Goal: Transaction & Acquisition: Purchase product/service

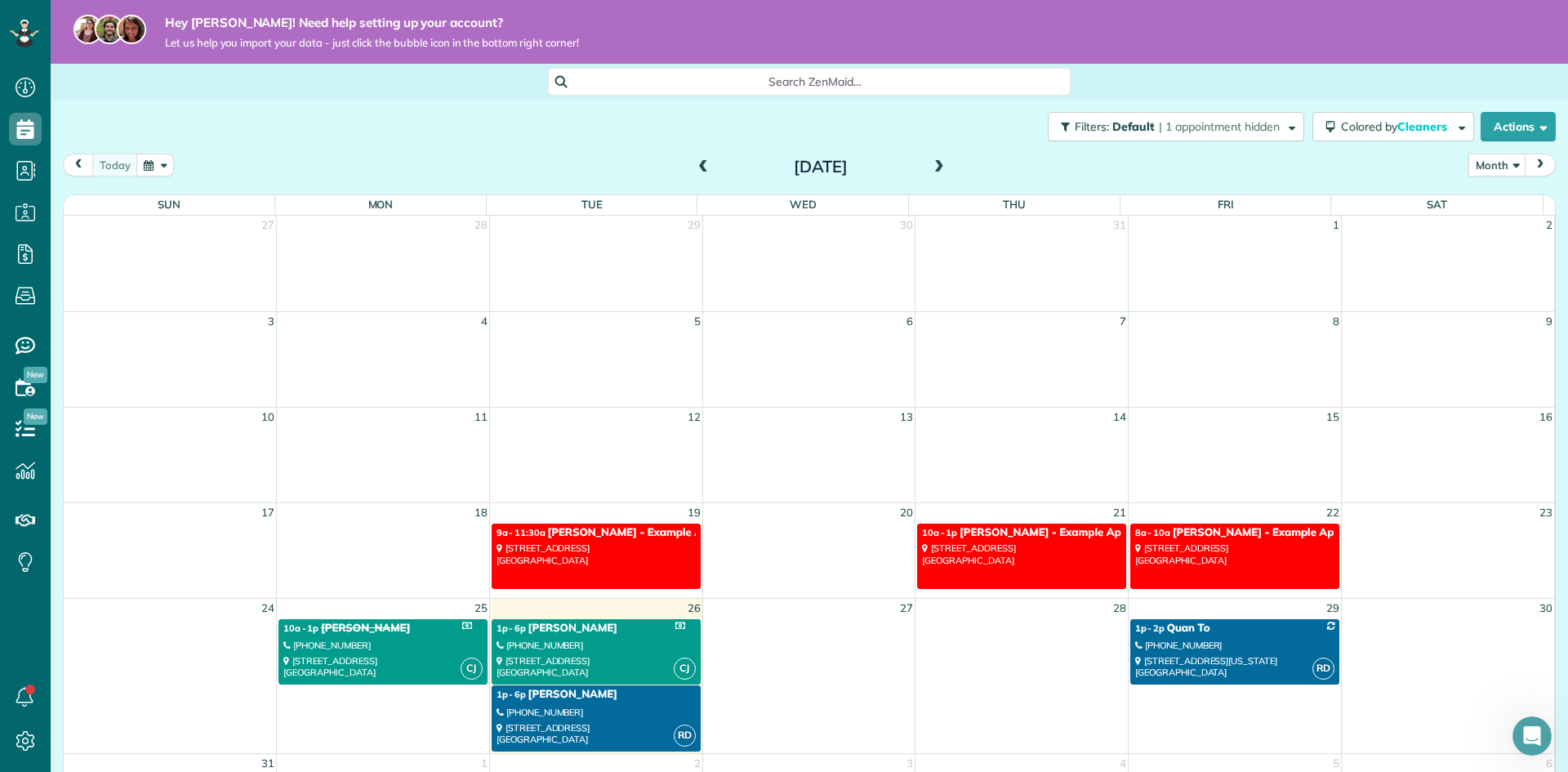
scroll to position [144, 0]
click at [551, 648] on div "[PHONE_NUMBER]" at bounding box center [596, 645] width 200 height 11
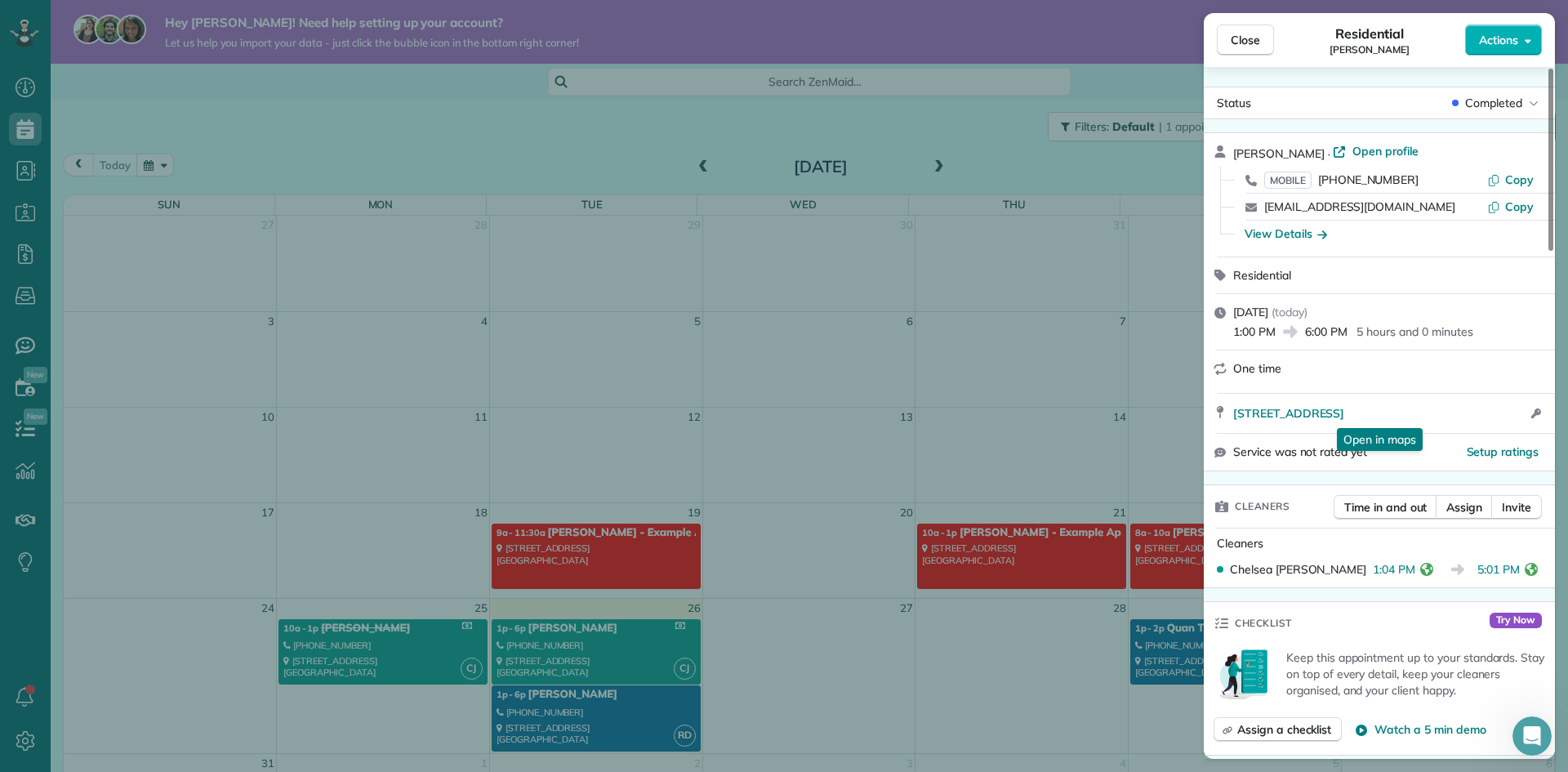
scroll to position [83, 0]
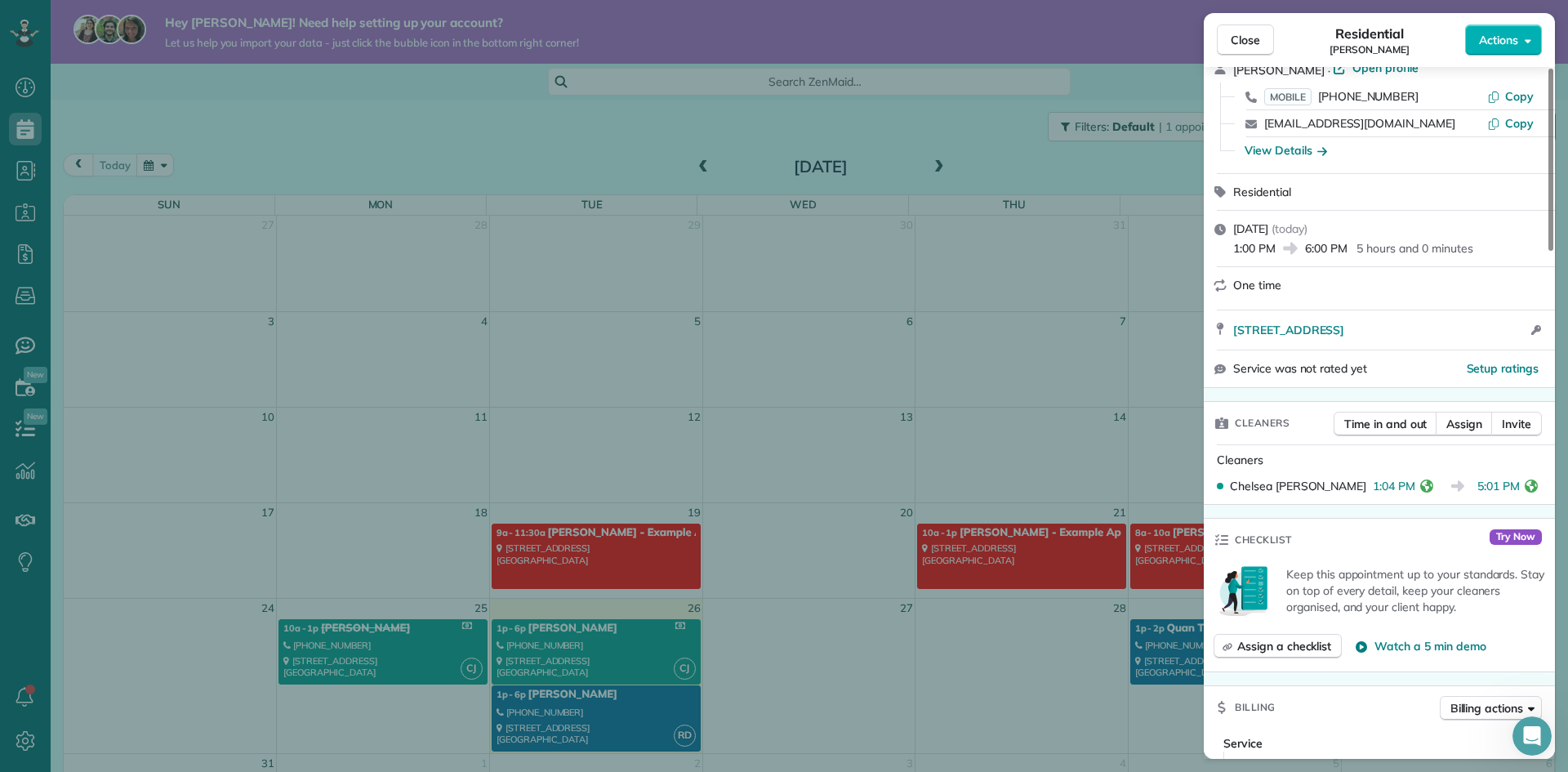
click at [555, 728] on div "Close Residential Cana Curtis Actions Status Completed Cana Curtis · Open profi…" at bounding box center [784, 386] width 1568 height 772
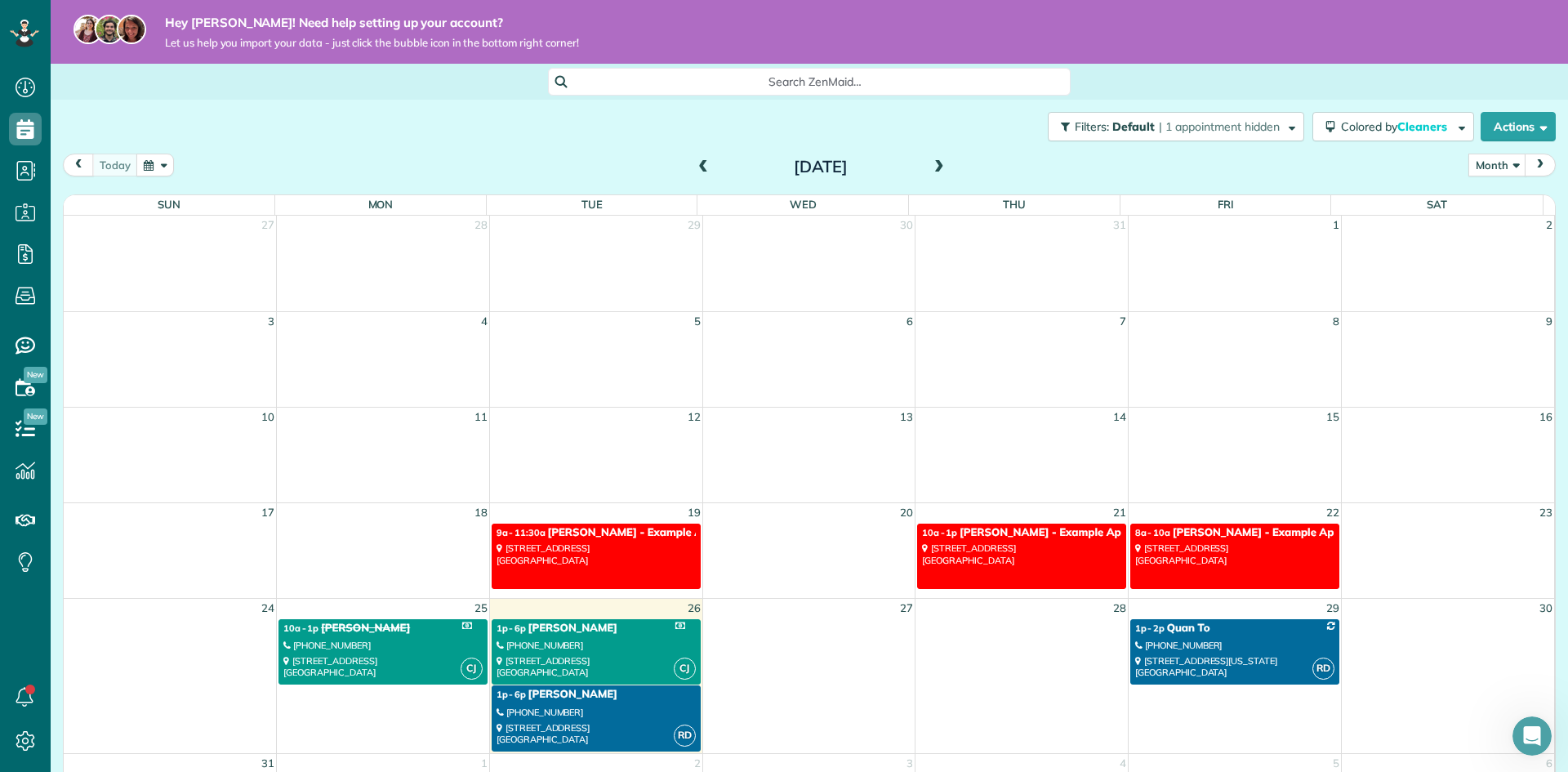
click at [573, 730] on div "510 Lincoln Avenue Richmond, VA 23222" at bounding box center [596, 733] width 200 height 24
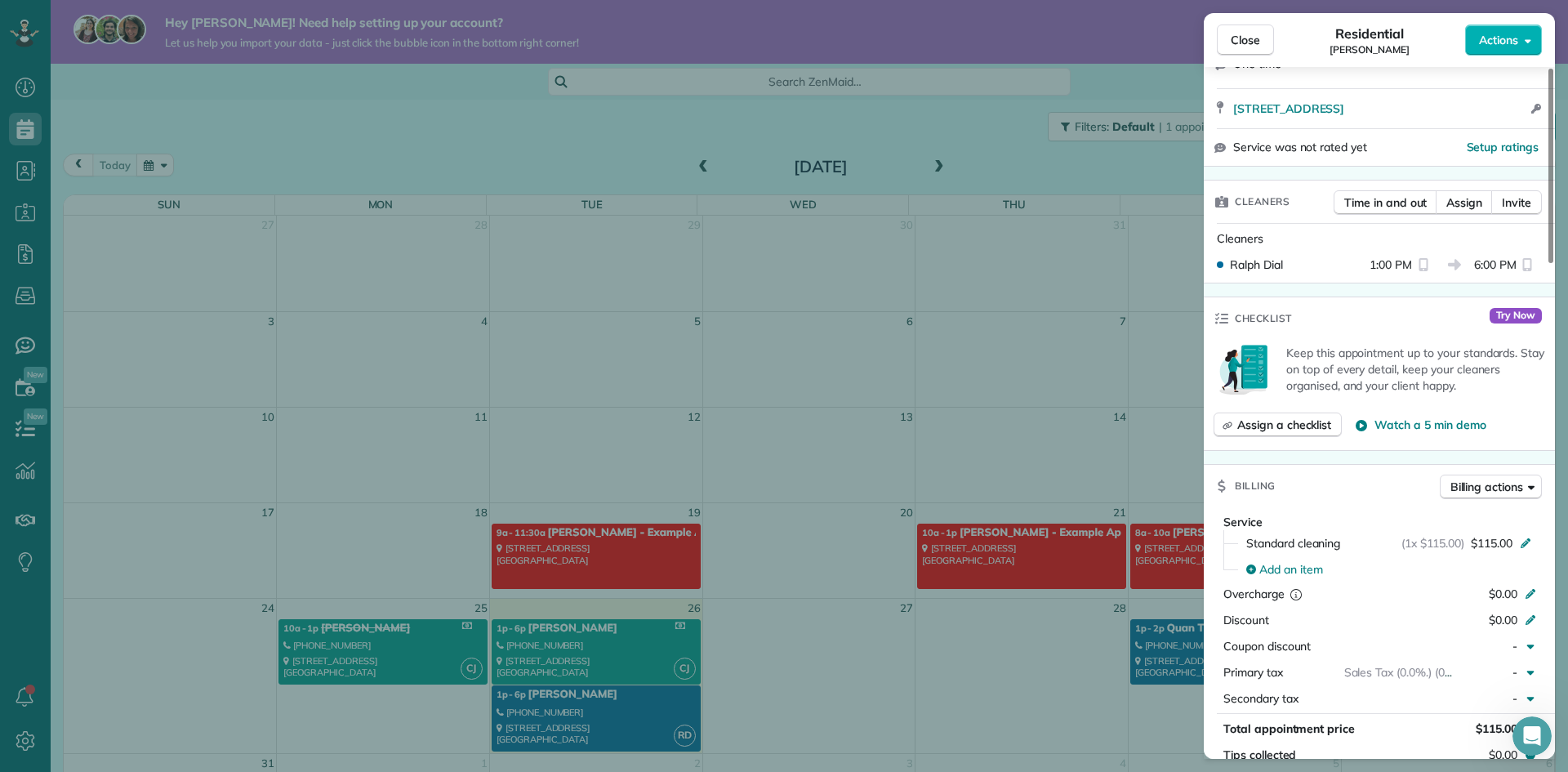
scroll to position [164, 0]
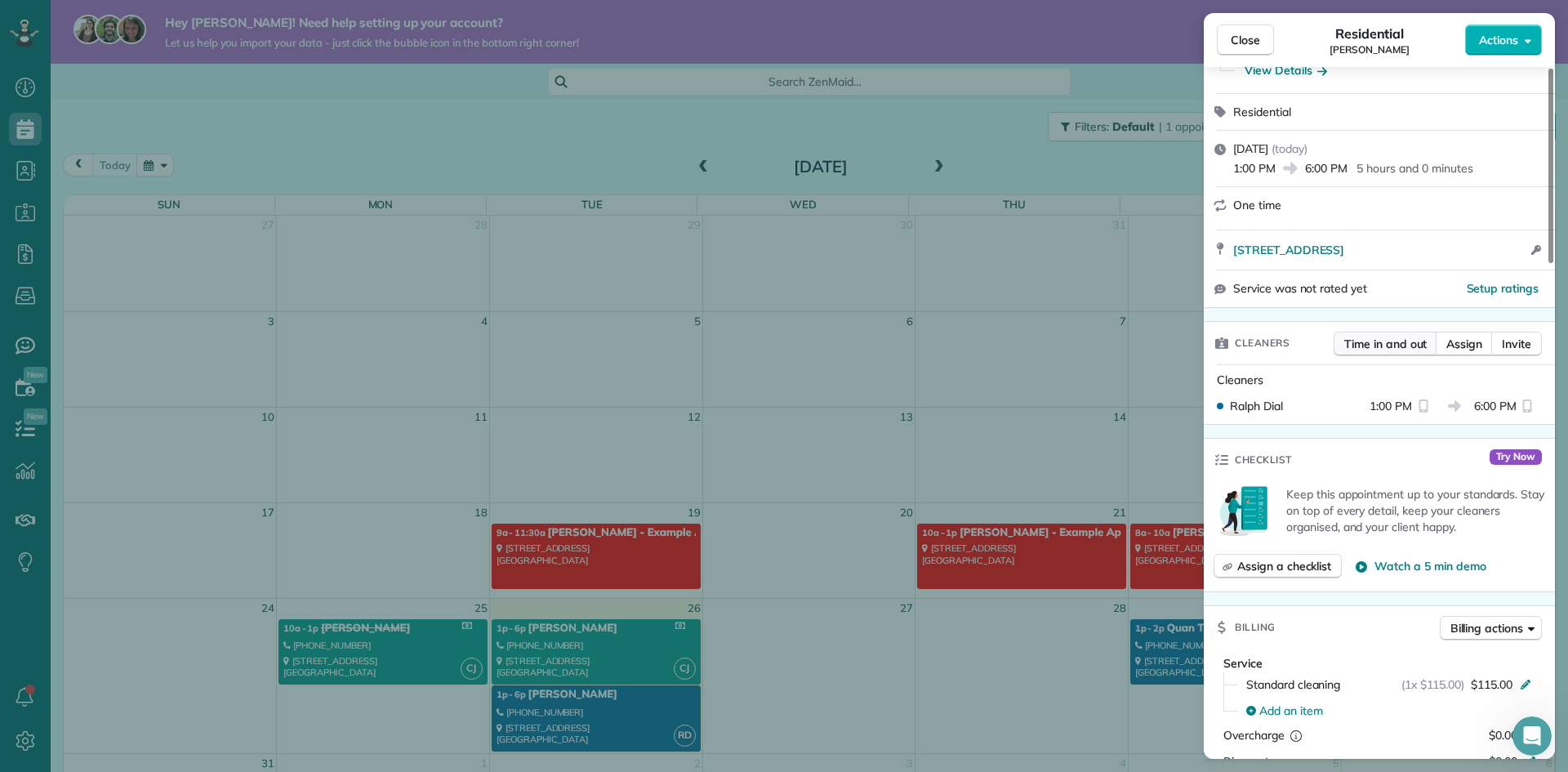
click at [1390, 342] on span "Time in and out" at bounding box center [1385, 343] width 82 height 16
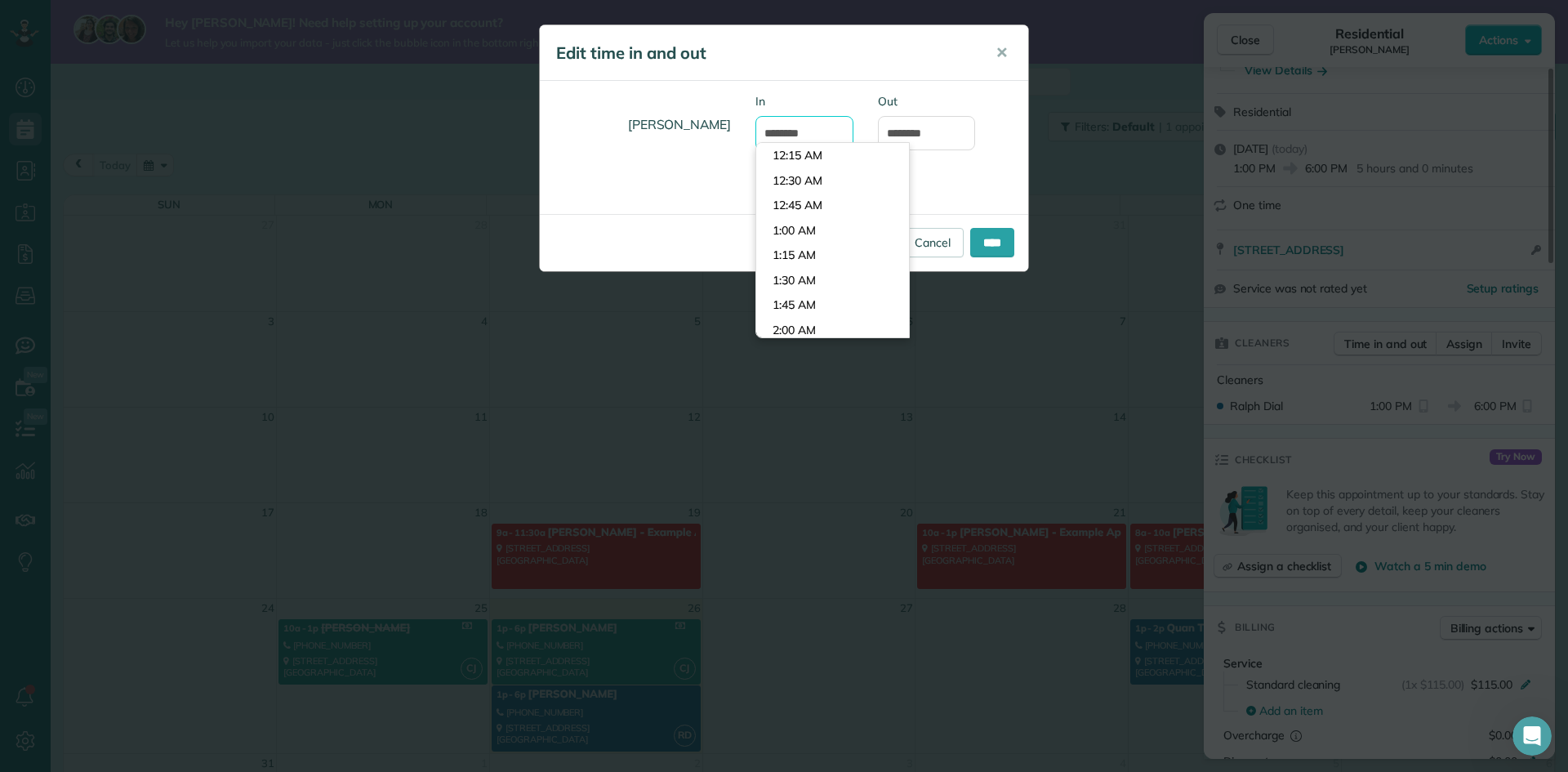
click at [792, 126] on input "*******" at bounding box center [805, 133] width 98 height 34
type input "*******"
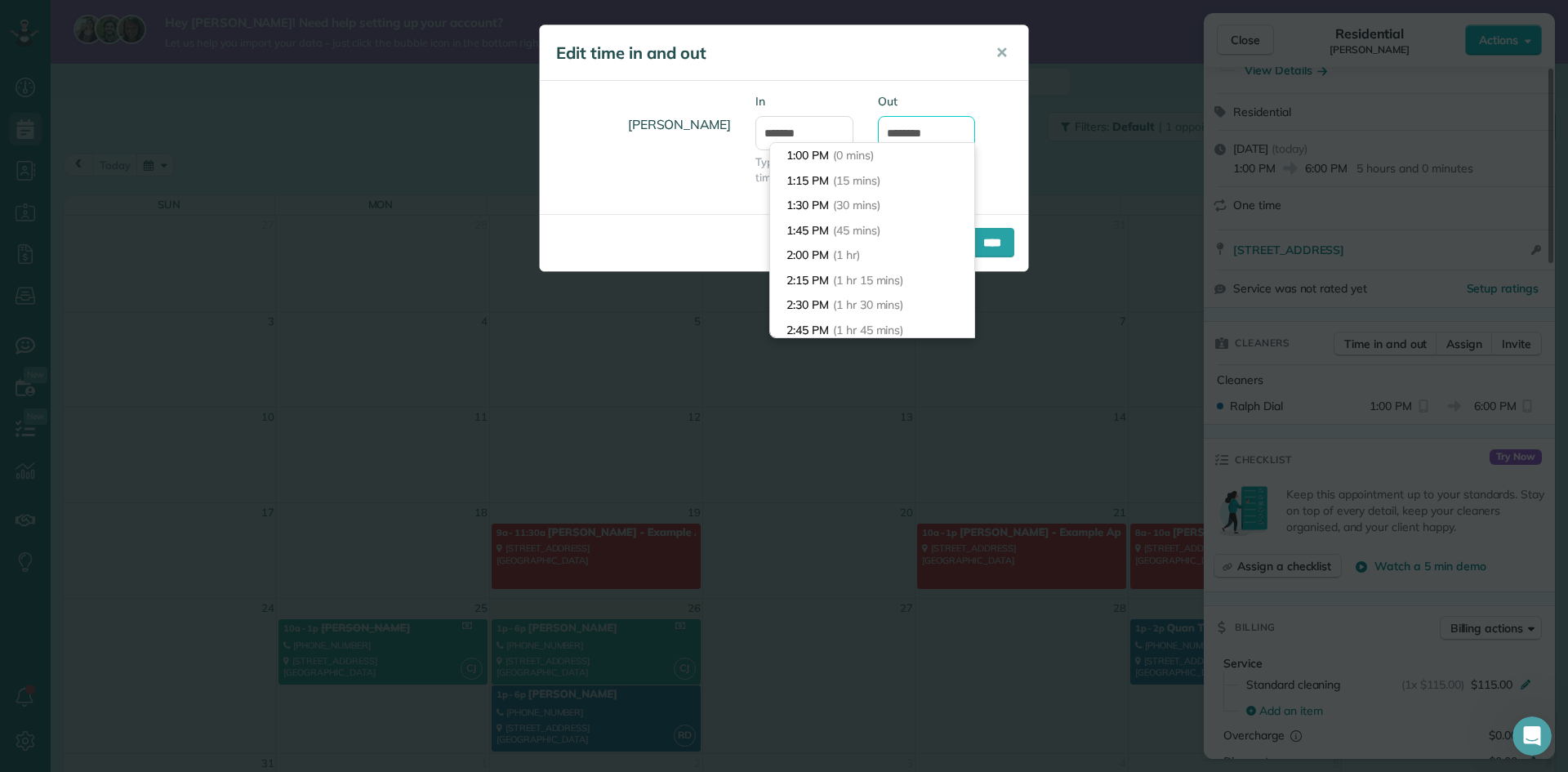
click at [915, 125] on input "*******" at bounding box center [927, 133] width 98 height 34
click at [903, 134] on input "*******" at bounding box center [927, 133] width 98 height 34
drag, startPoint x: 895, startPoint y: 132, endPoint x: 897, endPoint y: 149, distance: 17.1
click at [895, 132] on input "*******" at bounding box center [927, 133] width 98 height 34
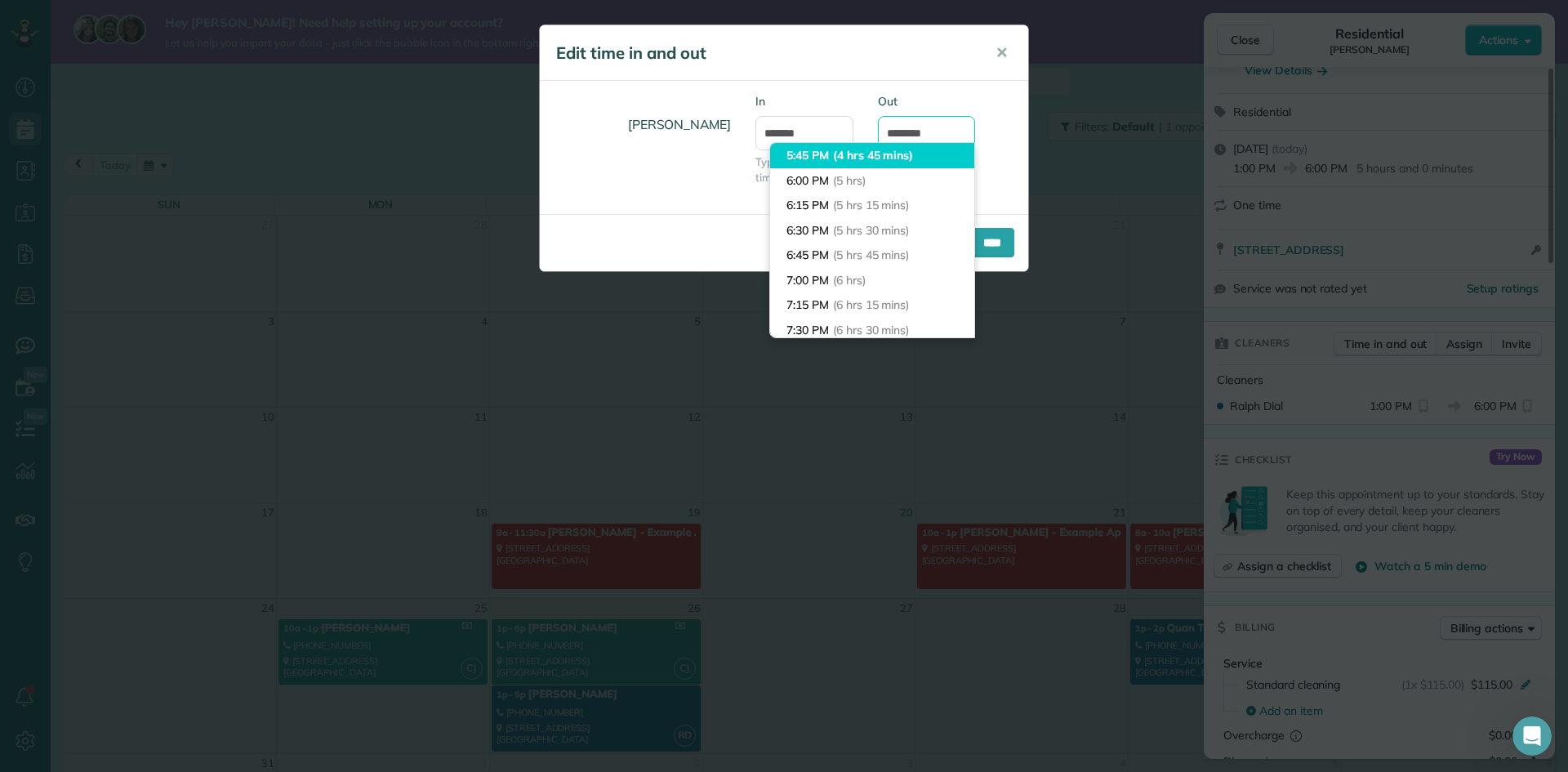
scroll to position [374, 0]
click at [912, 135] on input "*******" at bounding box center [927, 133] width 98 height 34
type input "*******"
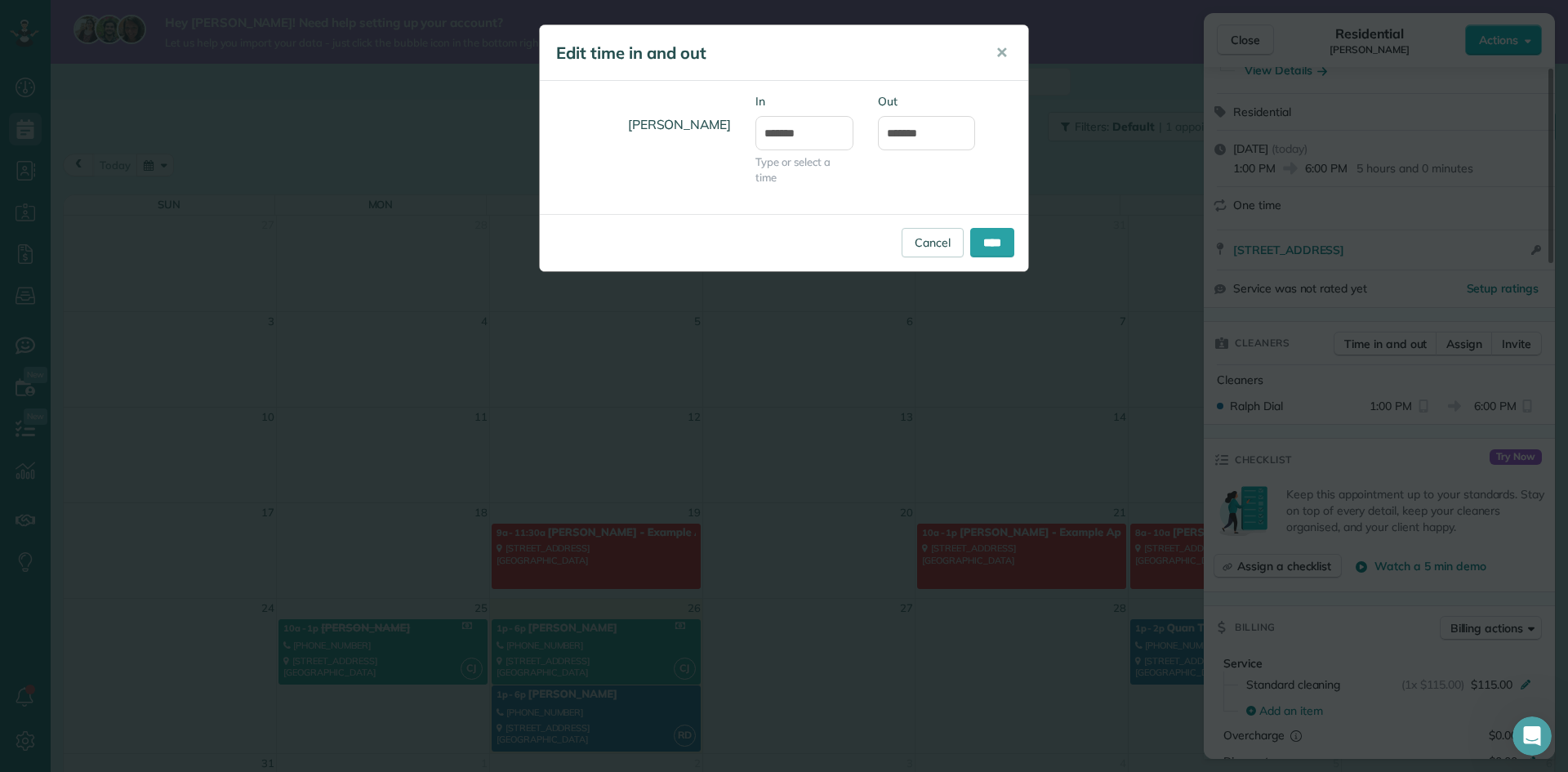
click at [988, 199] on div "Ralph Dial In ******* Type or select a time Out *******" at bounding box center [784, 147] width 488 height 109
click at [989, 237] on input "****" at bounding box center [992, 242] width 44 height 29
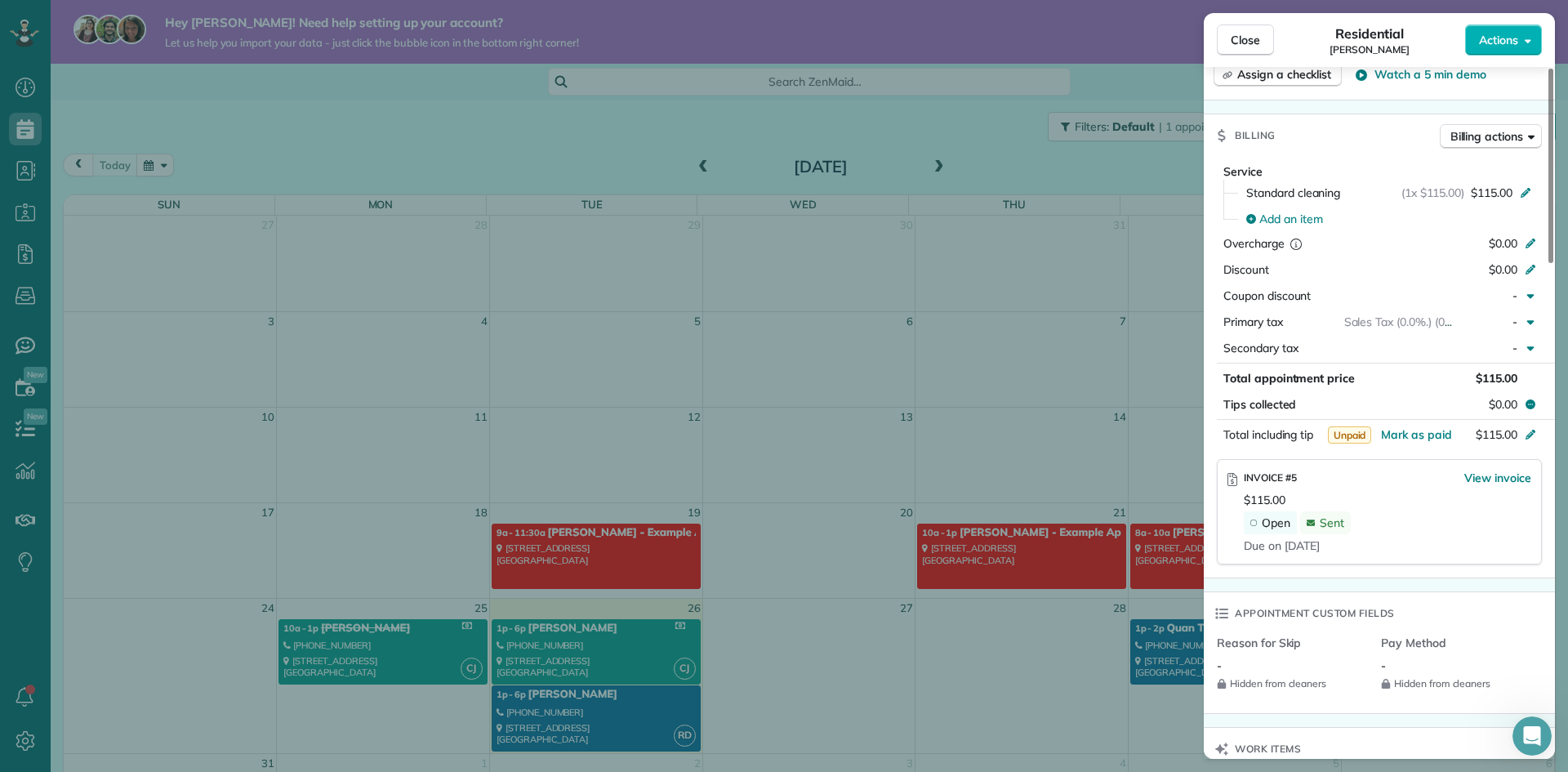
scroll to position [573, 0]
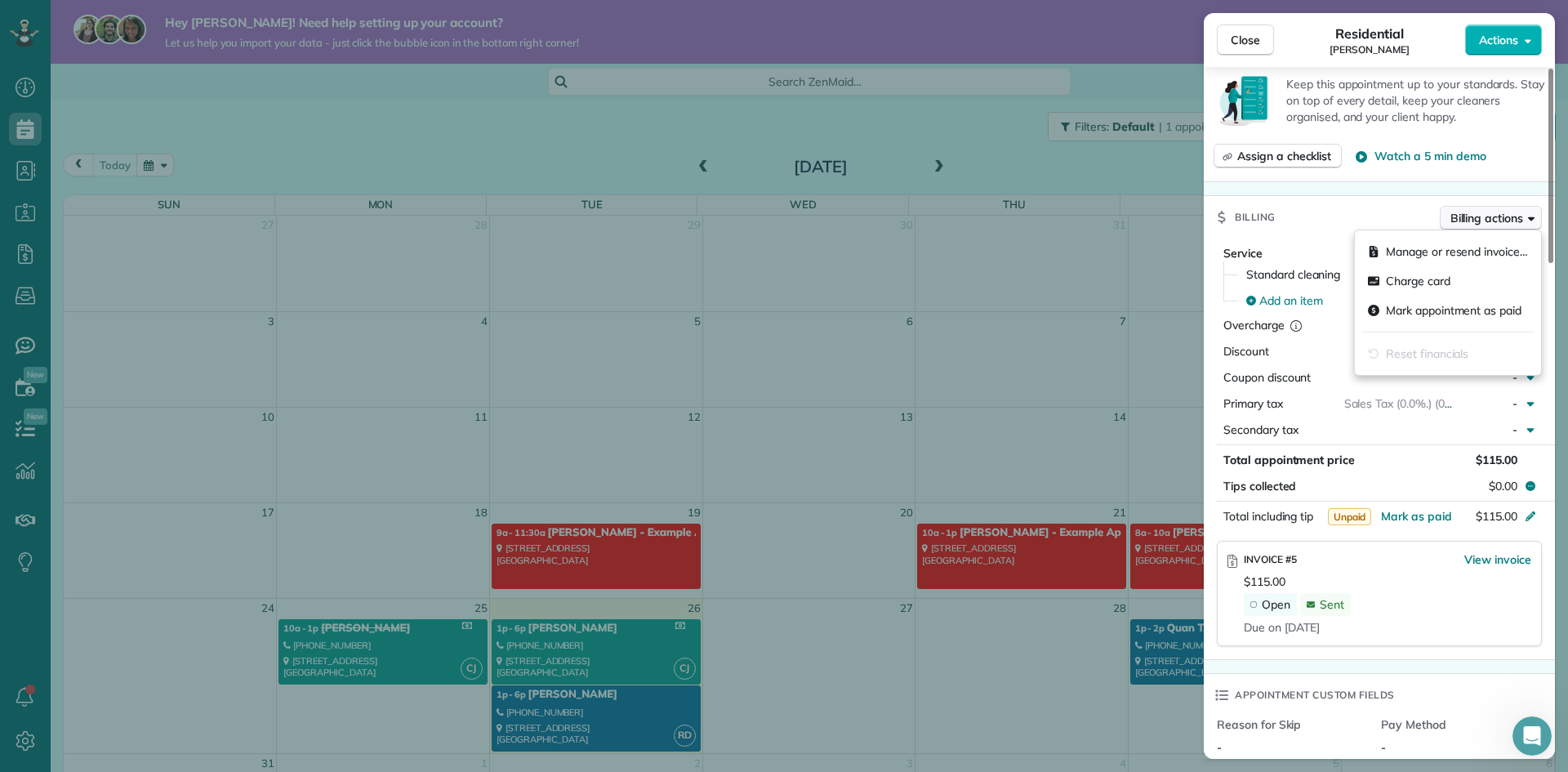
click at [1503, 219] on span "Billing actions" at bounding box center [1486, 218] width 73 height 16
click at [1412, 258] on span "Manage or resend invoice…" at bounding box center [1456, 251] width 142 height 16
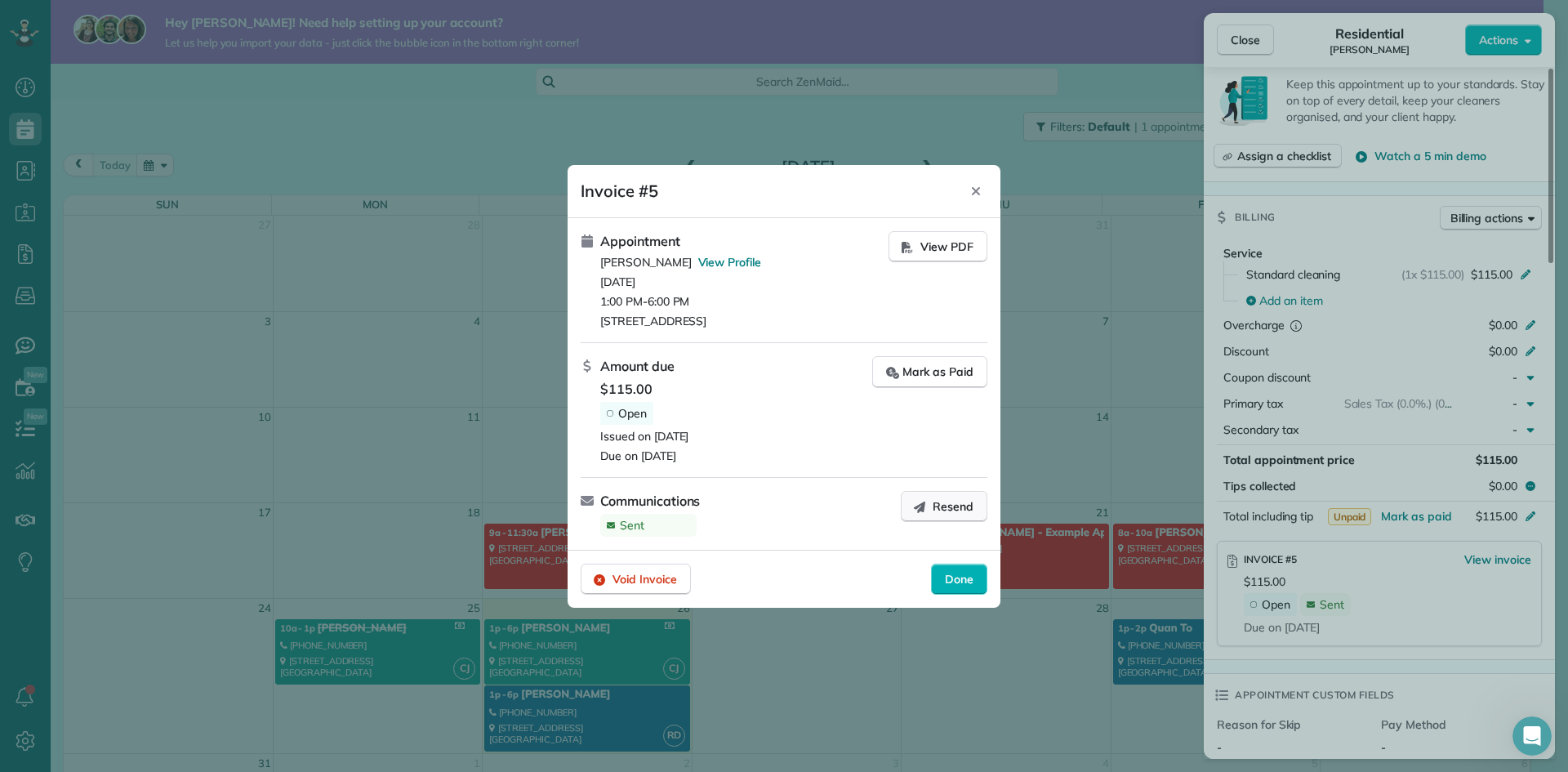
click at [955, 504] on span "Resend" at bounding box center [952, 506] width 41 height 16
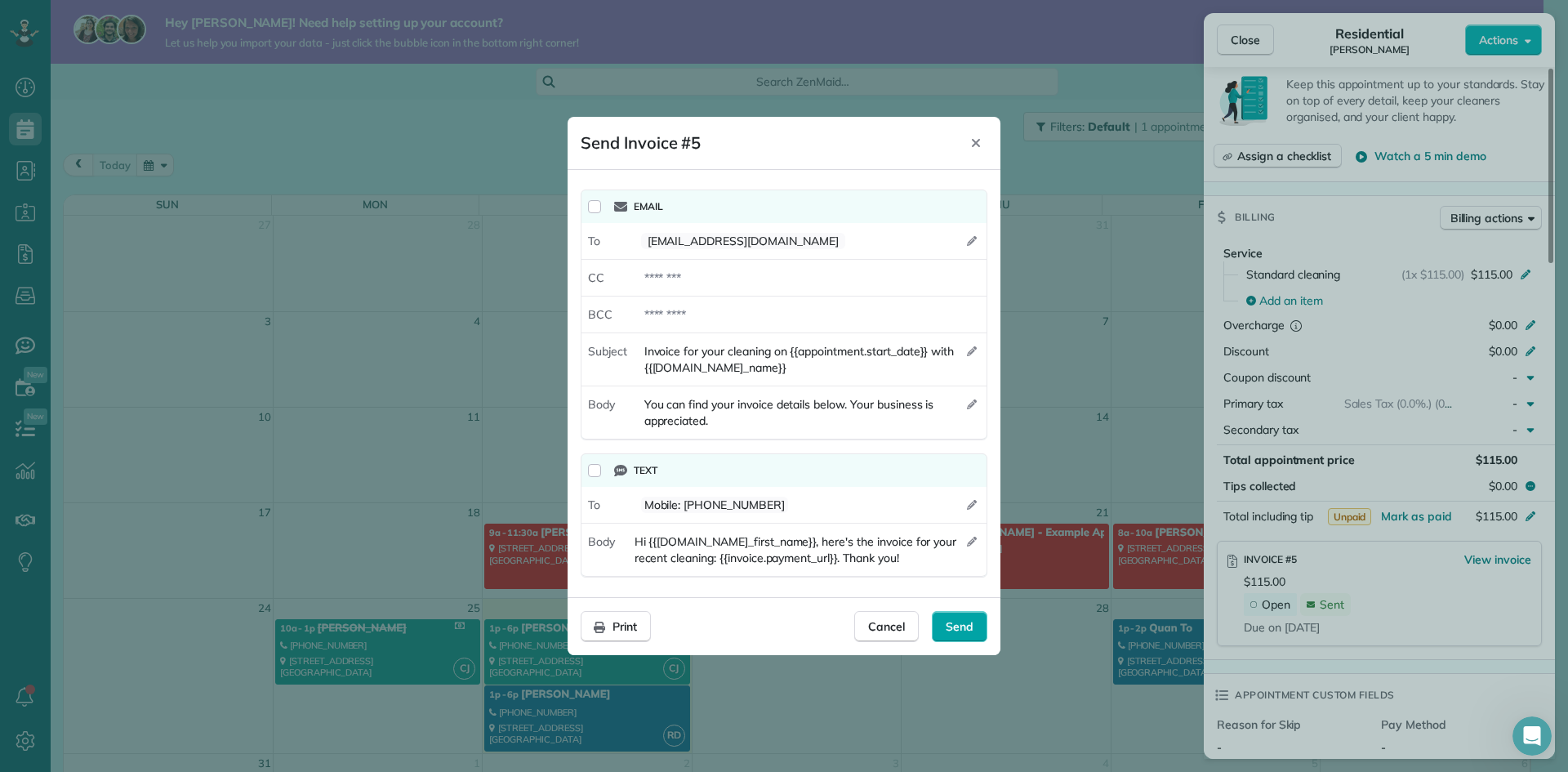
click at [979, 629] on div "Send" at bounding box center [959, 626] width 56 height 31
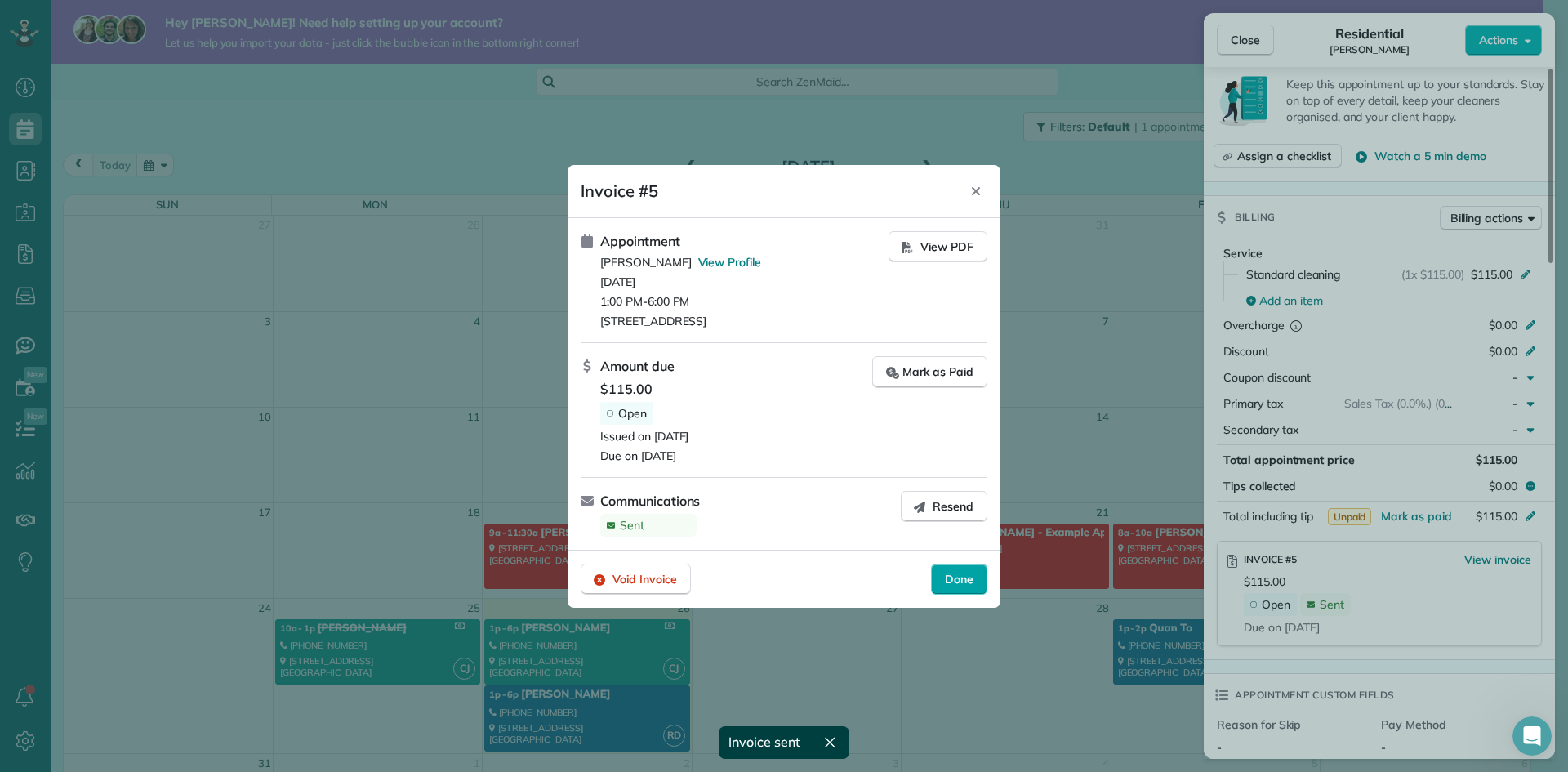
click at [973, 583] on div "Done" at bounding box center [959, 579] width 57 height 31
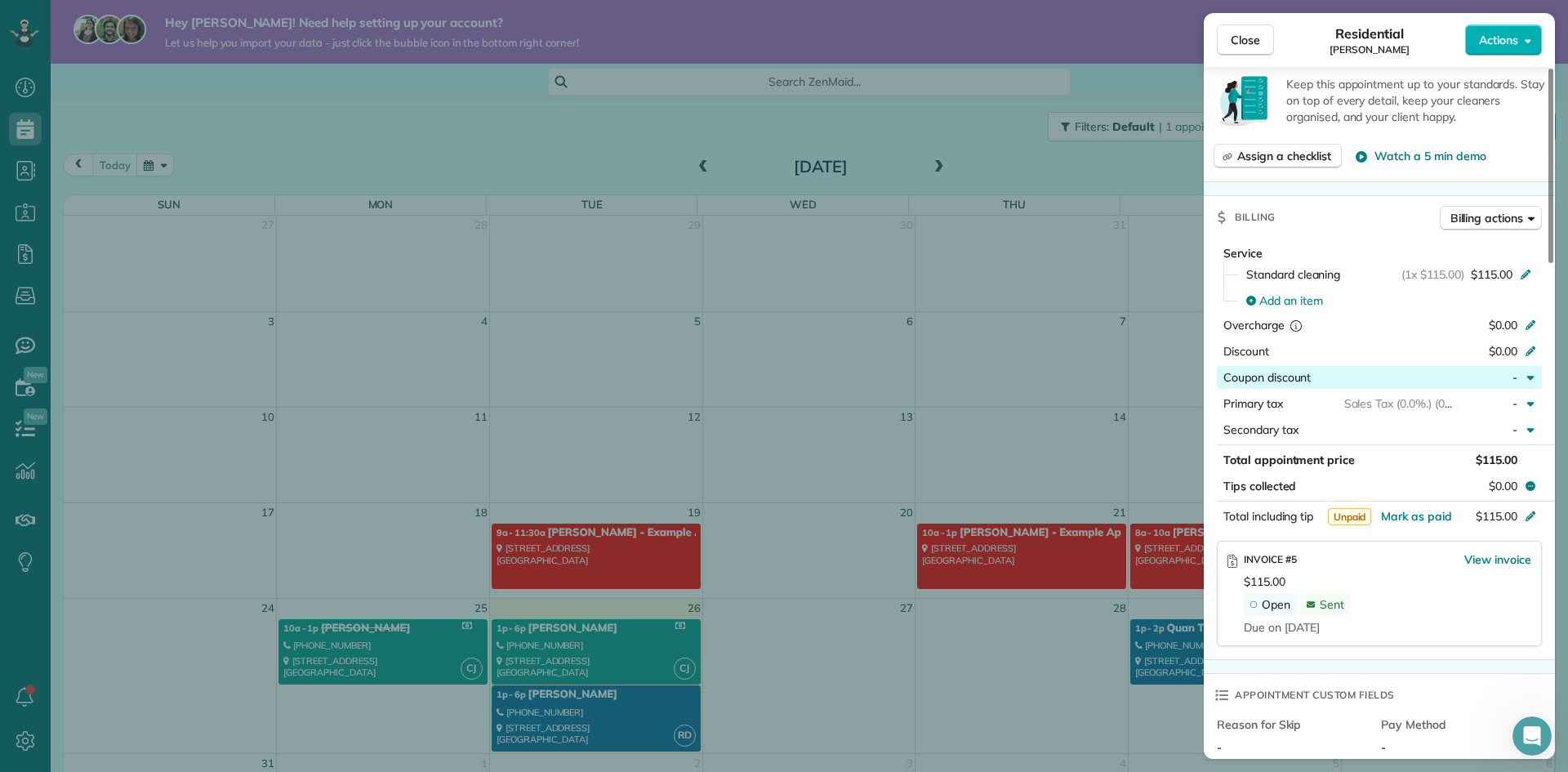
scroll to position [0, 0]
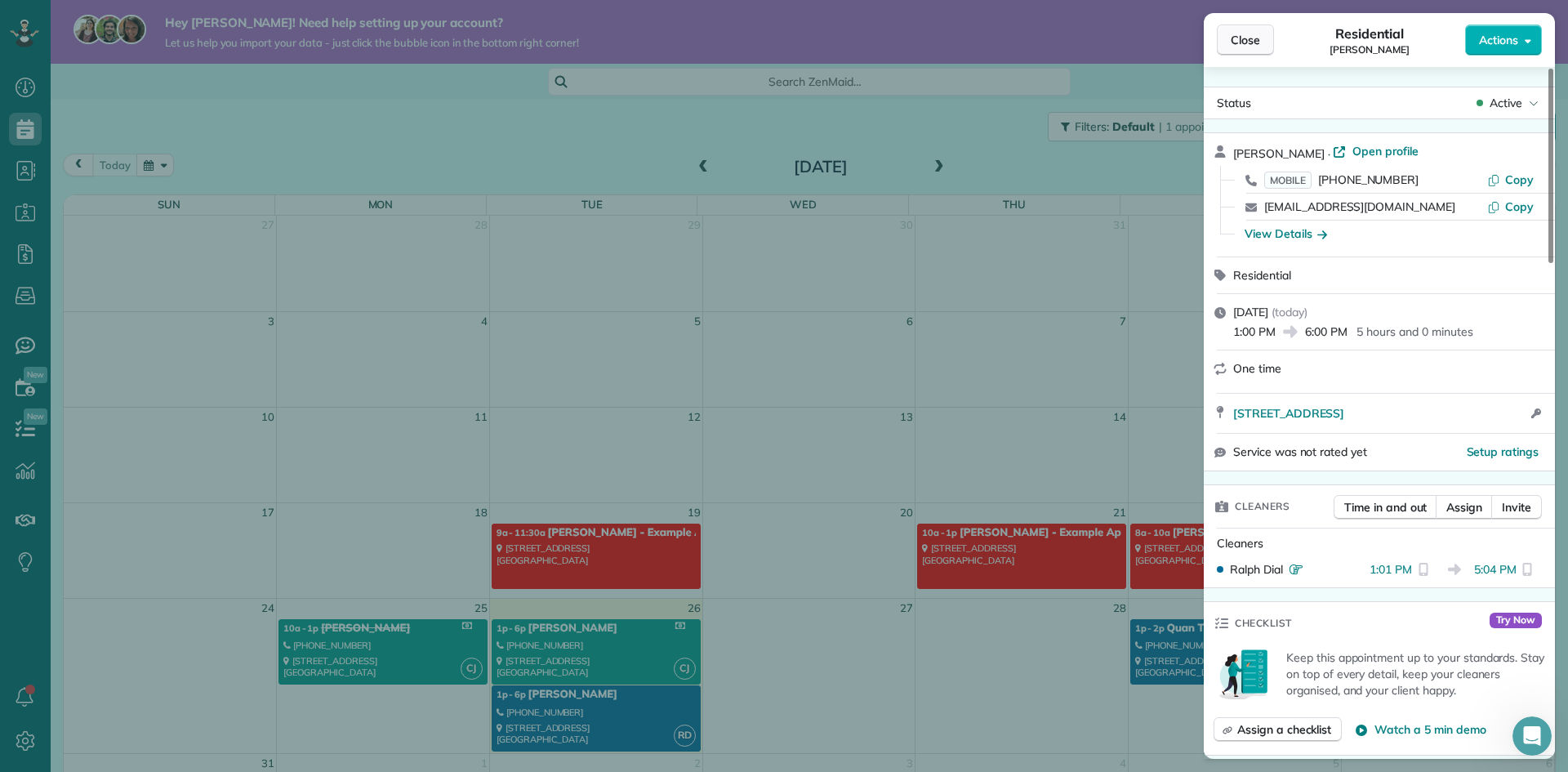
click at [1243, 38] on span "Close" at bounding box center [1245, 40] width 29 height 16
click at [629, 664] on div "Close Residential Cana Curtis Actions Status Active Cana Curtis · Open profile …" at bounding box center [784, 386] width 1568 height 772
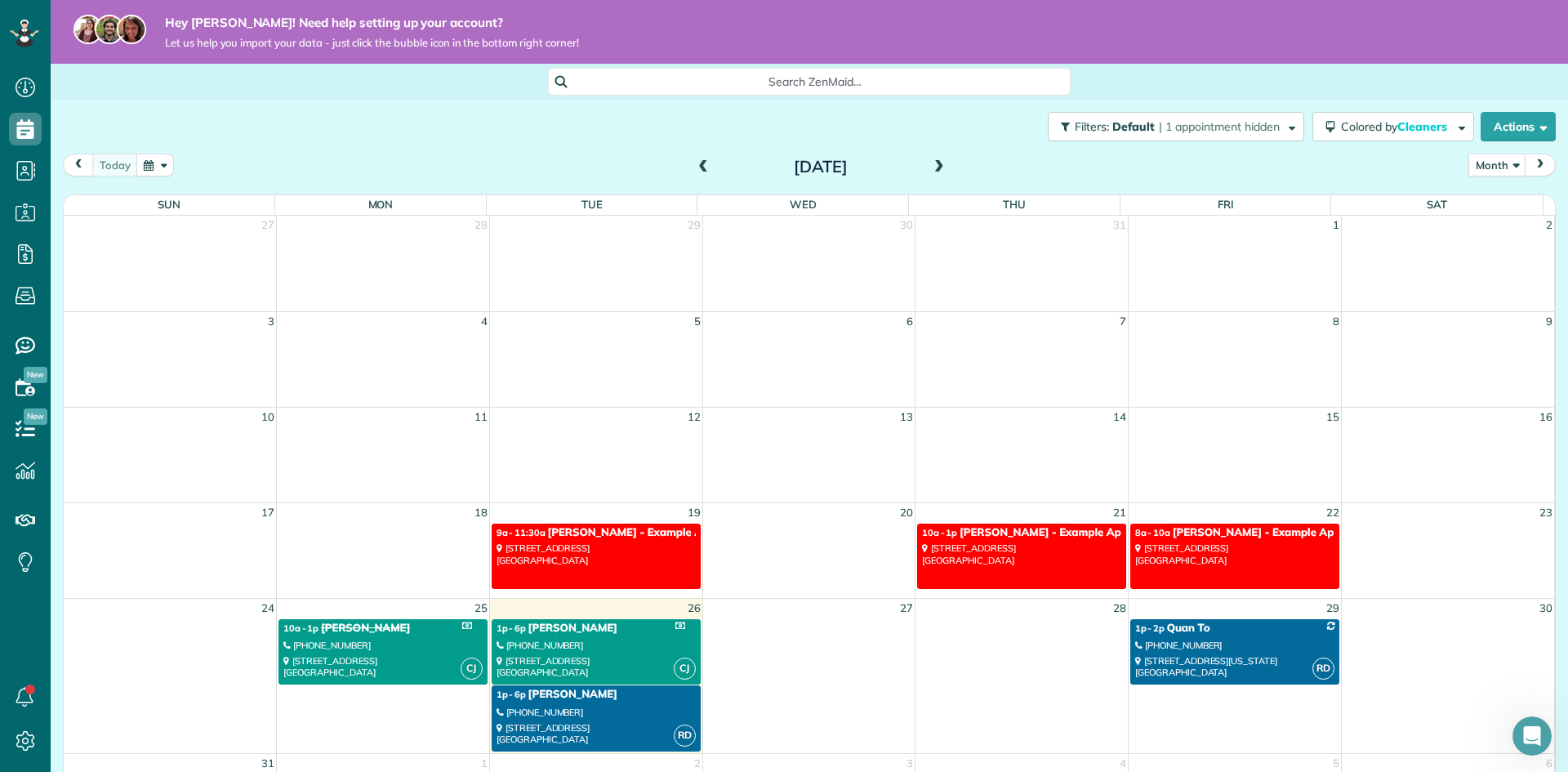
click at [1256, 38] on div "Hey Ralph! Need help setting up your account? Let us help you import your data …" at bounding box center [810, 31] width 1517 height 63
click at [573, 657] on div "510 Lincoln Avenue Richmond, VA 23222" at bounding box center [596, 666] width 200 height 24
click at [0, 0] on div at bounding box center [0, 0] width 0 height 0
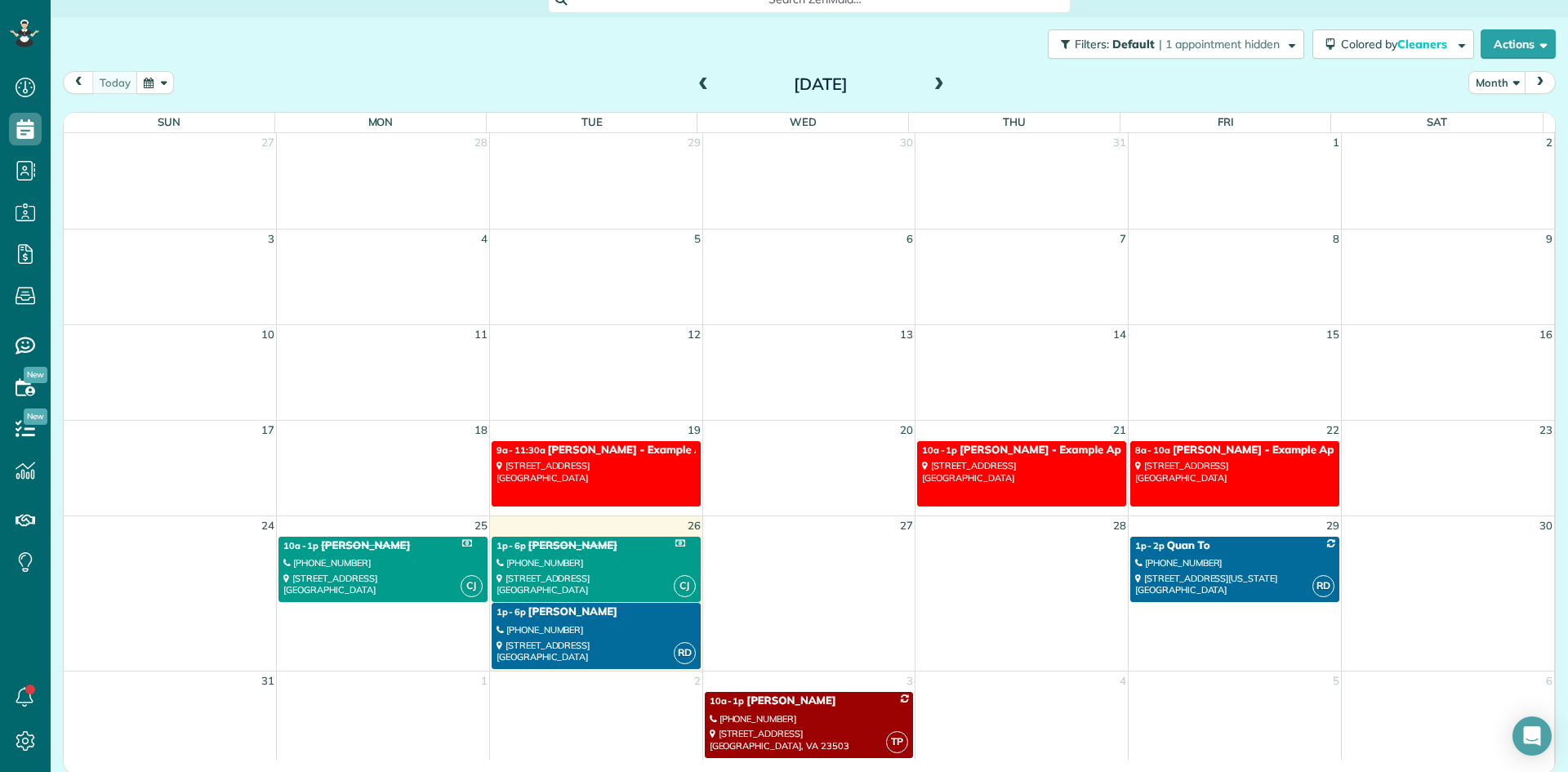
scroll to position [85, 0]
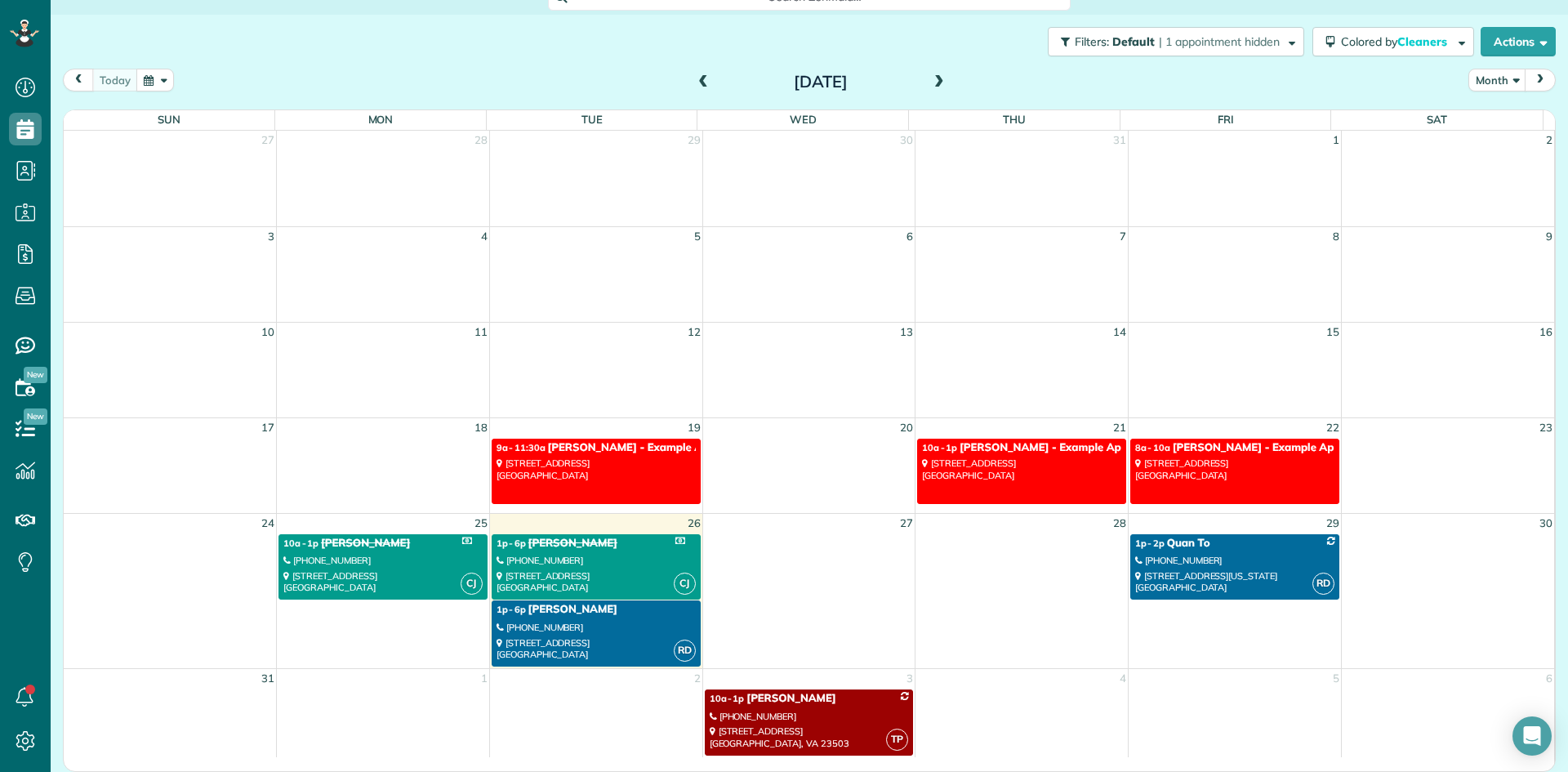
click at [590, 650] on div "510 Lincoln Avenue Richmond, VA 23222" at bounding box center [596, 648] width 200 height 24
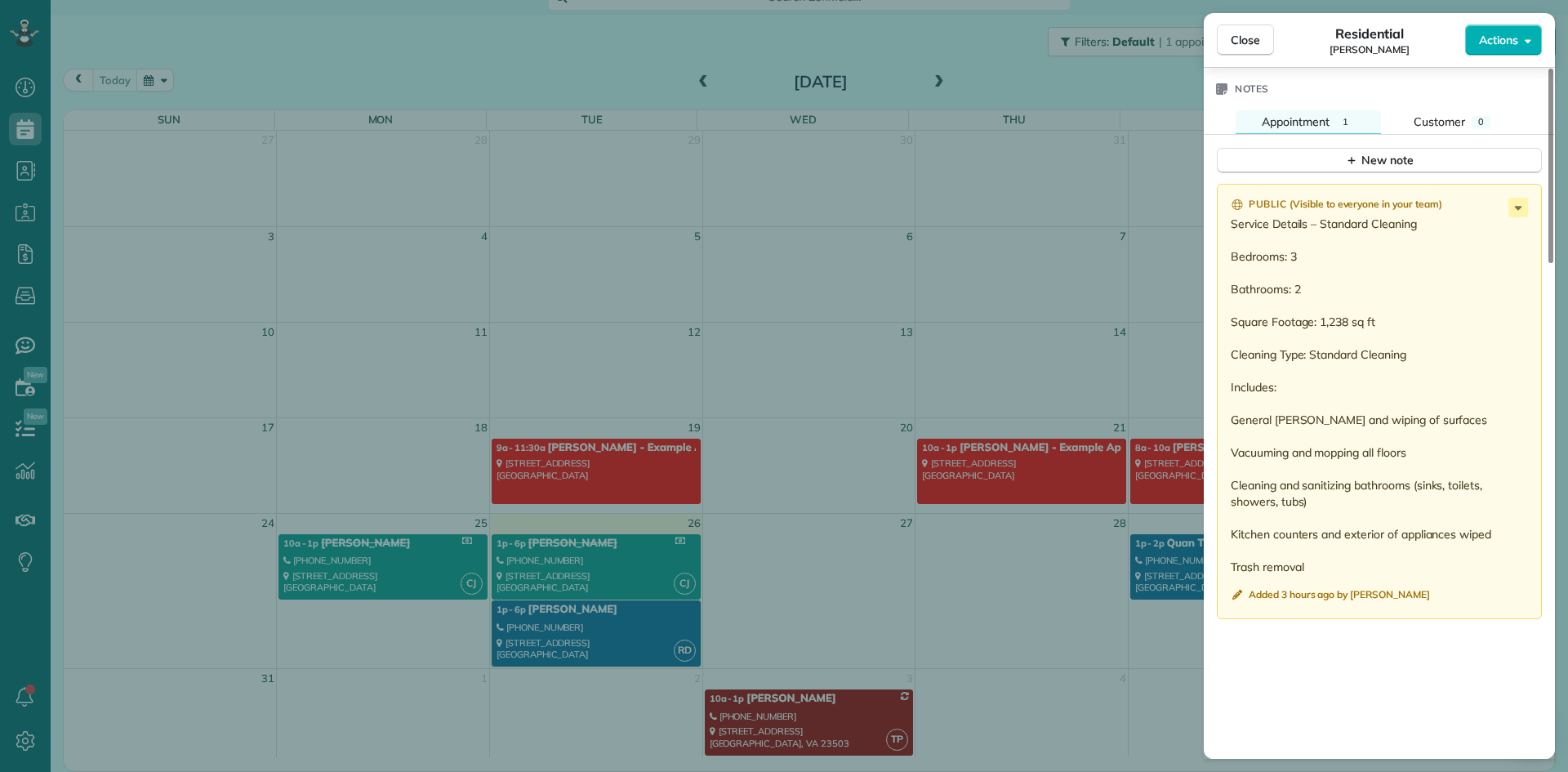
scroll to position [1154, 0]
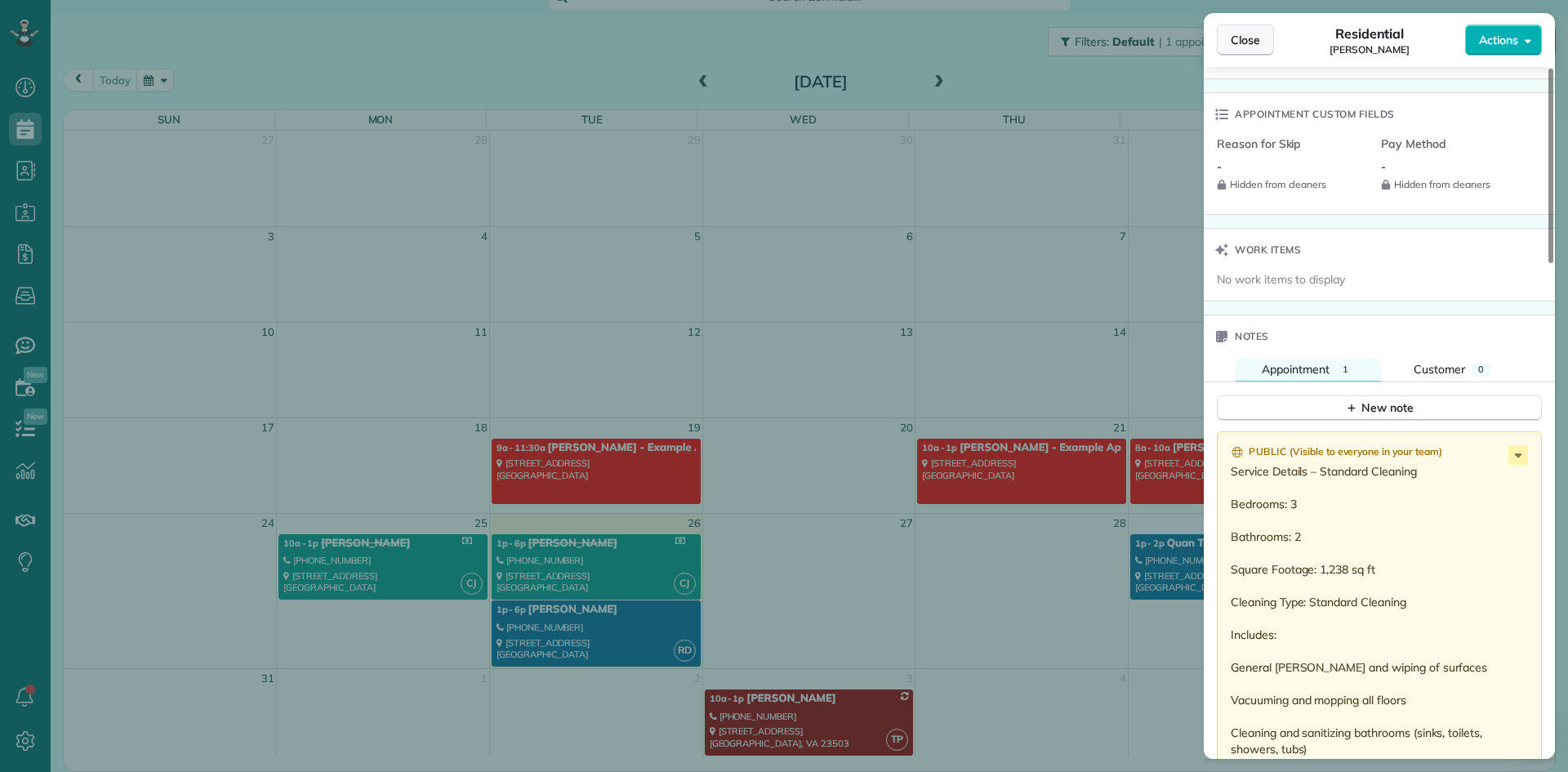
click at [1251, 40] on span "Close" at bounding box center [1245, 40] width 29 height 16
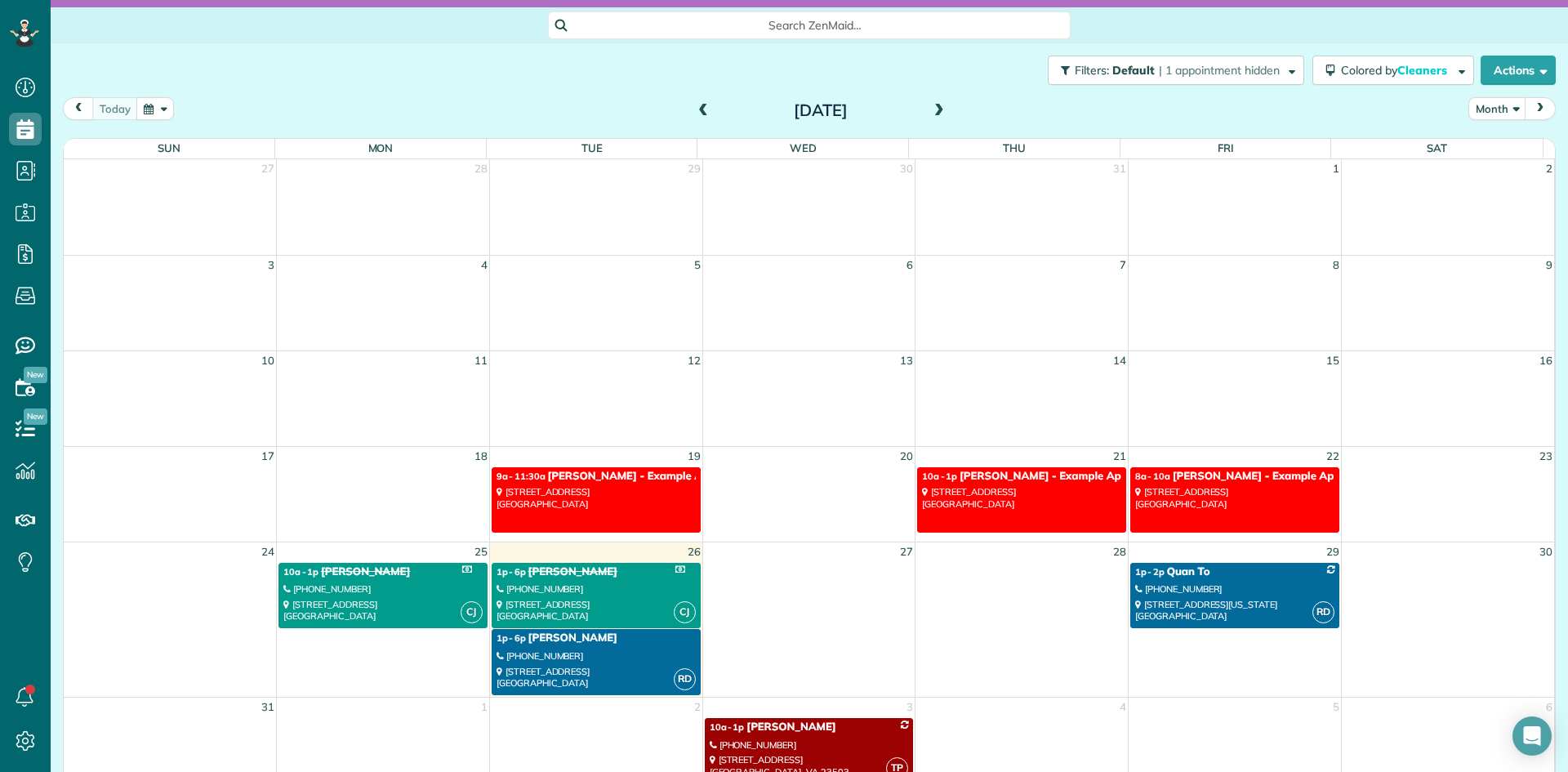
scroll to position [85, 0]
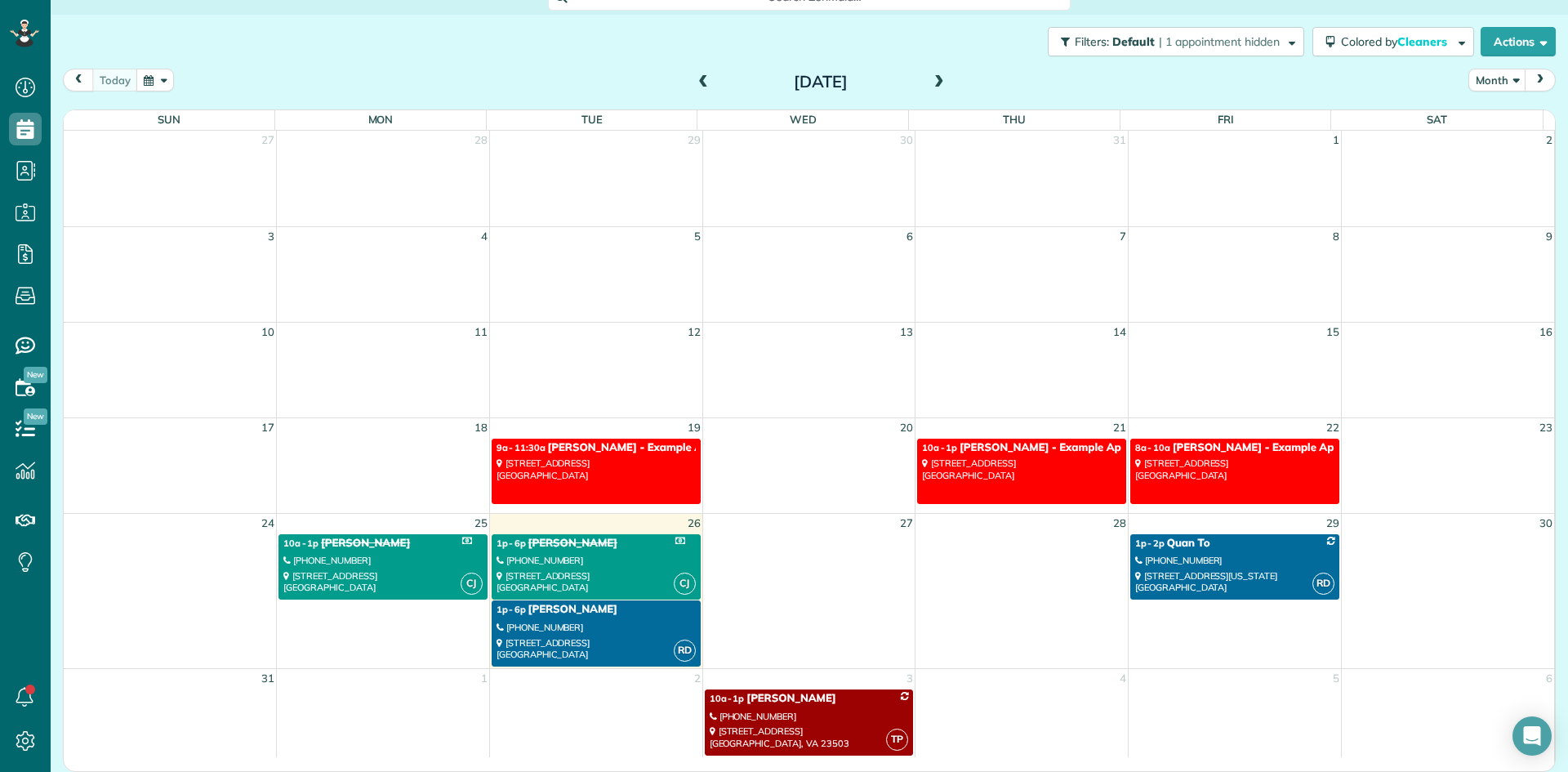
click at [582, 607] on div "1p - 6p Cana Curtis" at bounding box center [596, 609] width 200 height 14
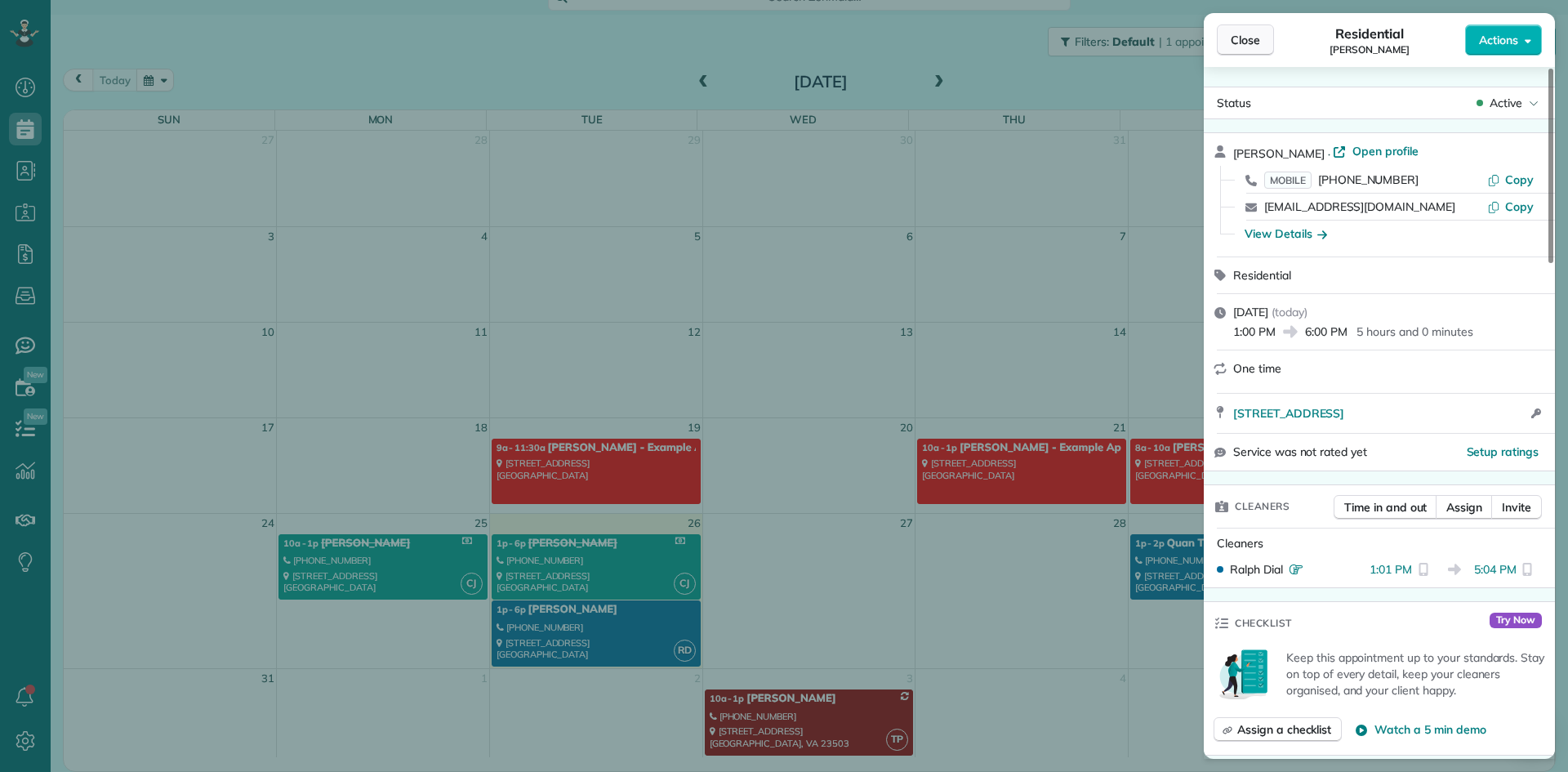
click at [1229, 44] on button "Close" at bounding box center [1245, 40] width 57 height 31
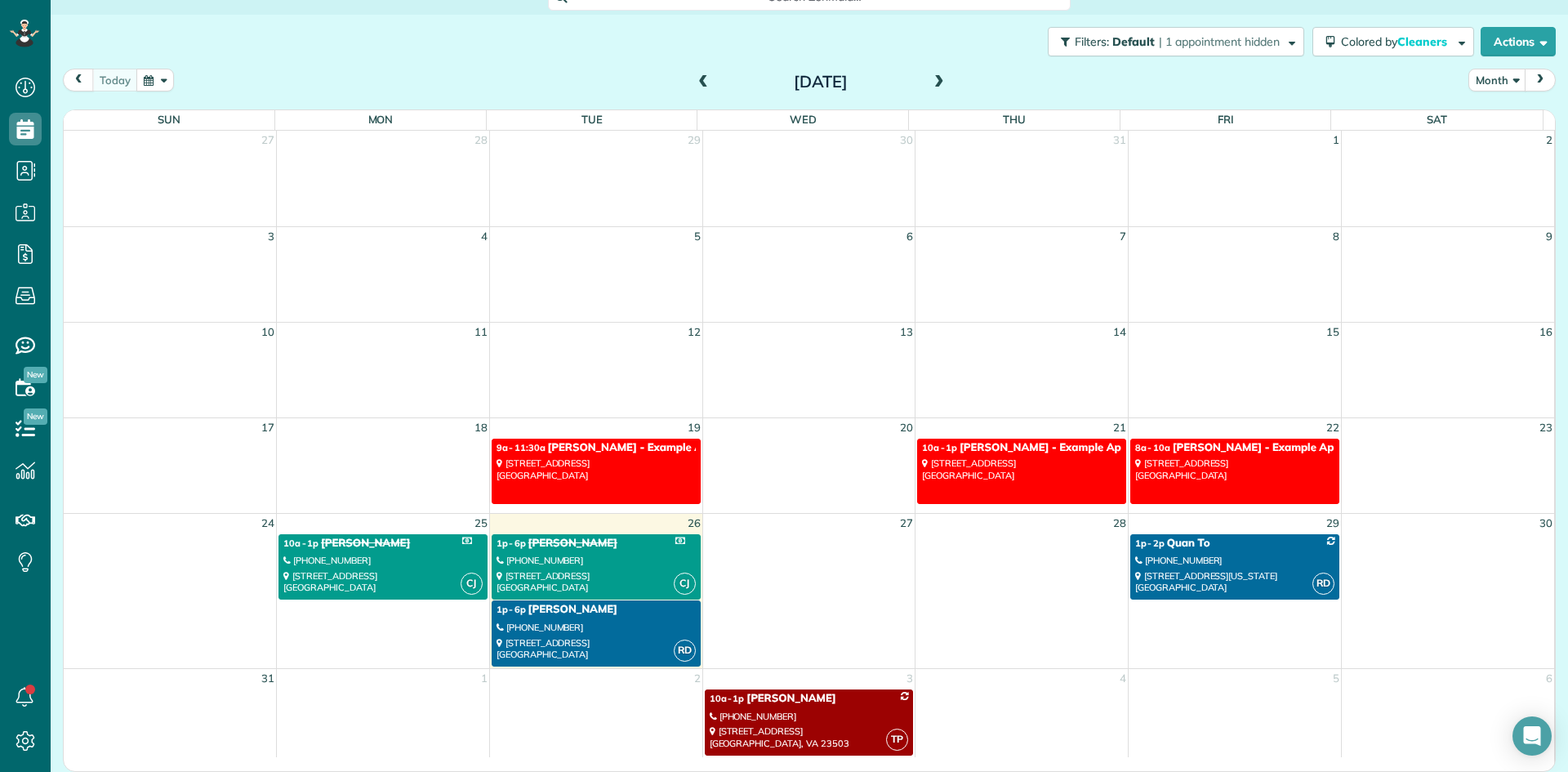
click at [535, 571] on div "510 Lincoln Avenue Richmond, VA 23222" at bounding box center [596, 582] width 200 height 24
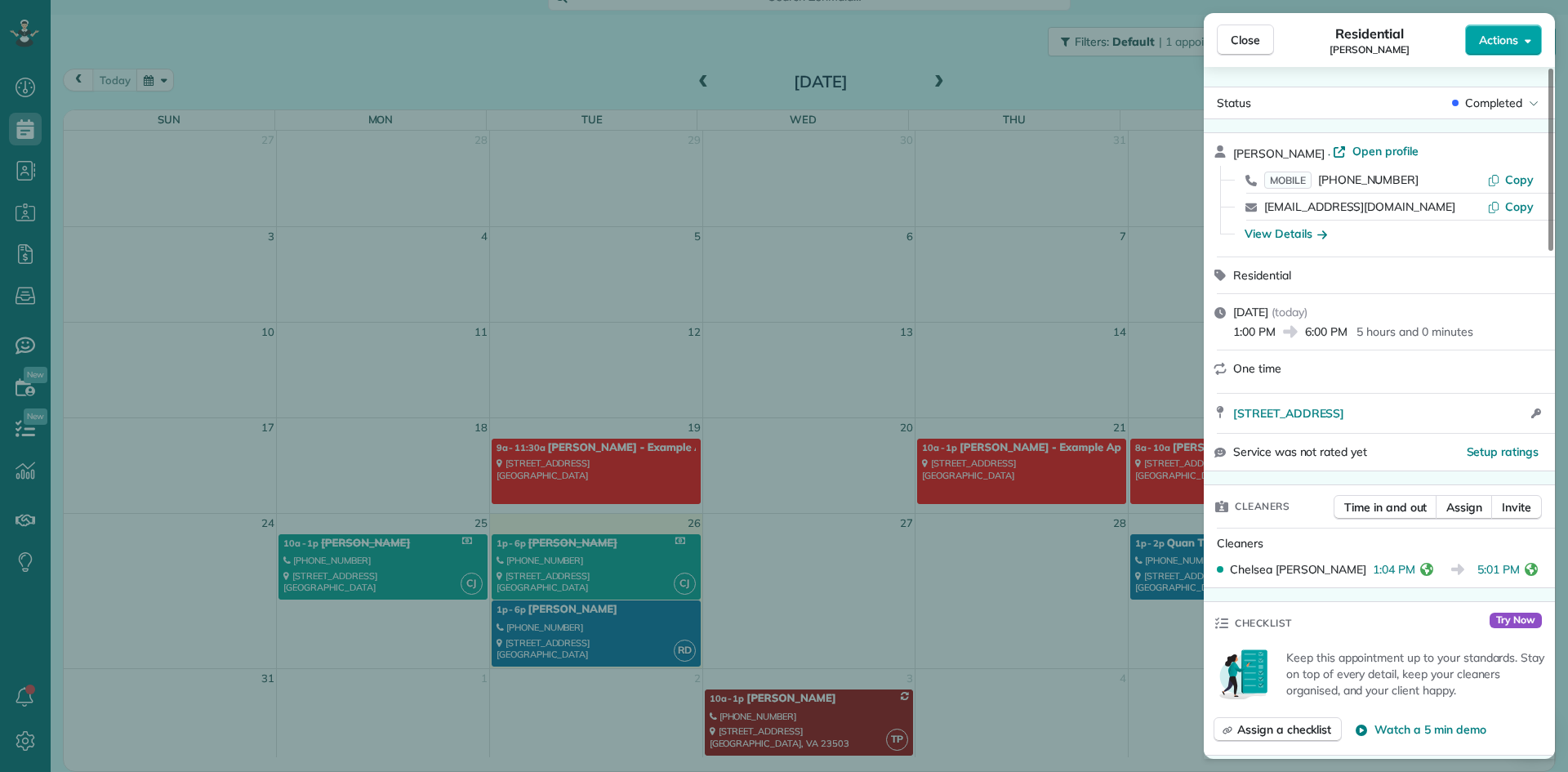
click at [1514, 41] on span "Actions" at bounding box center [1497, 40] width 39 height 16
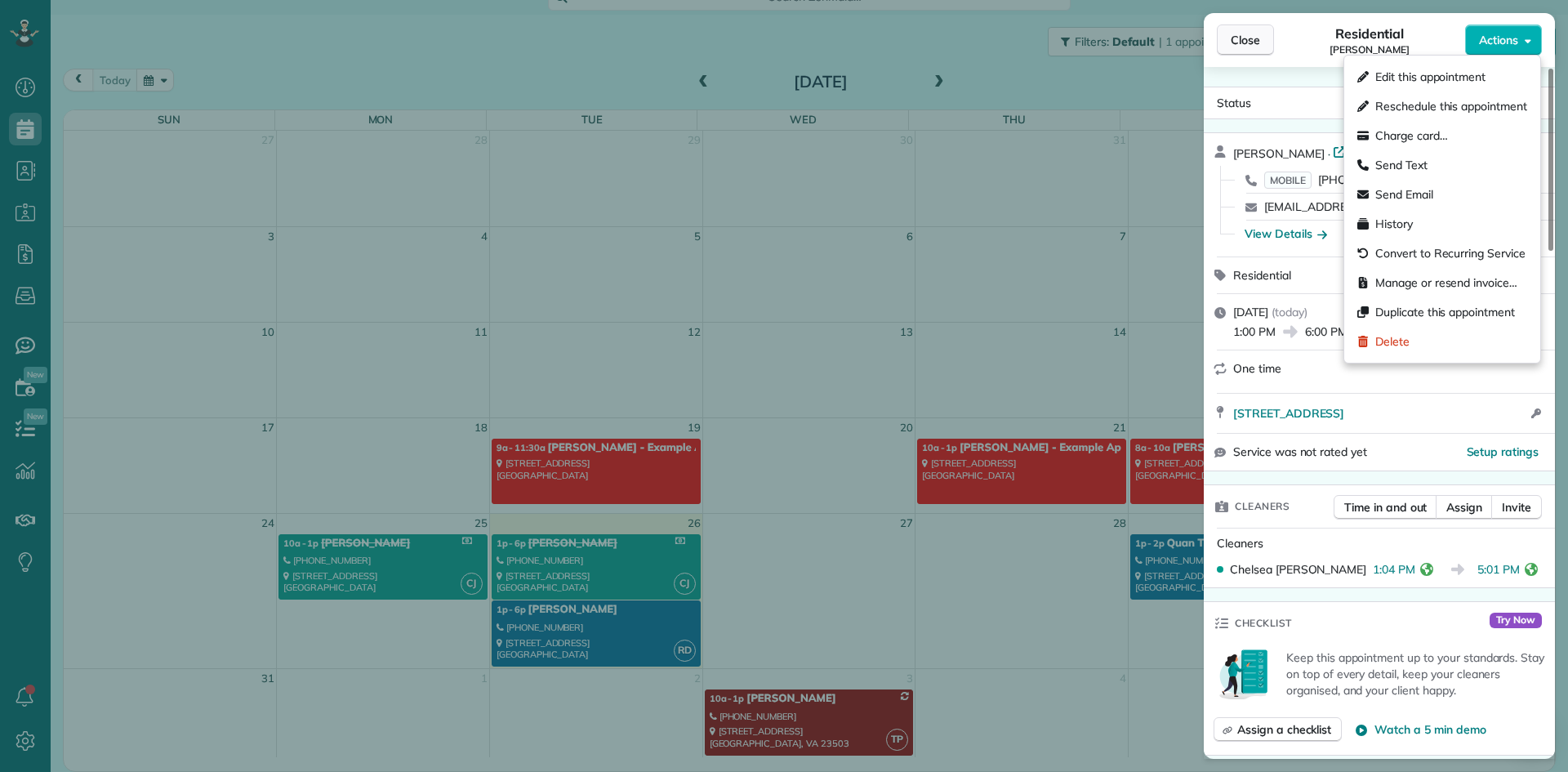
click at [1246, 39] on span "Close" at bounding box center [1245, 40] width 29 height 16
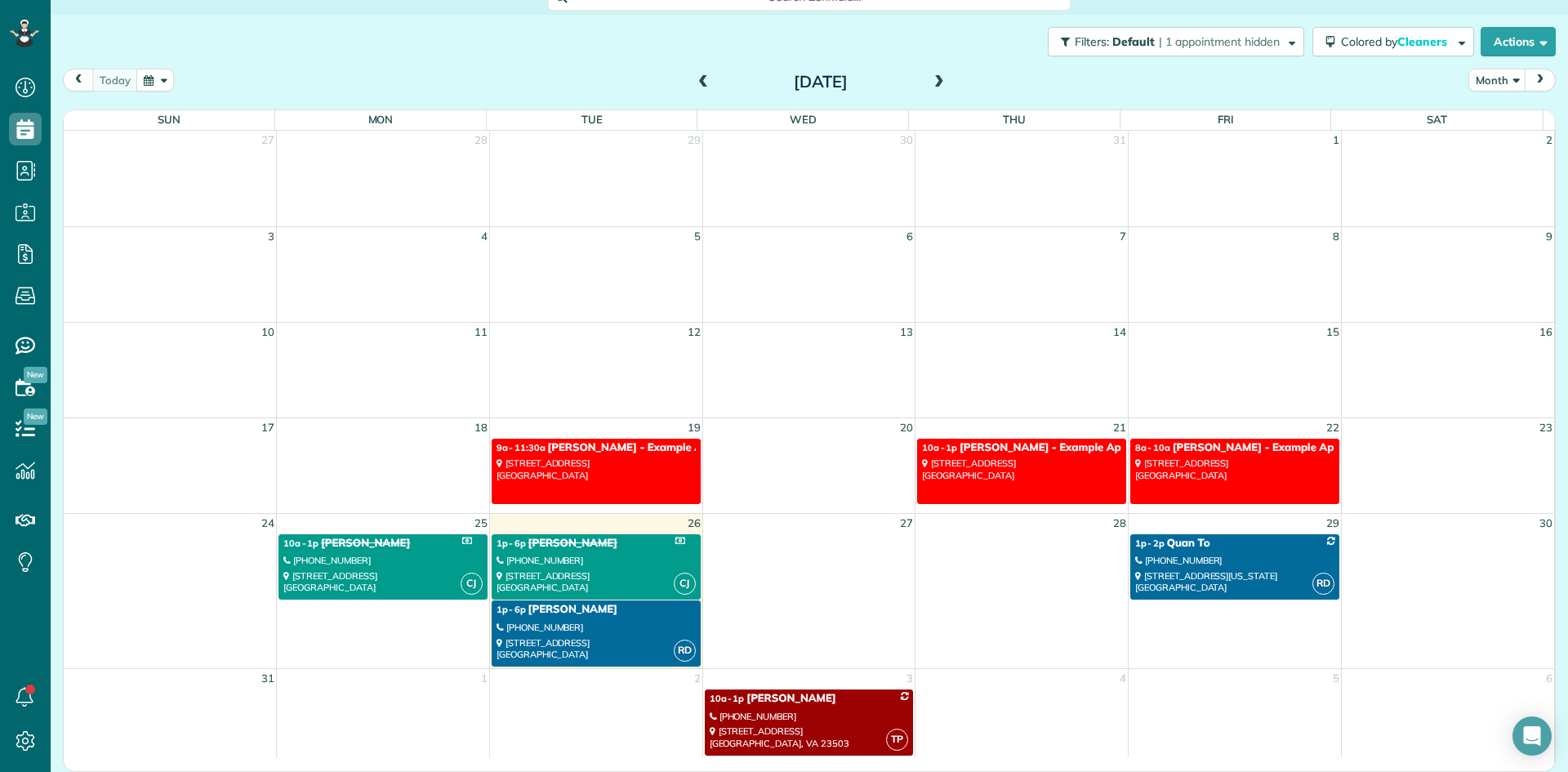
click at [587, 604] on div "1p - 6p Cana Curtis" at bounding box center [596, 609] width 200 height 14
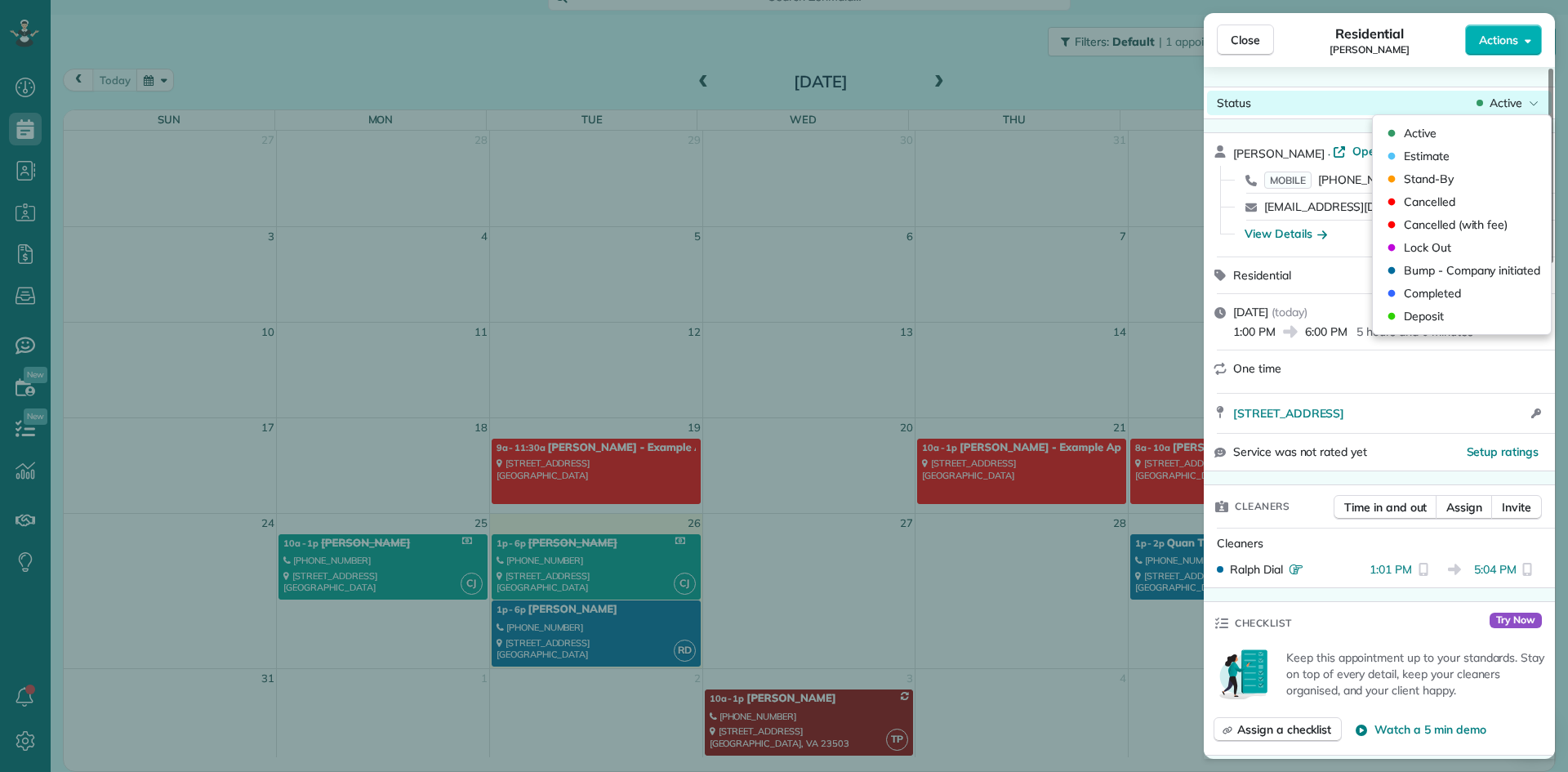
click at [1536, 92] on div "Status Active" at bounding box center [1379, 103] width 344 height 25
click at [1432, 295] on span "Completed" at bounding box center [1432, 292] width 57 height 16
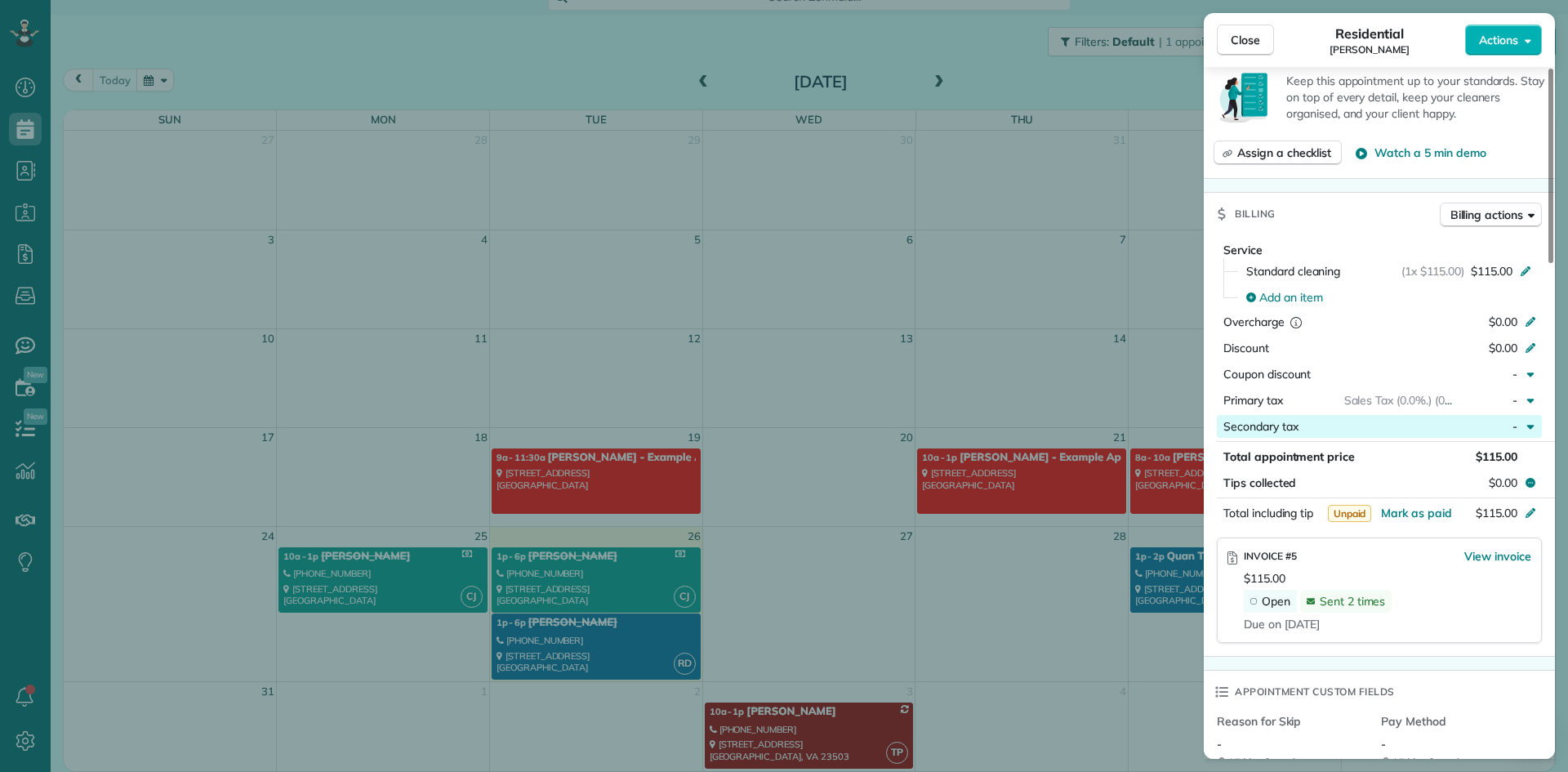
scroll to position [659, 0]
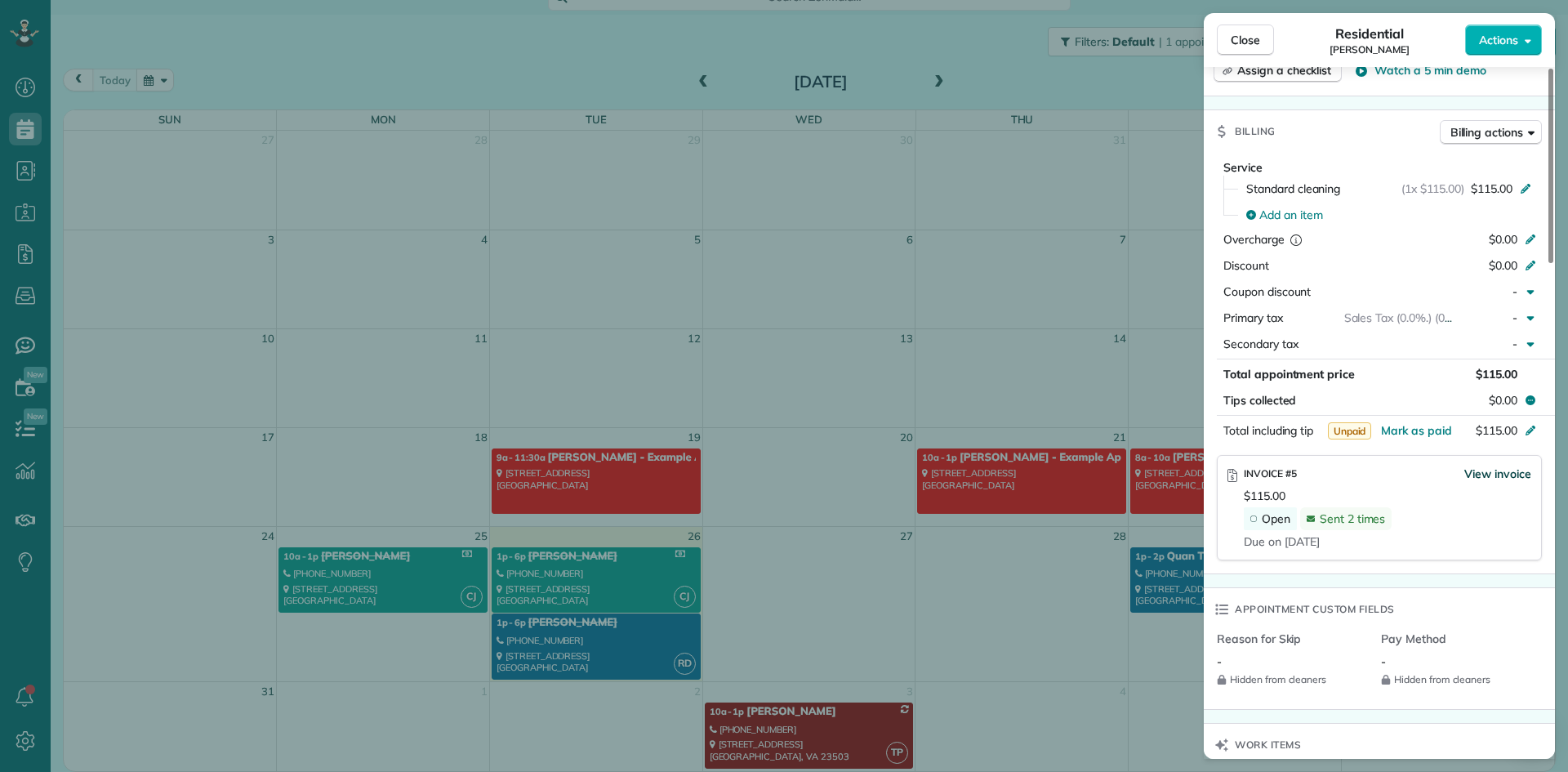
click at [1484, 473] on span "View invoice" at bounding box center [1497, 473] width 67 height 16
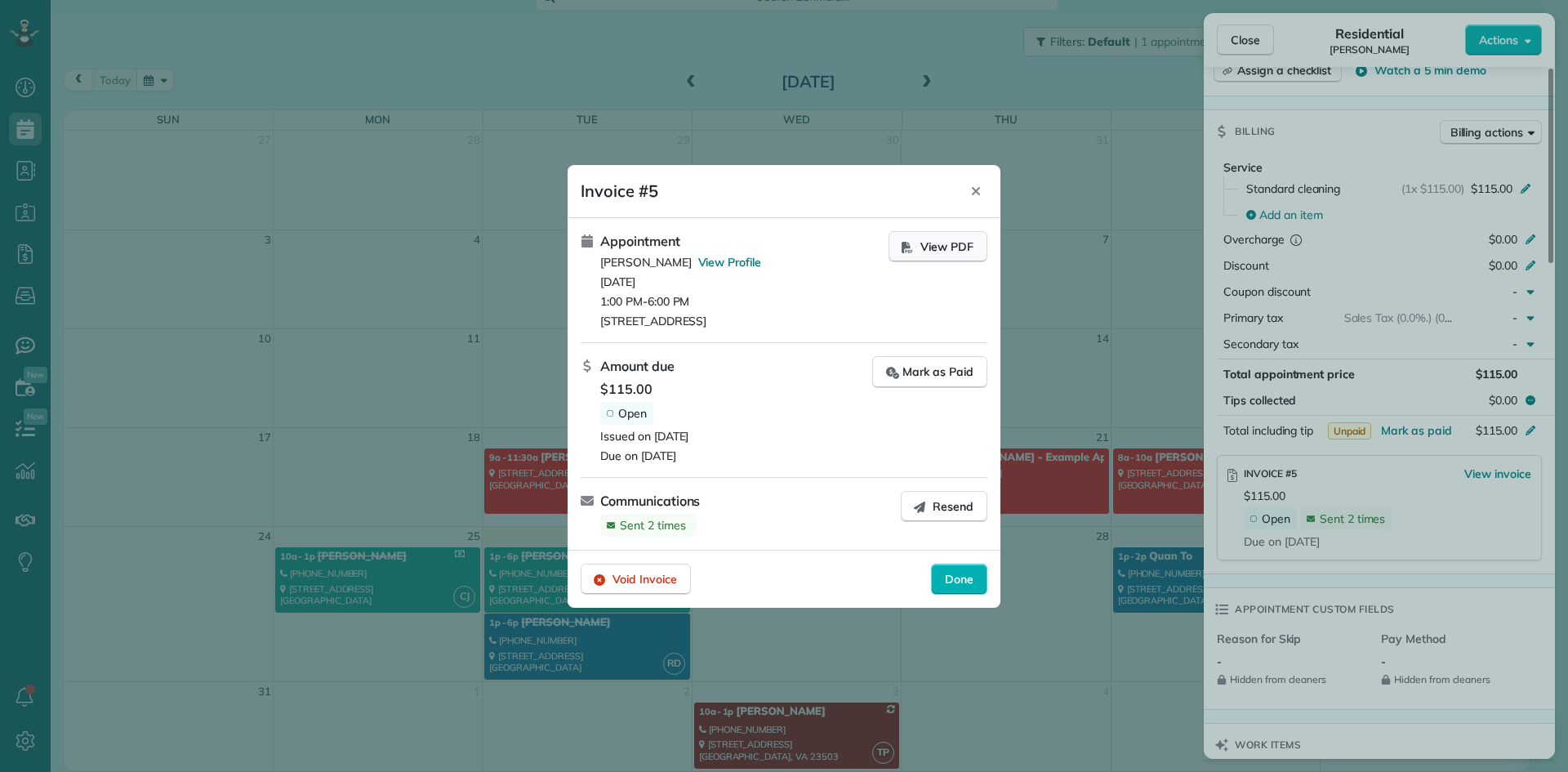
click at [936, 247] on span "View PDF" at bounding box center [947, 246] width 53 height 16
click at [982, 194] on icon "Close" at bounding box center [976, 191] width 13 height 13
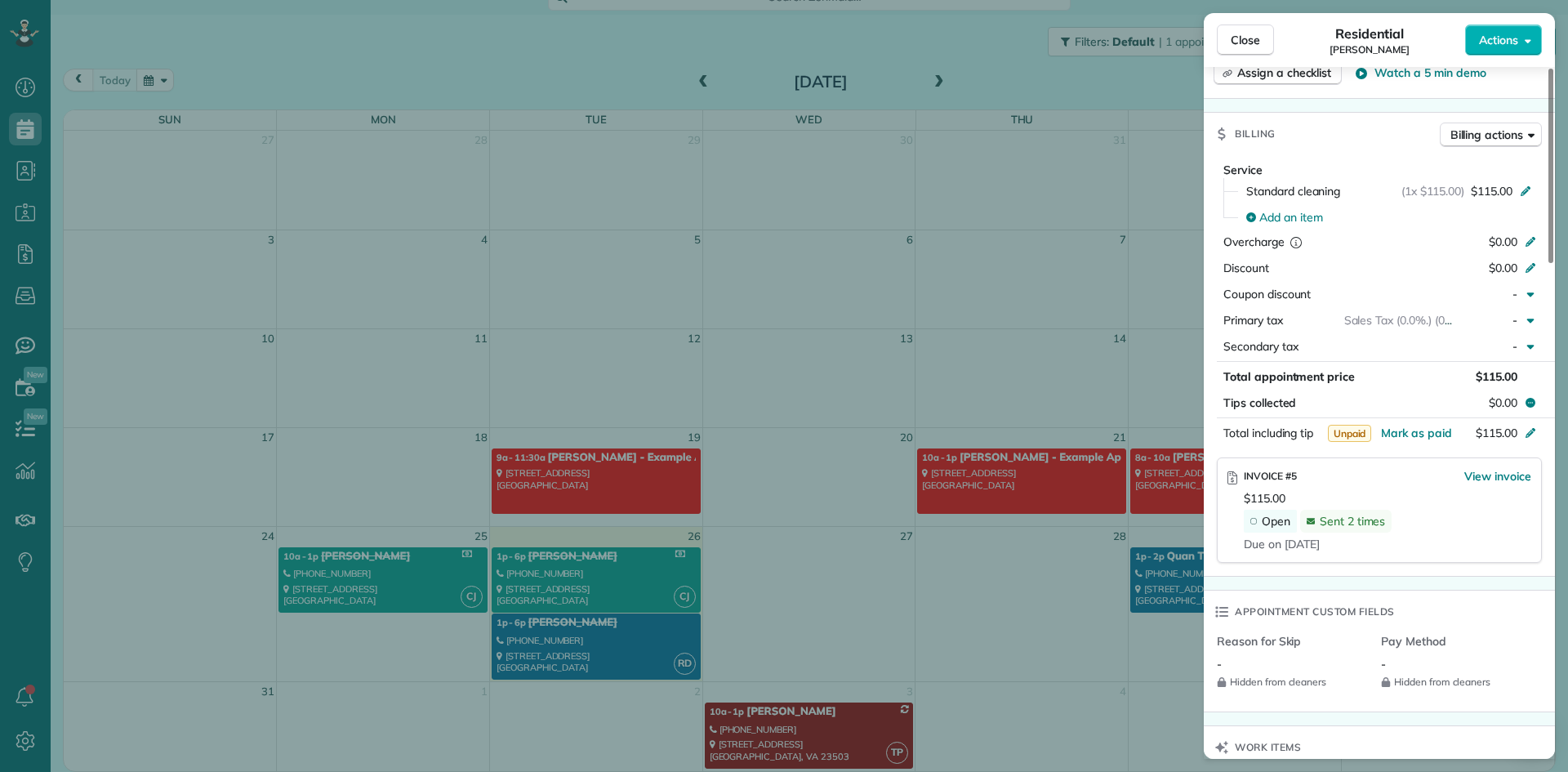
scroll to position [574, 0]
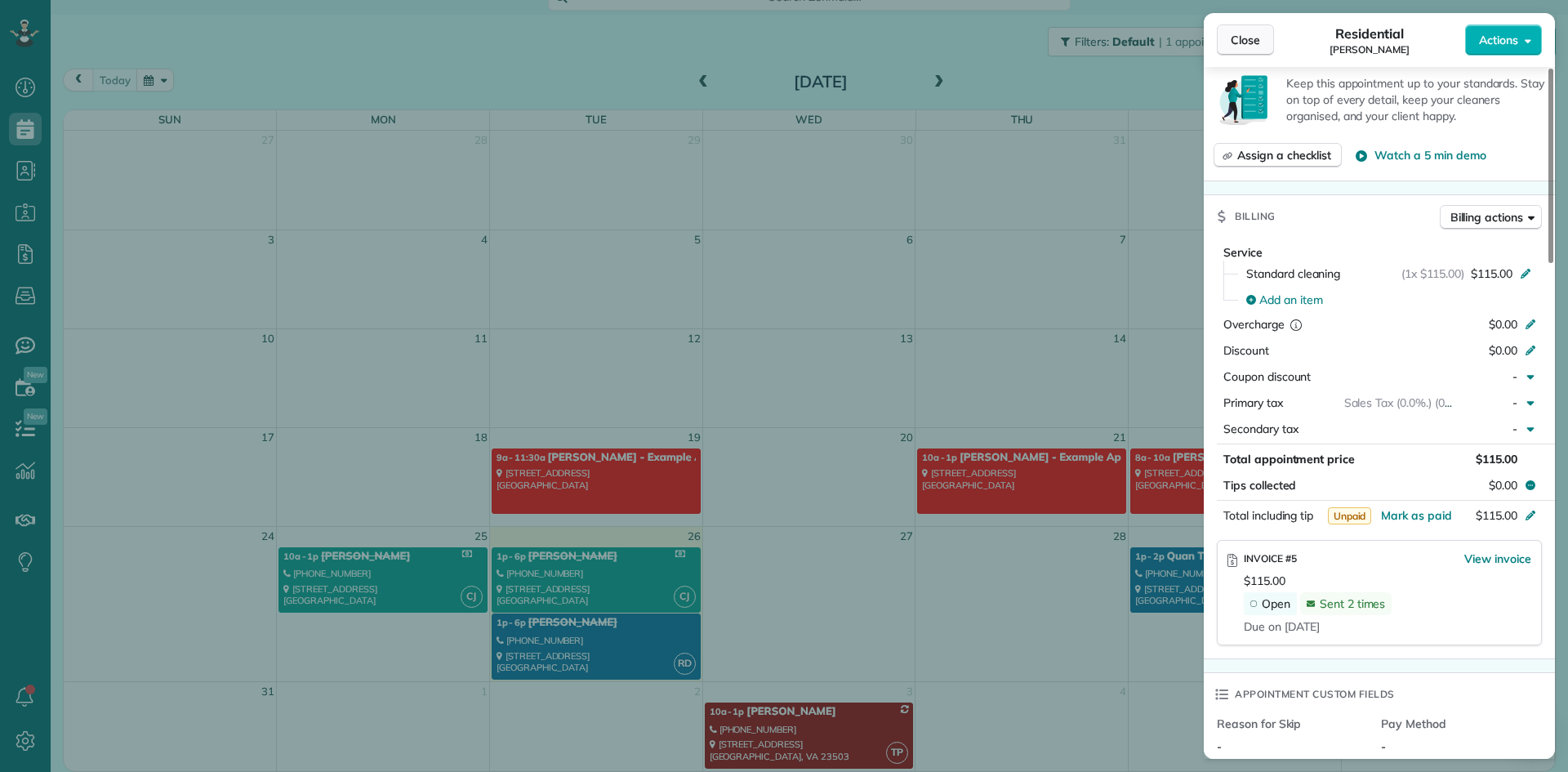
click at [1248, 37] on span "Close" at bounding box center [1245, 40] width 29 height 16
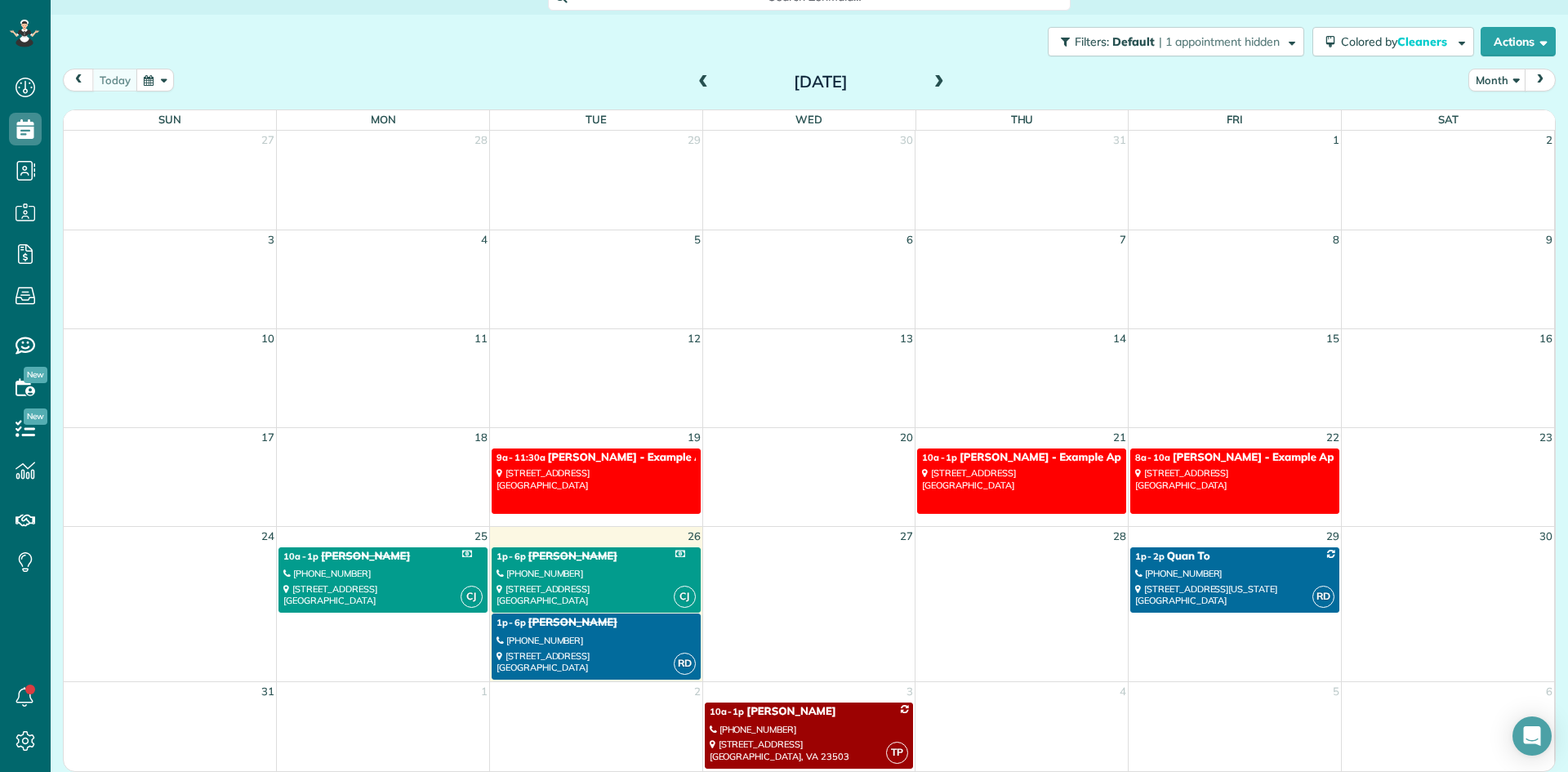
click at [552, 575] on div "[PHONE_NUMBER]" at bounding box center [596, 573] width 200 height 11
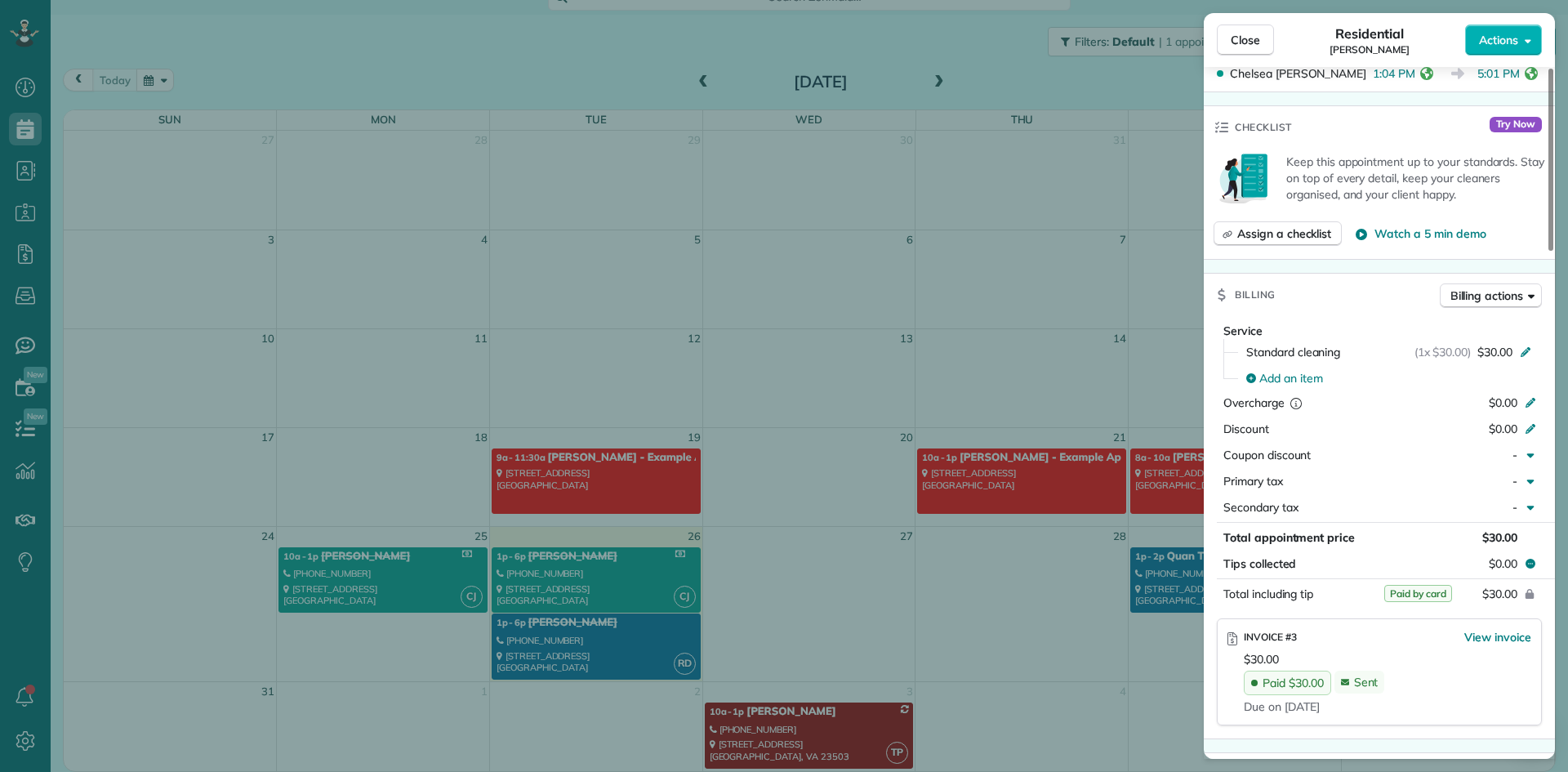
scroll to position [579, 0]
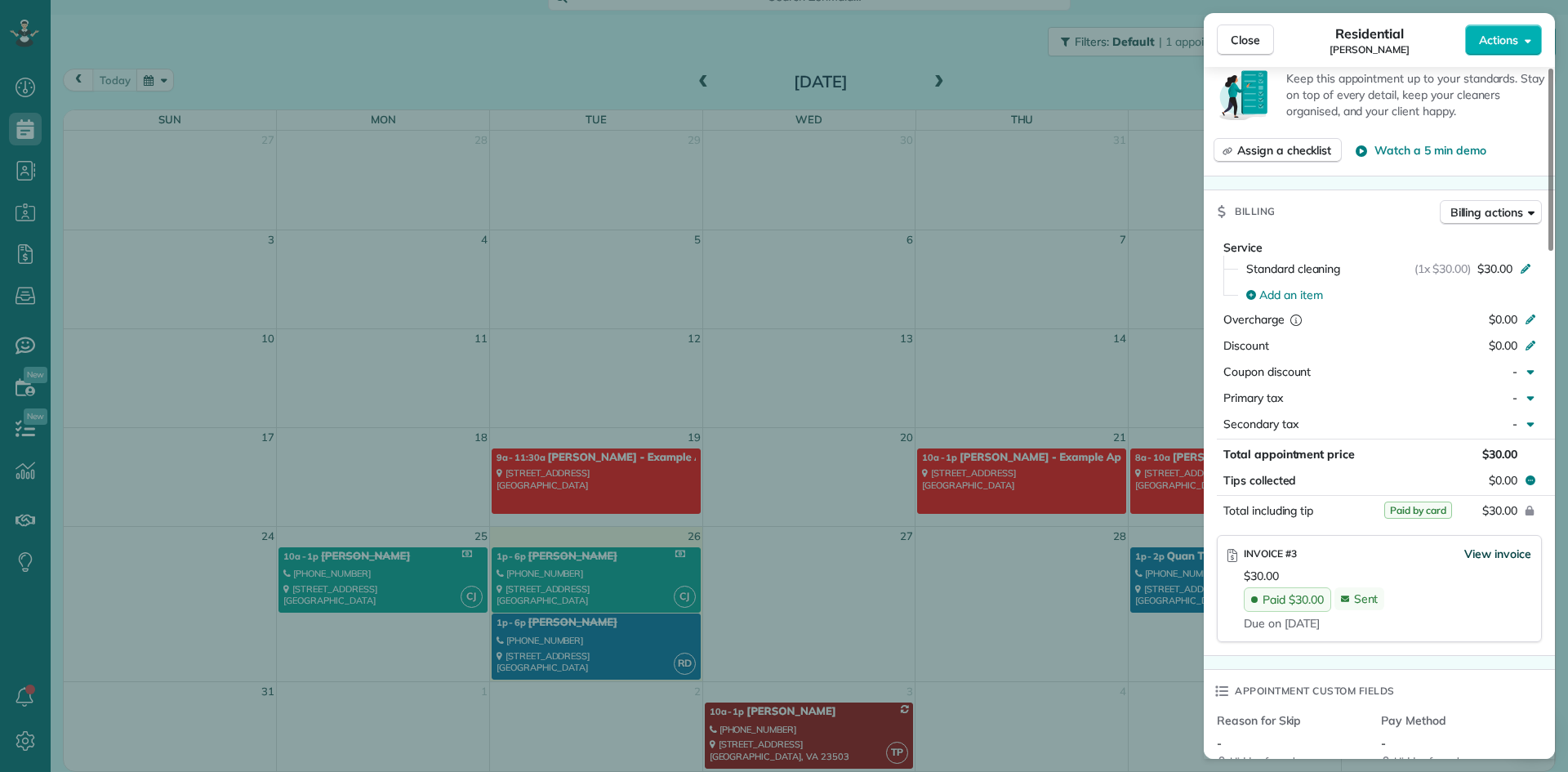
click at [1469, 557] on span "View invoice" at bounding box center [1497, 553] width 67 height 16
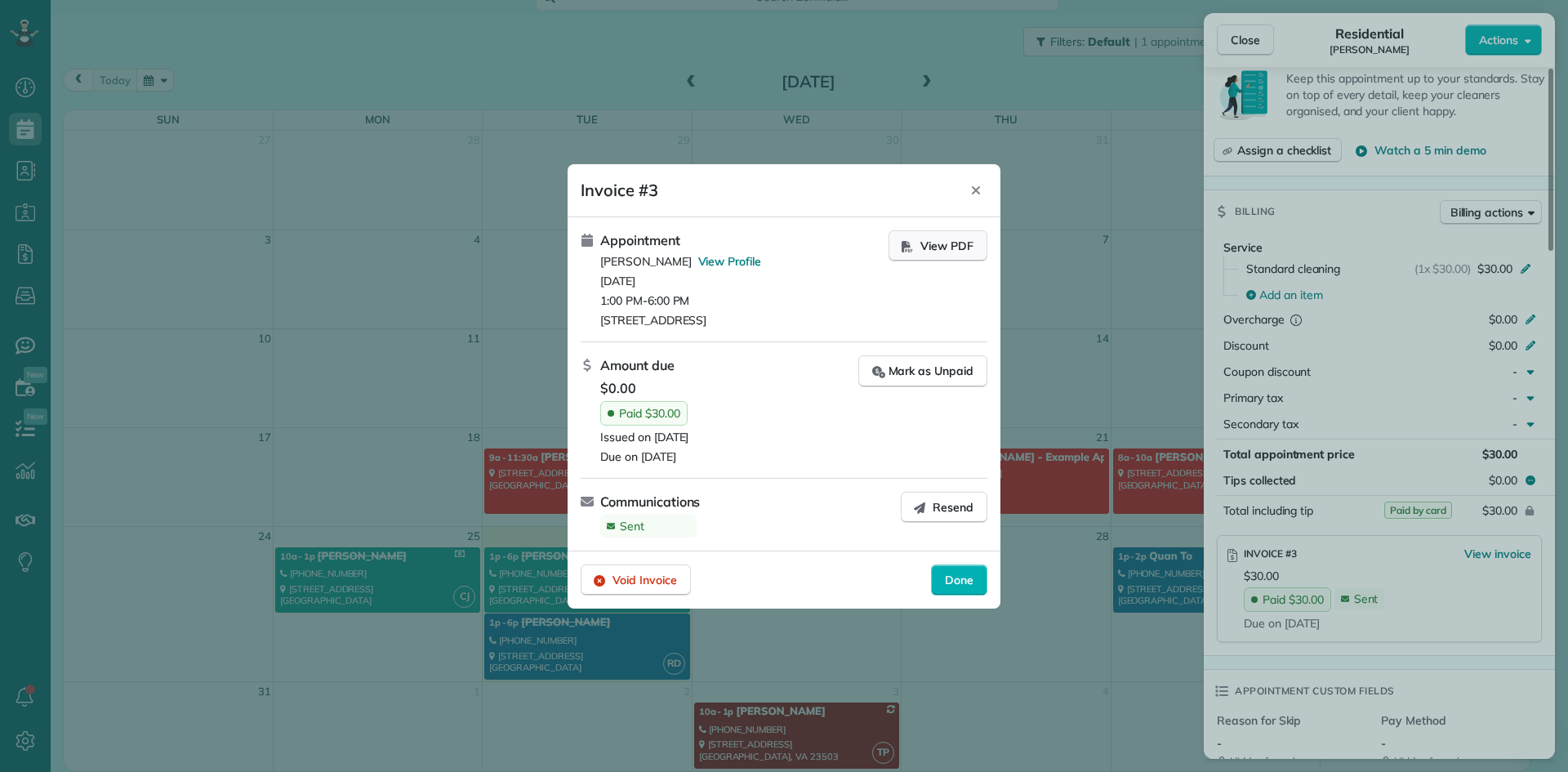
click at [920, 245] on span "View PDF" at bounding box center [947, 245] width 53 height 16
click at [975, 186] on icon "Close" at bounding box center [976, 190] width 13 height 13
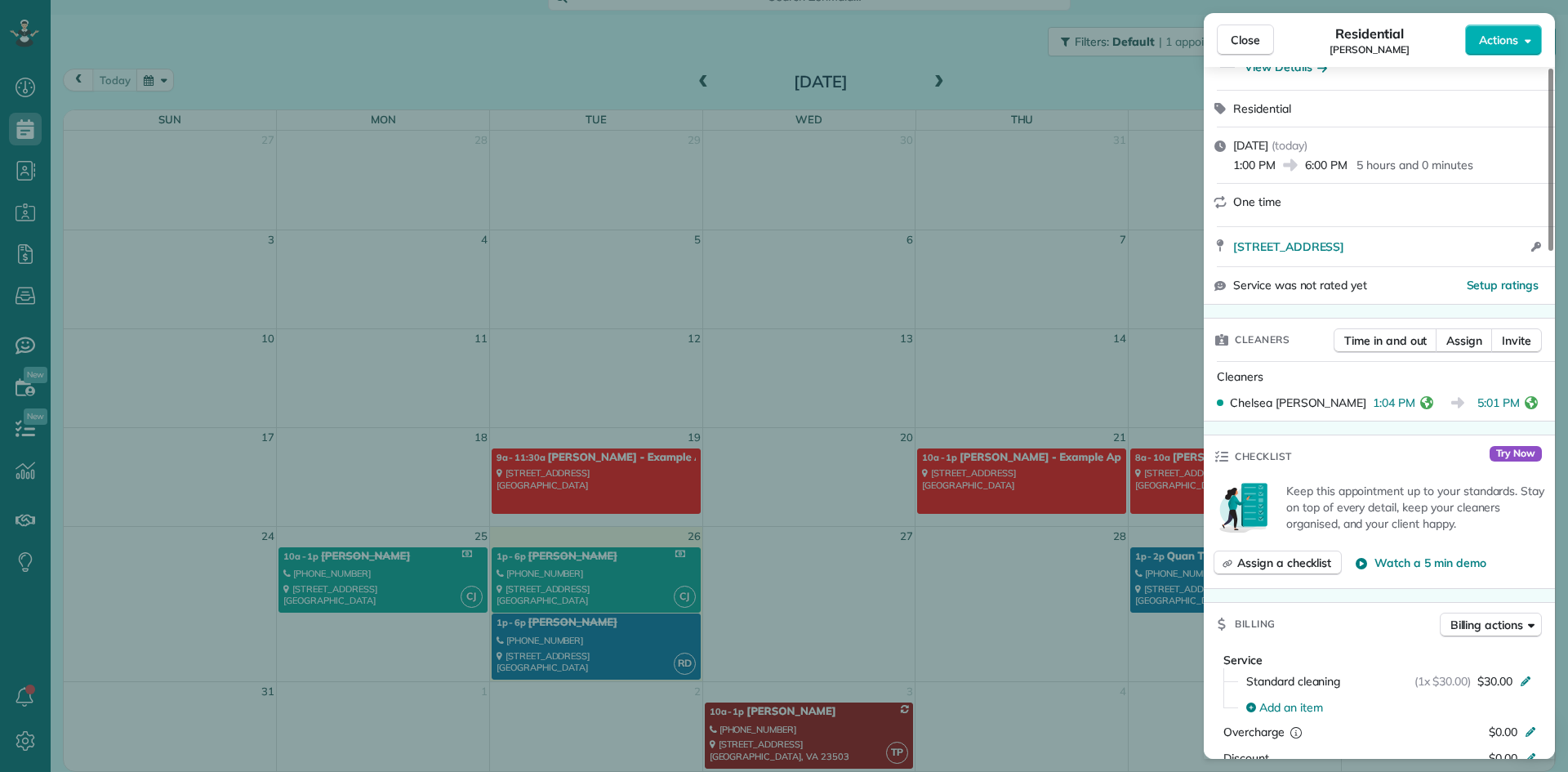
scroll to position [0, 0]
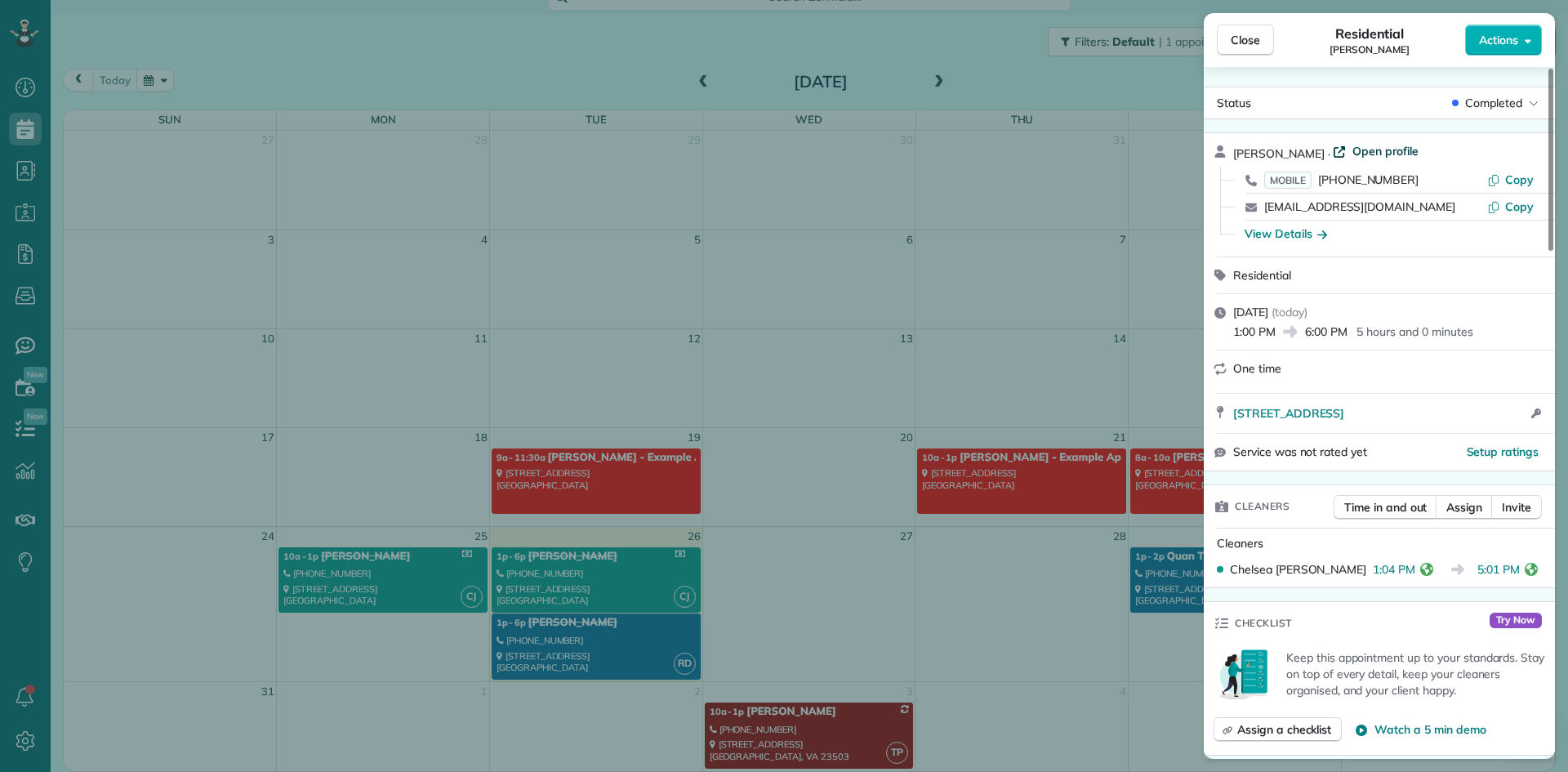
click at [1352, 152] on span "Open profile" at bounding box center [1385, 150] width 66 height 16
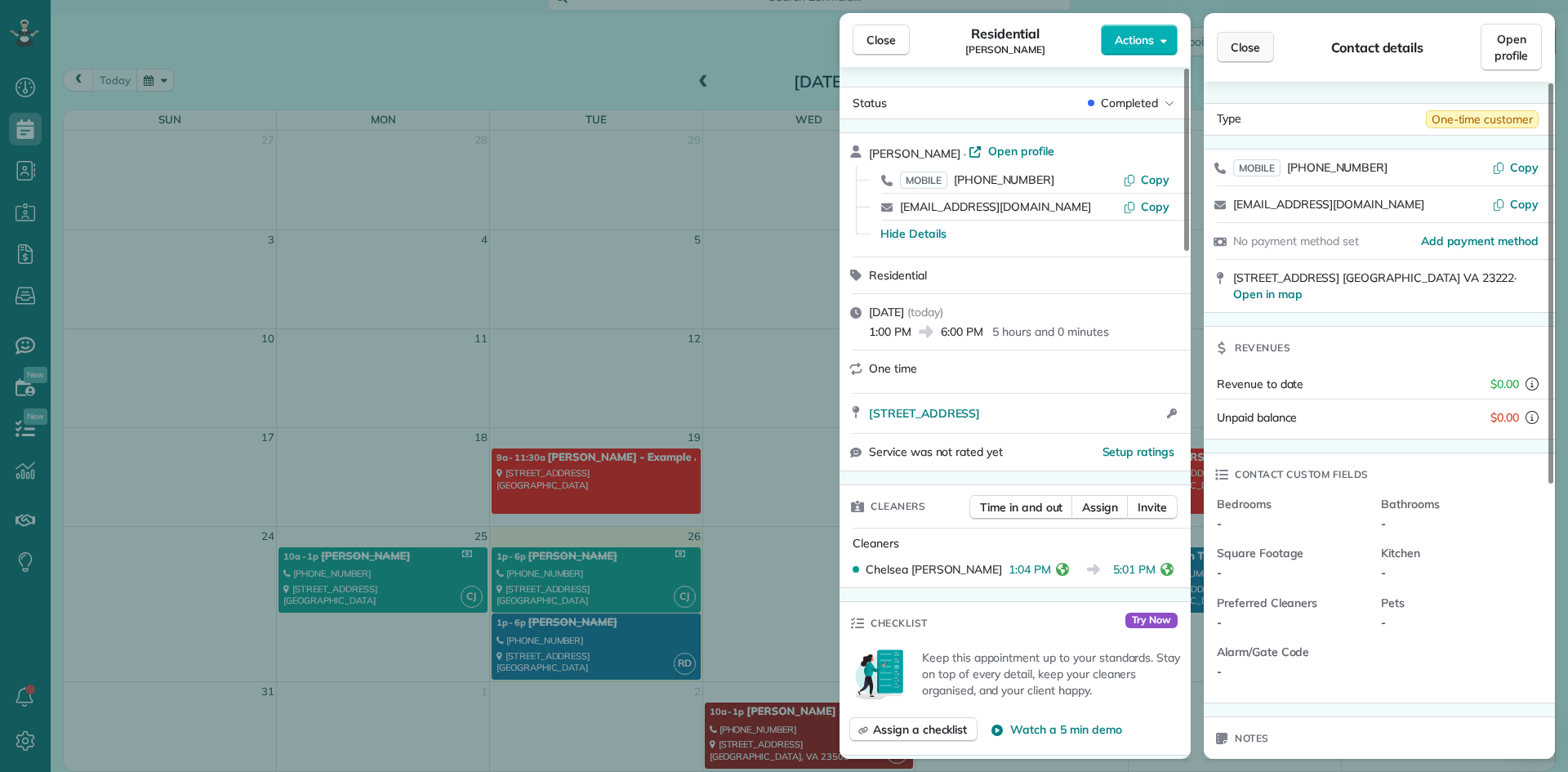
click at [1253, 50] on span "Close" at bounding box center [1245, 46] width 29 height 16
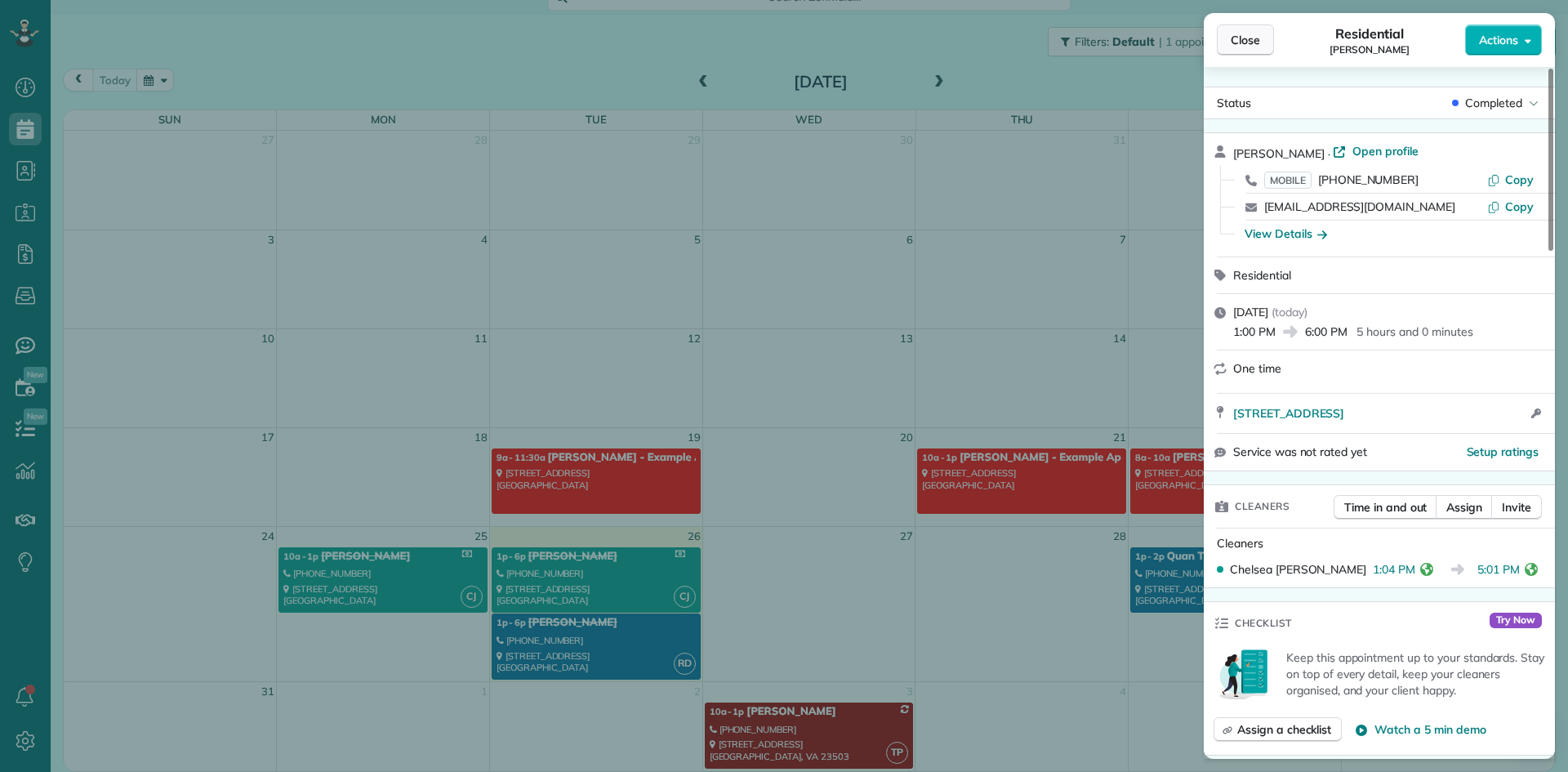
click at [1251, 44] on span "Close" at bounding box center [1245, 40] width 29 height 16
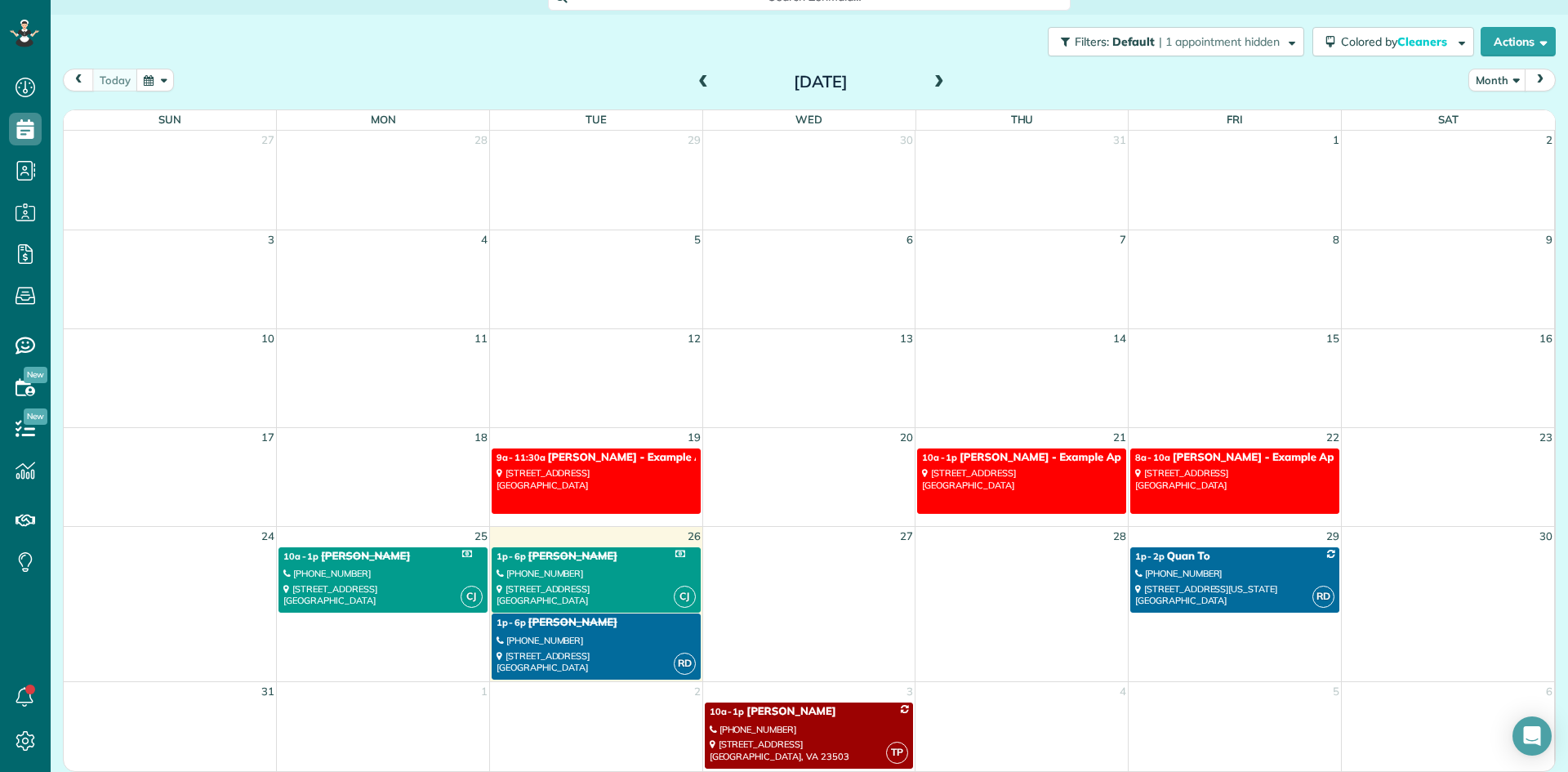
click at [559, 574] on div "[PHONE_NUMBER]" at bounding box center [596, 573] width 200 height 11
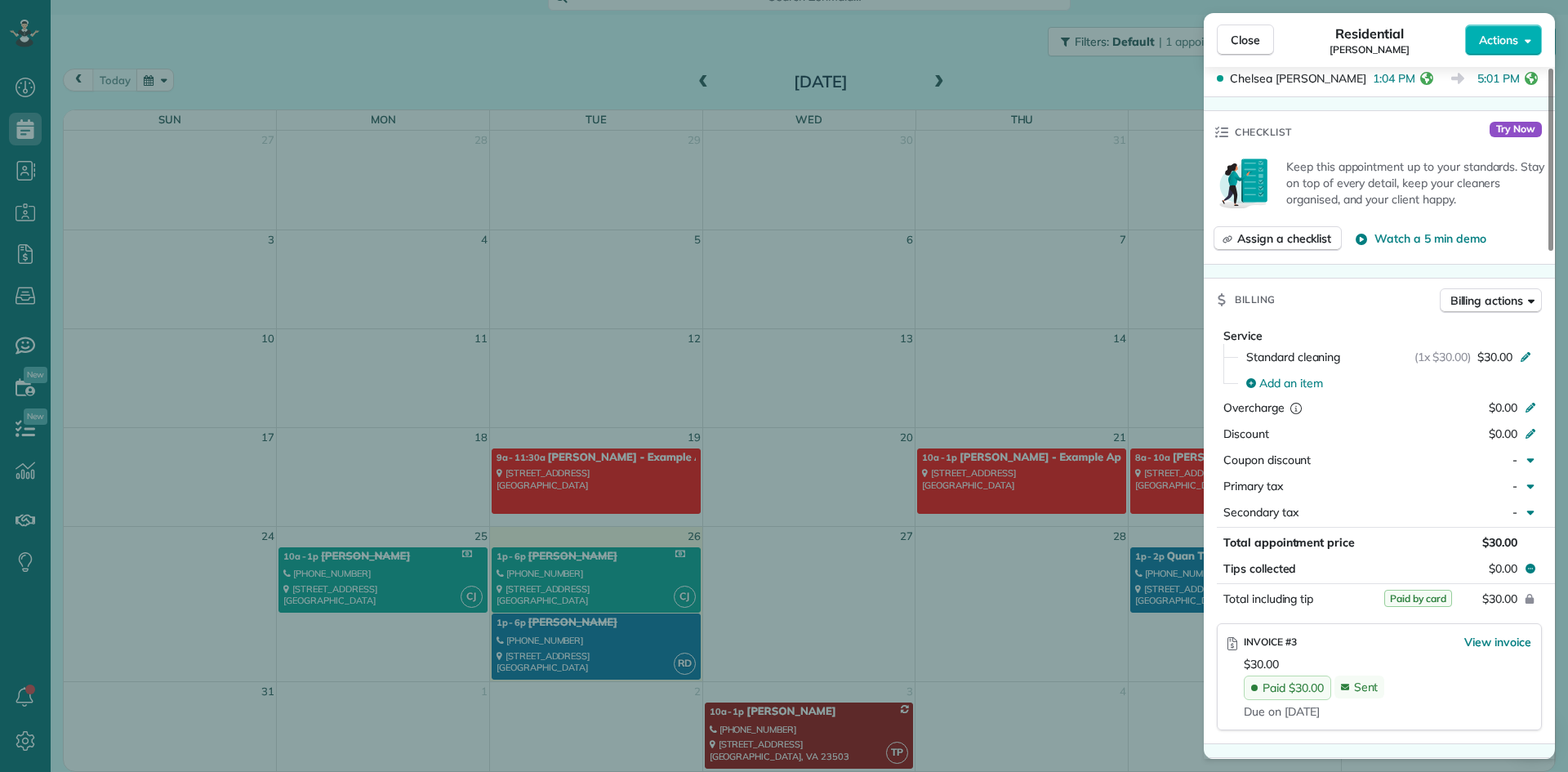
scroll to position [409, 0]
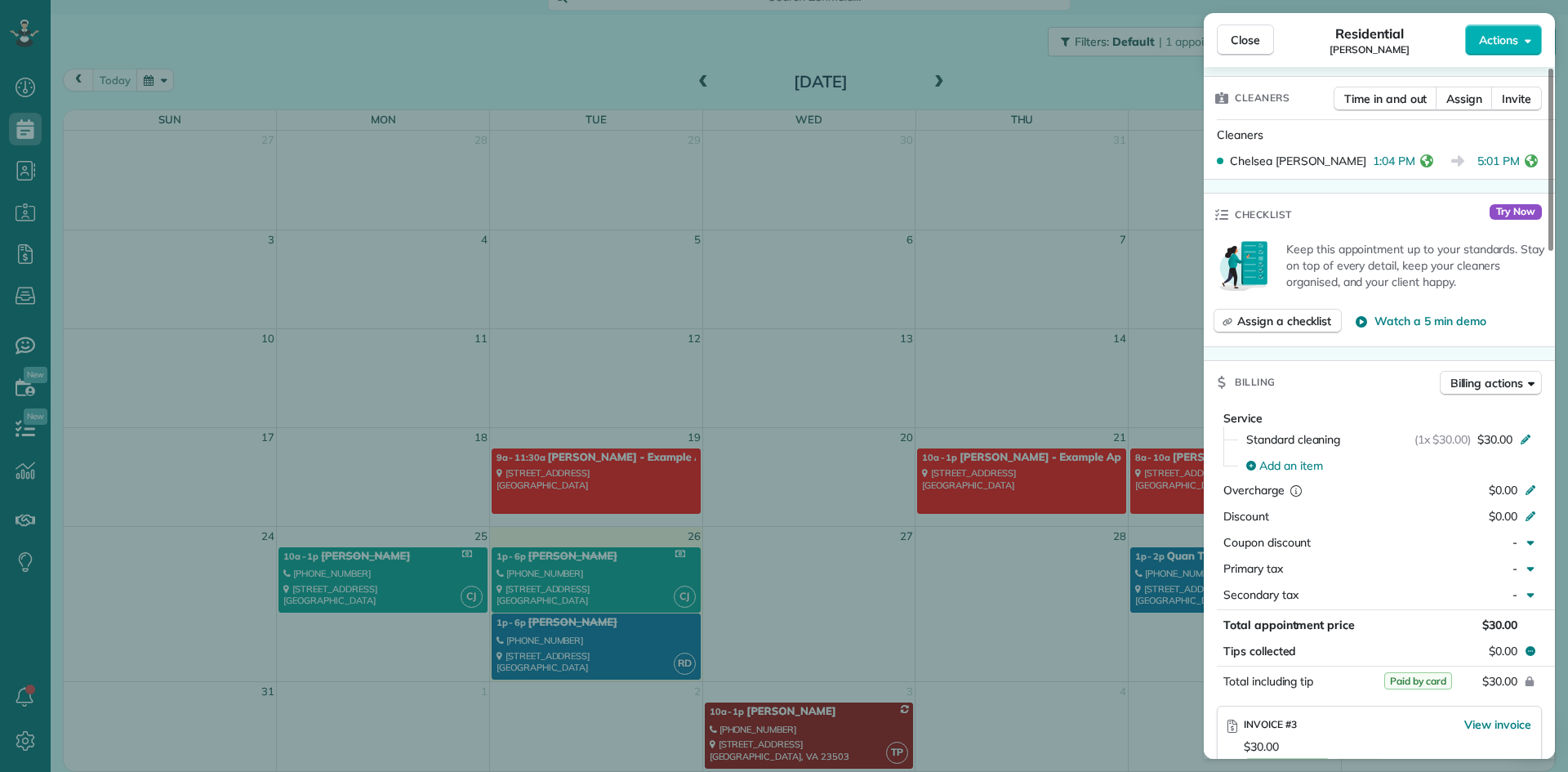
click at [594, 638] on div "Close Residential Cana Curtis Actions Status Completed Cana Curtis · Open profi…" at bounding box center [784, 386] width 1568 height 772
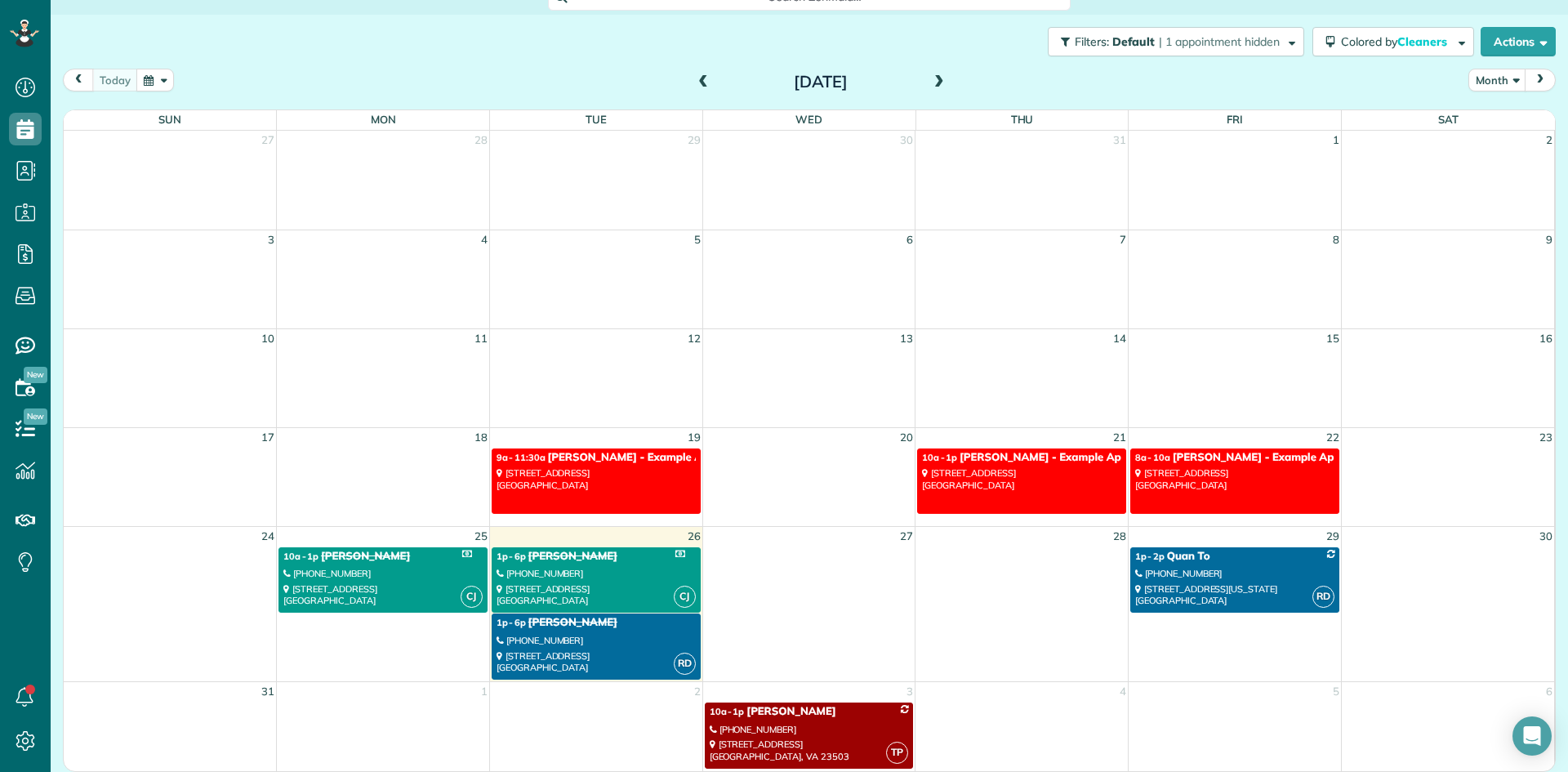
click at [641, 652] on div "510 Lincoln Avenue Richmond, VA 23222" at bounding box center [596, 661] width 200 height 24
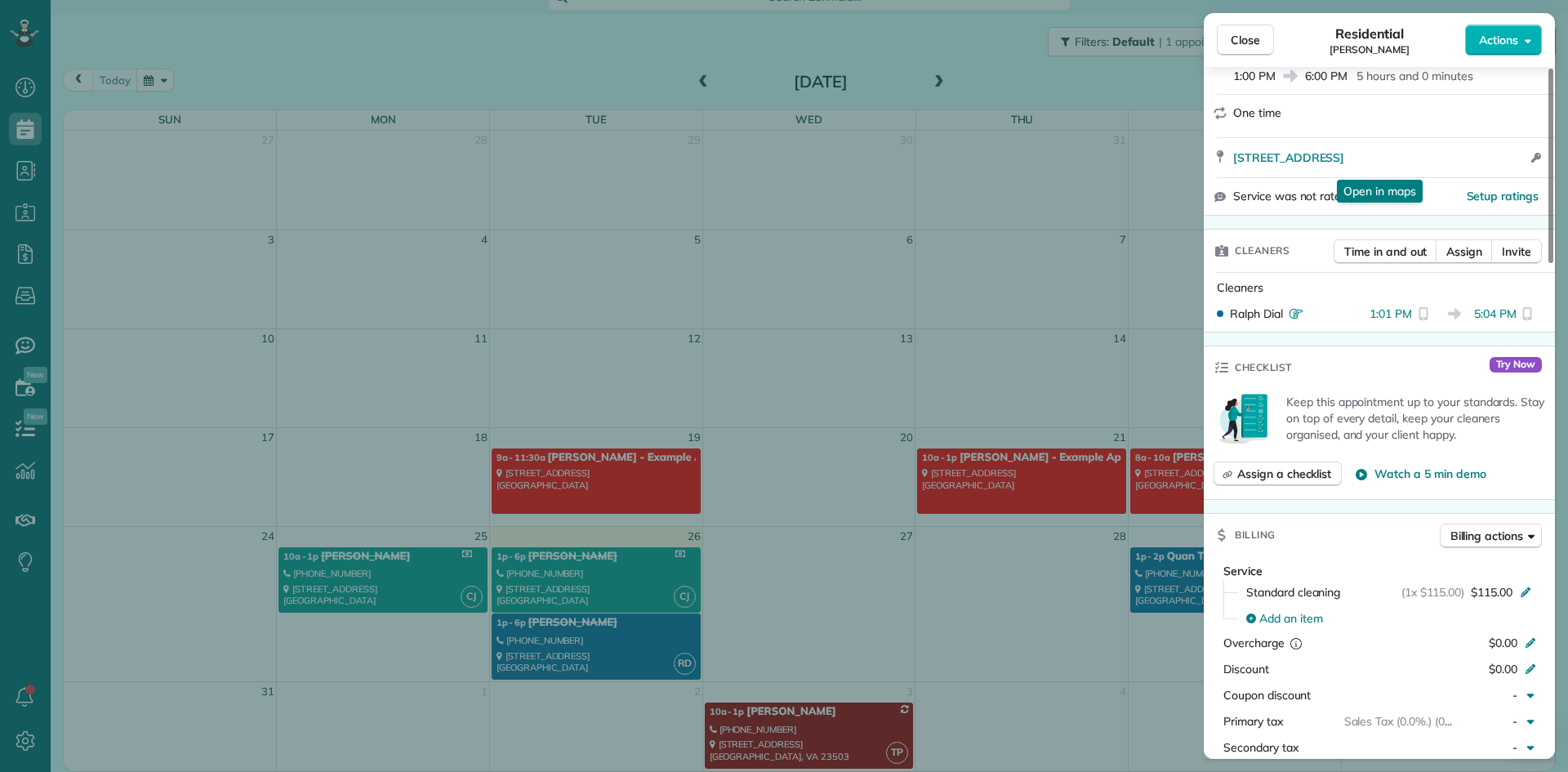
scroll to position [248, 0]
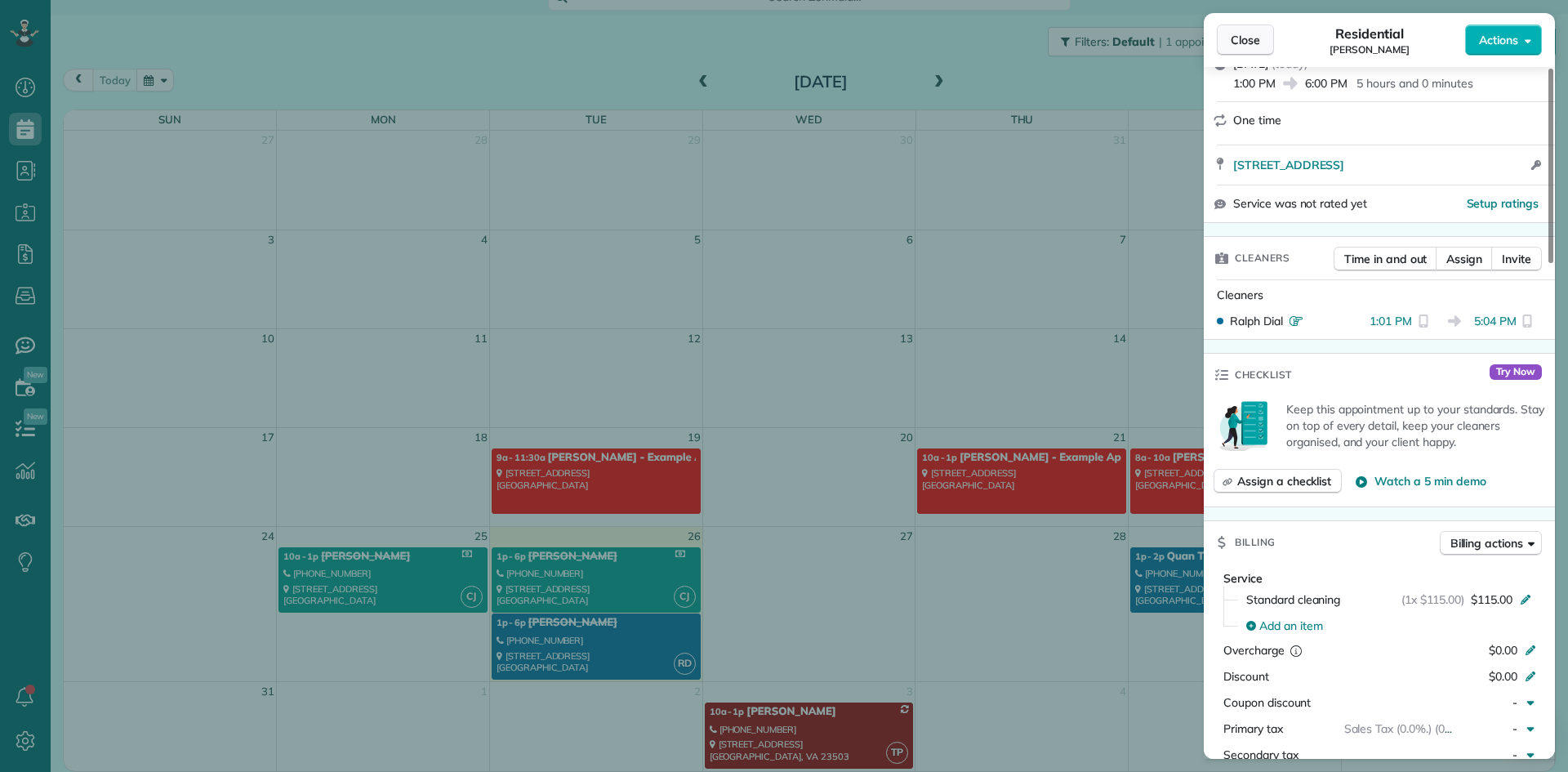
click at [1244, 42] on span "Close" at bounding box center [1245, 40] width 29 height 16
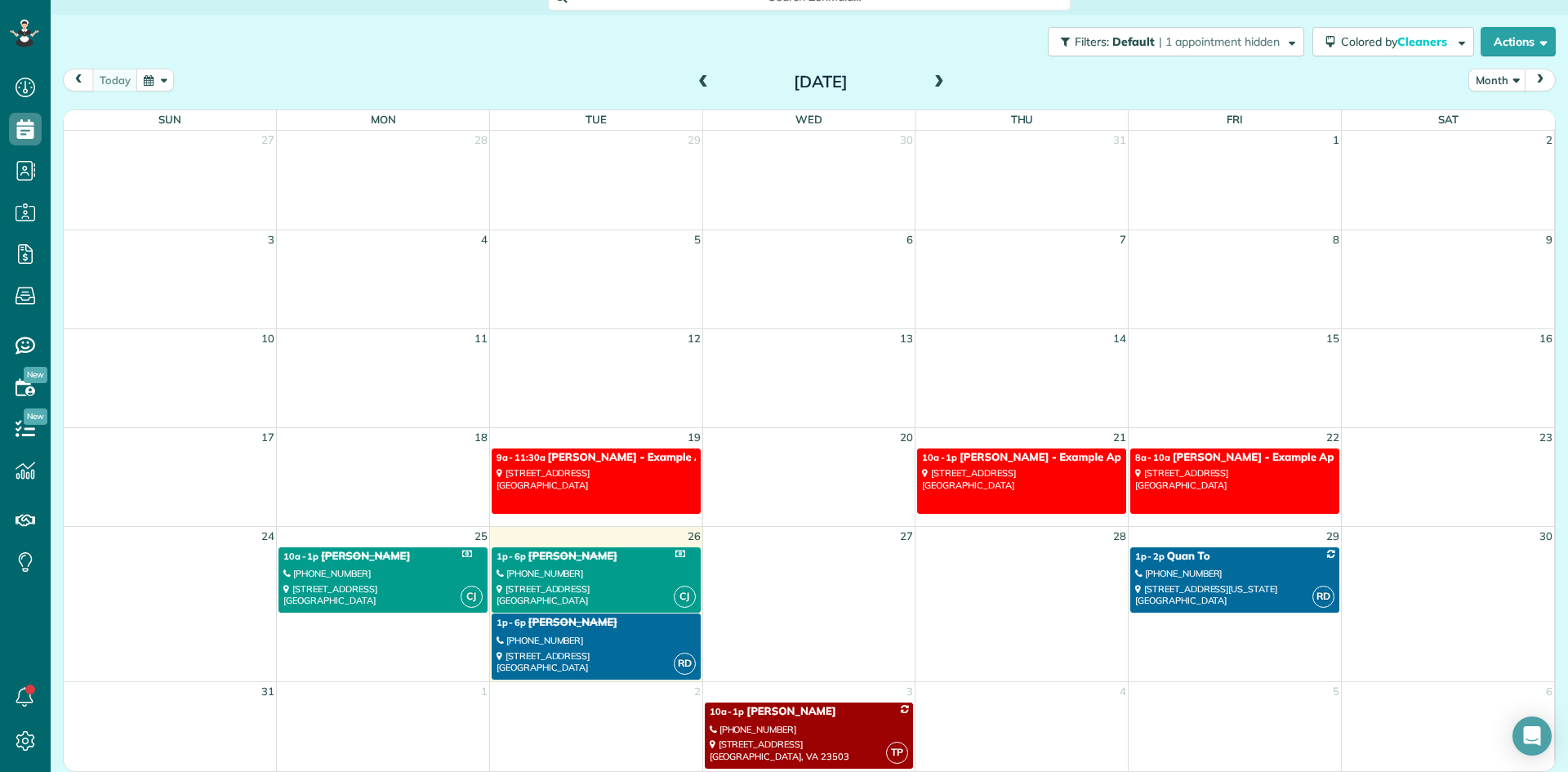
click at [584, 564] on link "CJ 1p - 6p Cana Curtis (202) 631-0866 510 Lincoln Avenue Richmond, VA 23222" at bounding box center [596, 580] width 209 height 66
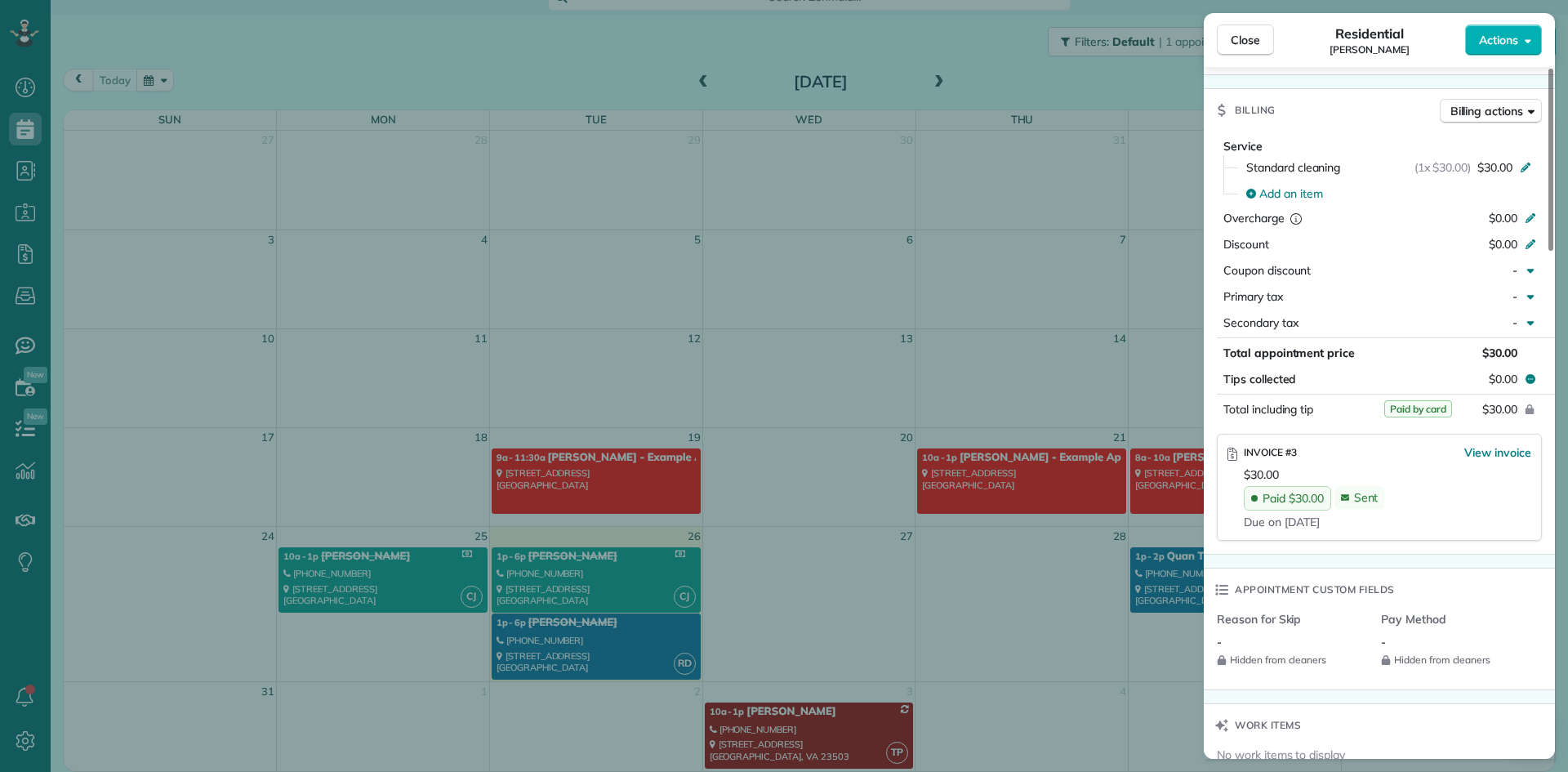
scroll to position [666, 0]
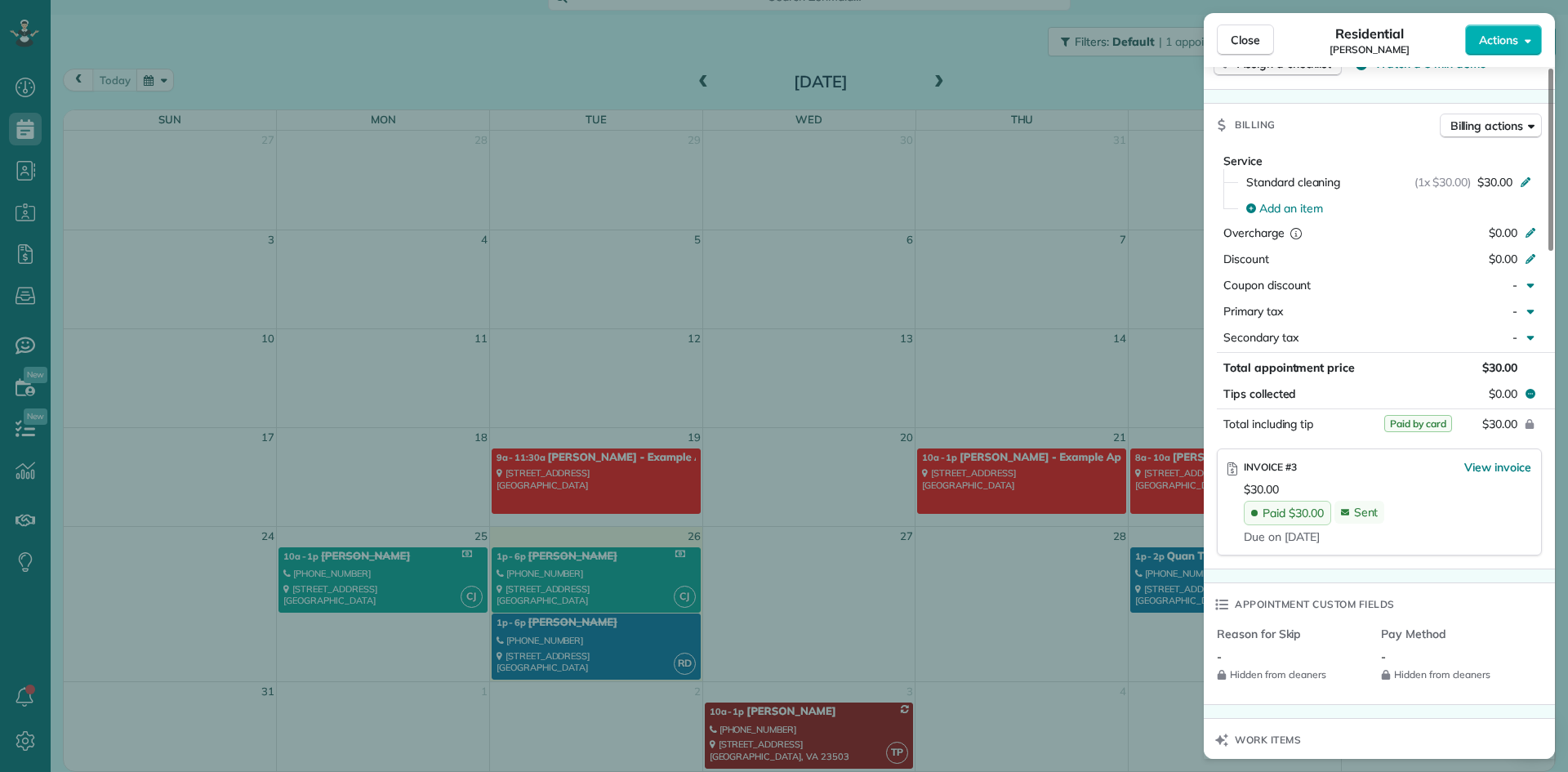
click at [1420, 424] on span "Paid by card" at bounding box center [1418, 424] width 68 height 17
drag, startPoint x: 1267, startPoint y: 433, endPoint x: 1409, endPoint y: 429, distance: 142.1
click at [1269, 433] on div "Total including tip" at bounding box center [1299, 424] width 153 height 23
click at [1409, 423] on span "Paid by card" at bounding box center [1418, 424] width 68 height 17
click at [1261, 469] on span "INVOICE #3" at bounding box center [1270, 466] width 53 height 12
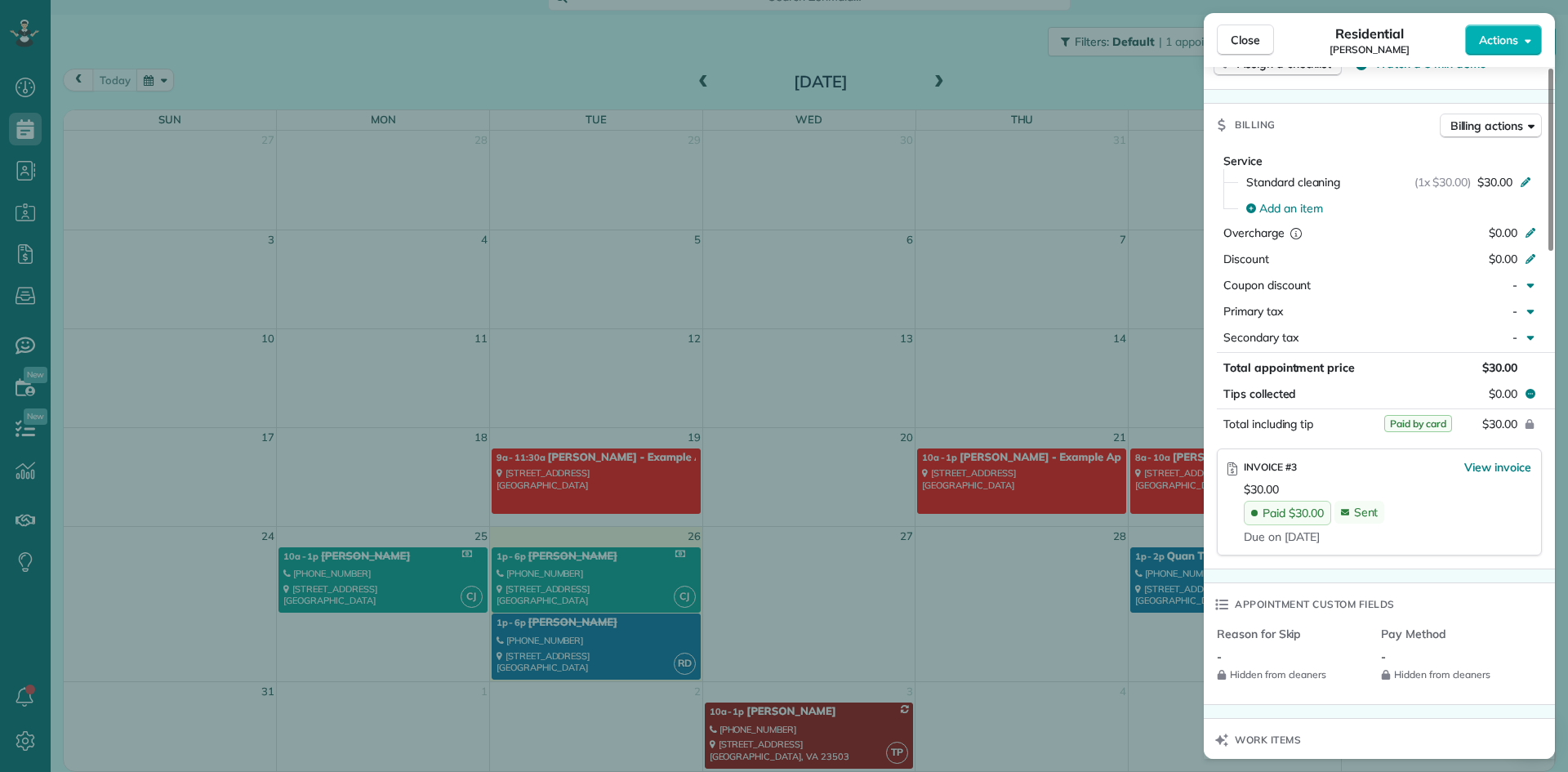
click at [1251, 529] on div "Due on Sep 01" at bounding box center [1387, 536] width 287 height 16
click at [1269, 522] on div "Paid $30.00" at bounding box center [1287, 513] width 87 height 25
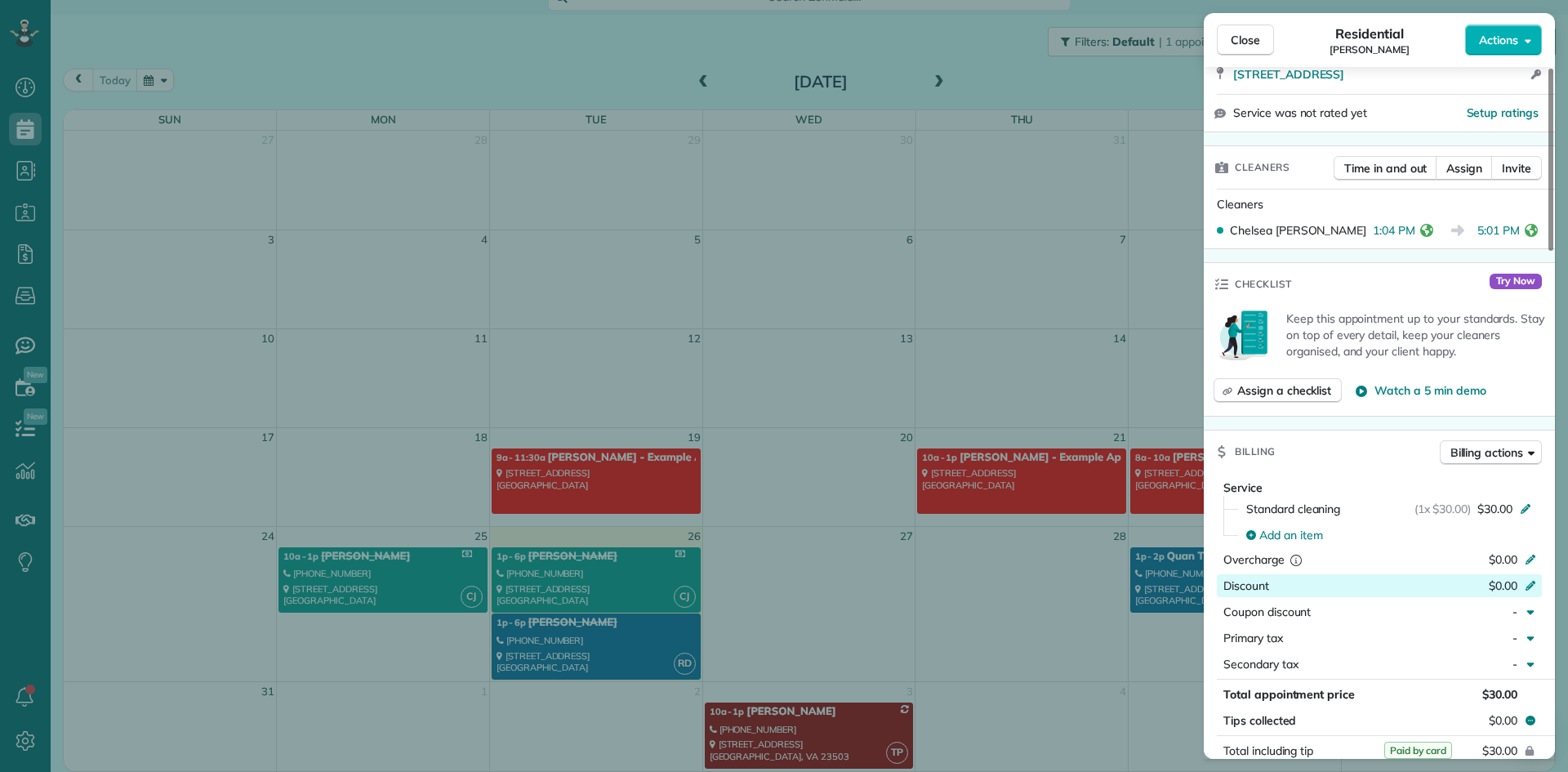
scroll to position [502, 0]
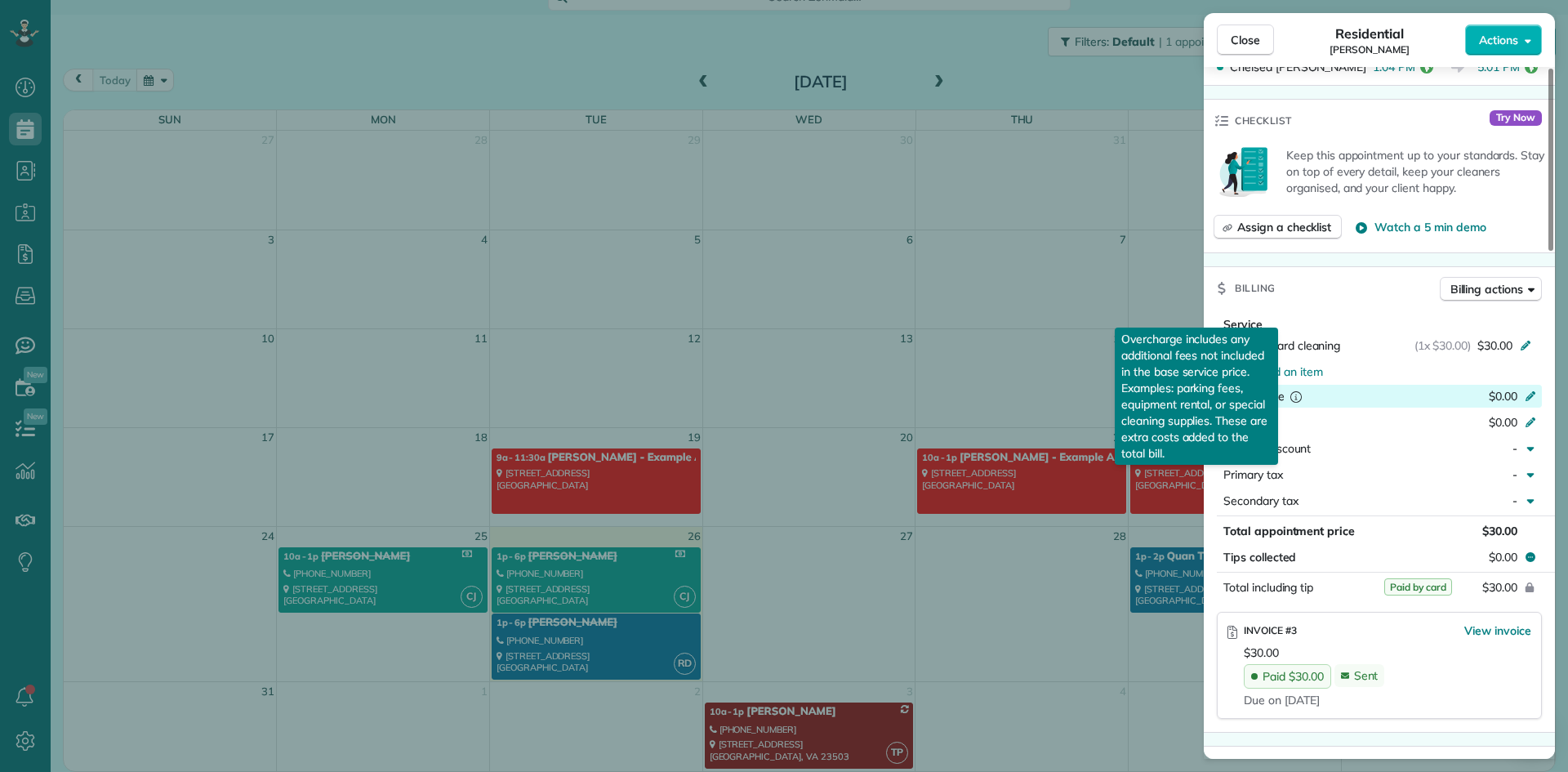
click at [1284, 402] on button "reset" at bounding box center [1294, 395] width 20 height 16
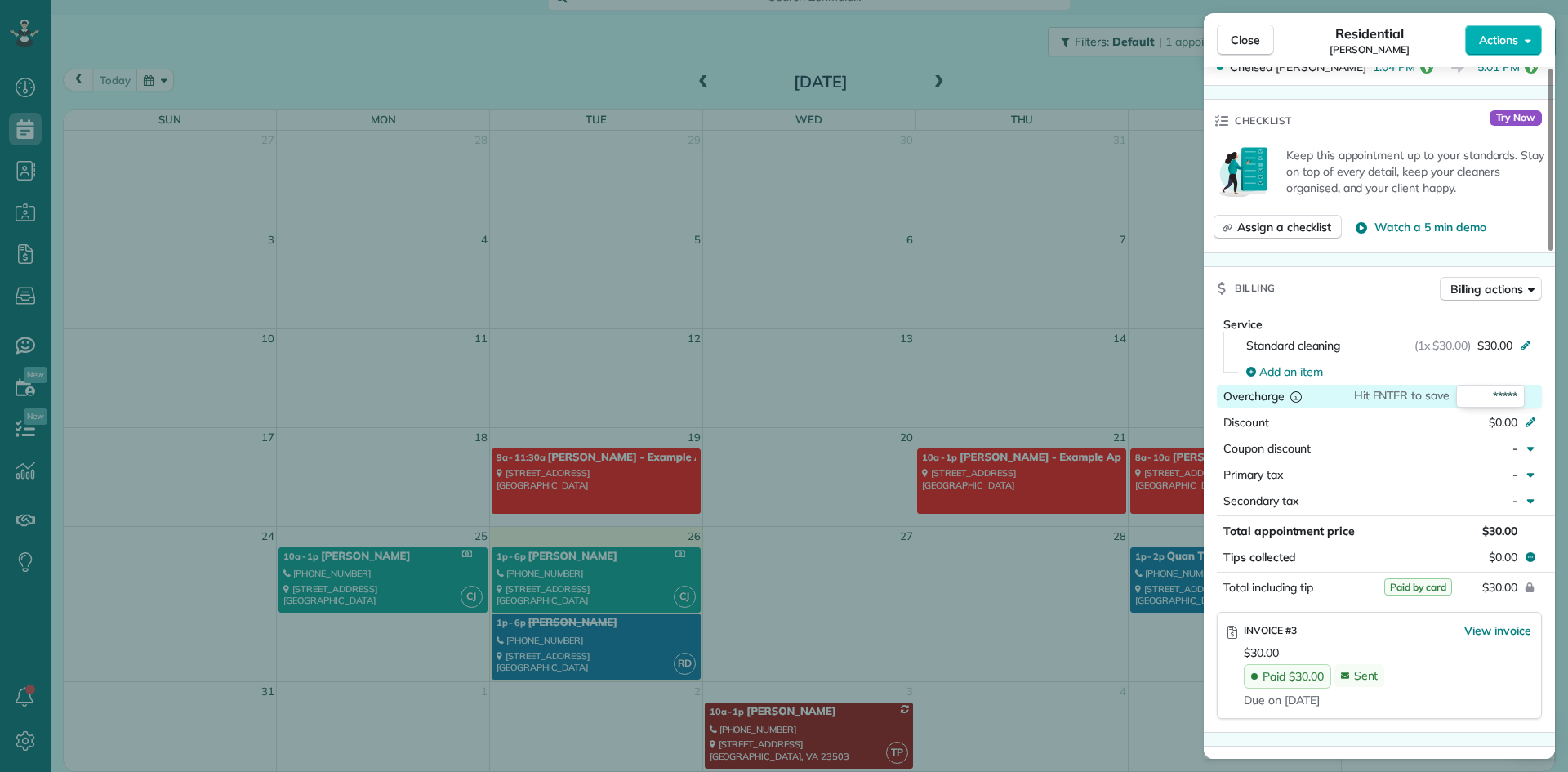
click at [1284, 402] on button "Overcharge" at bounding box center [1294, 395] width 20 height 16
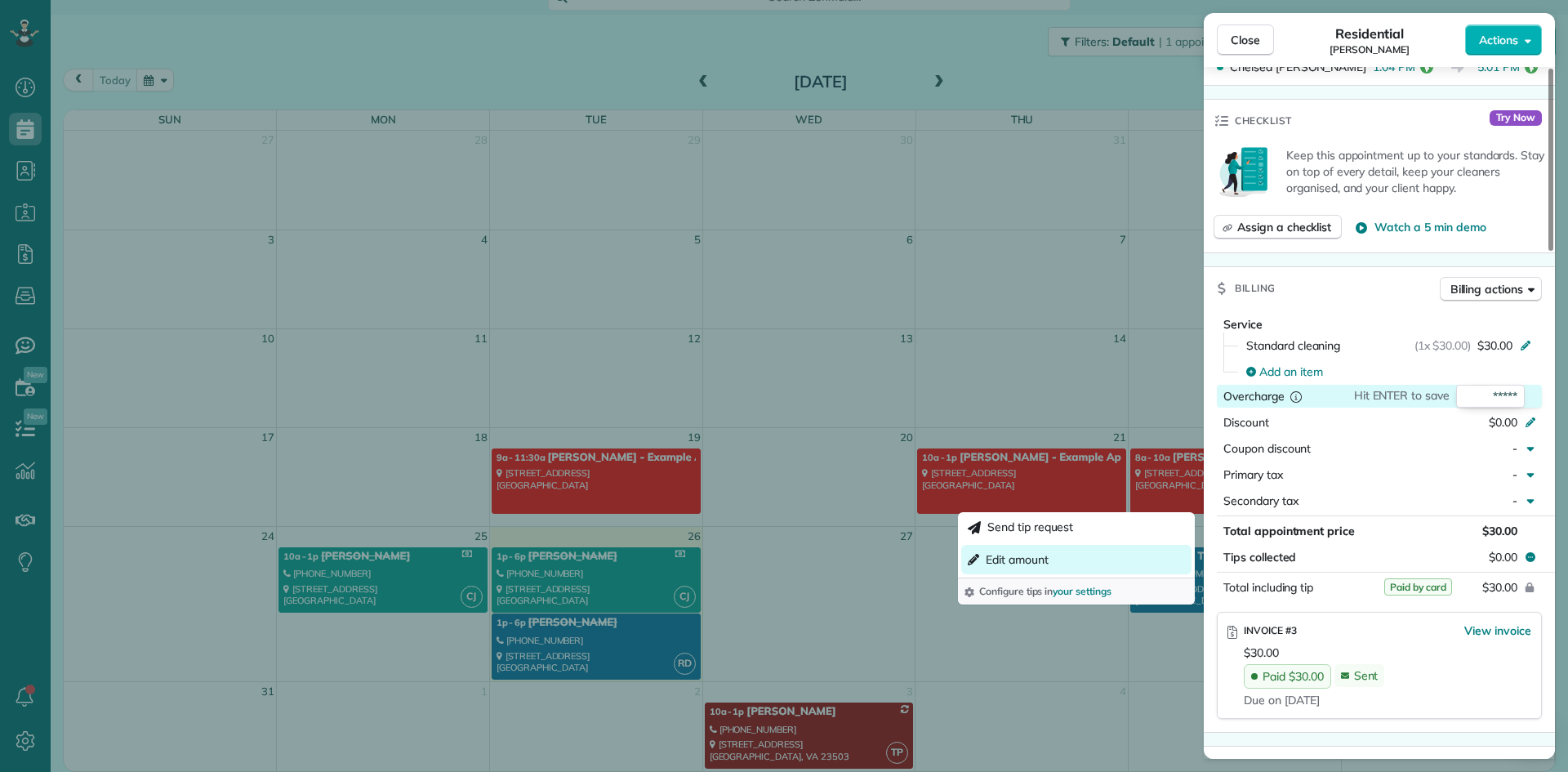
click at [1033, 557] on span "Edit amount" at bounding box center [1017, 559] width 62 height 16
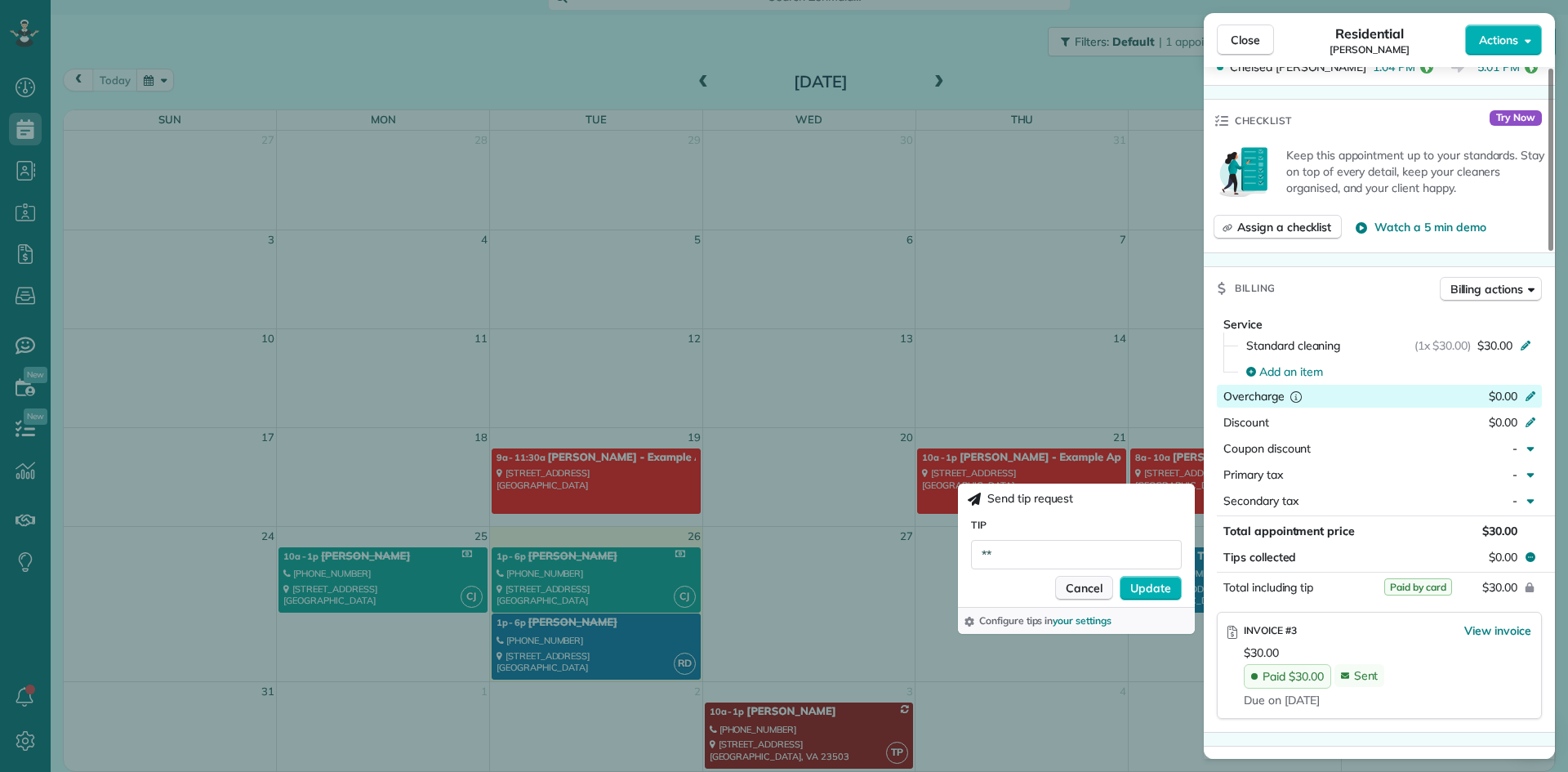
click at [1079, 594] on span "Cancel" at bounding box center [1084, 588] width 37 height 16
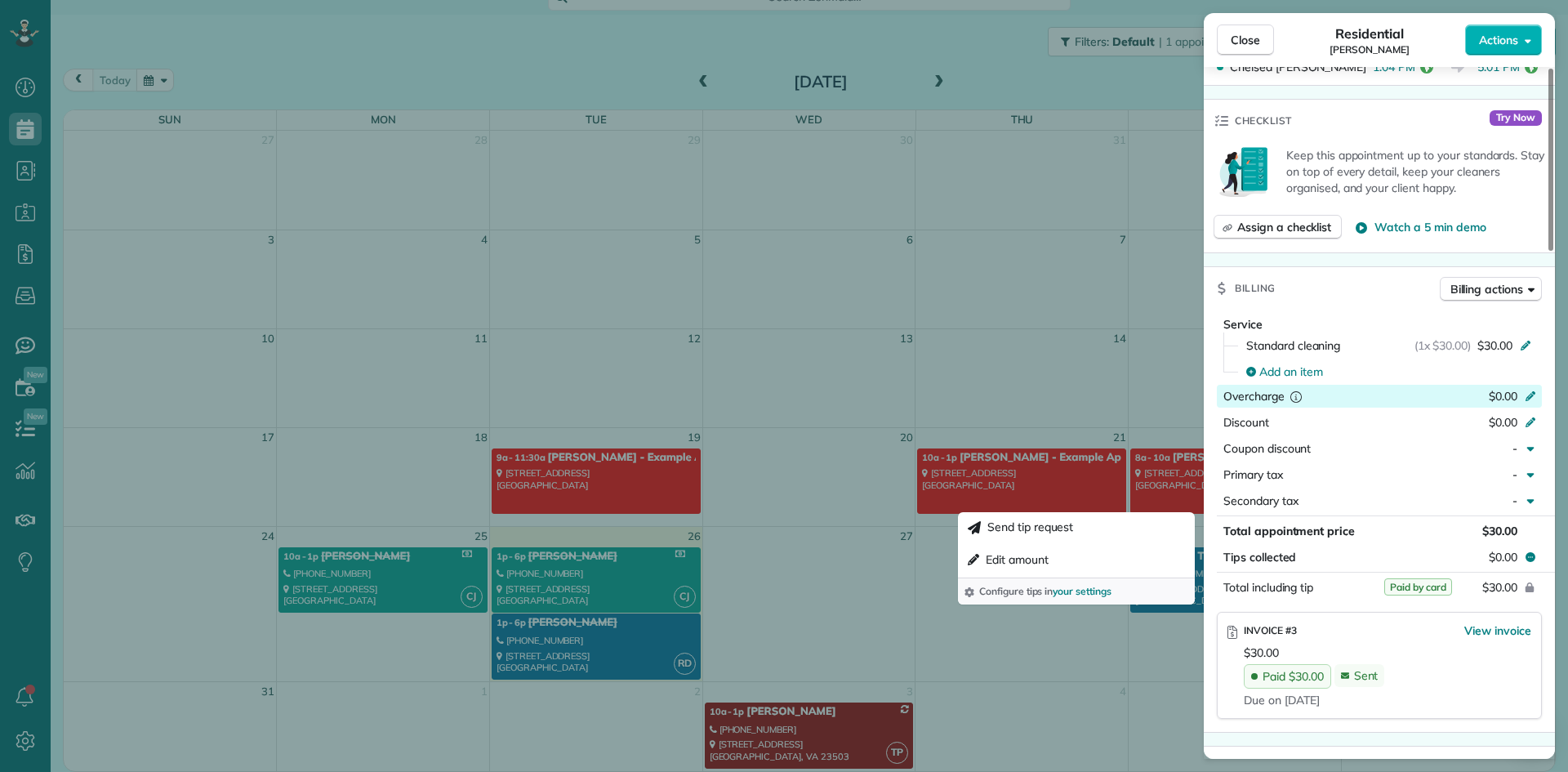
scroll to position [419, 0]
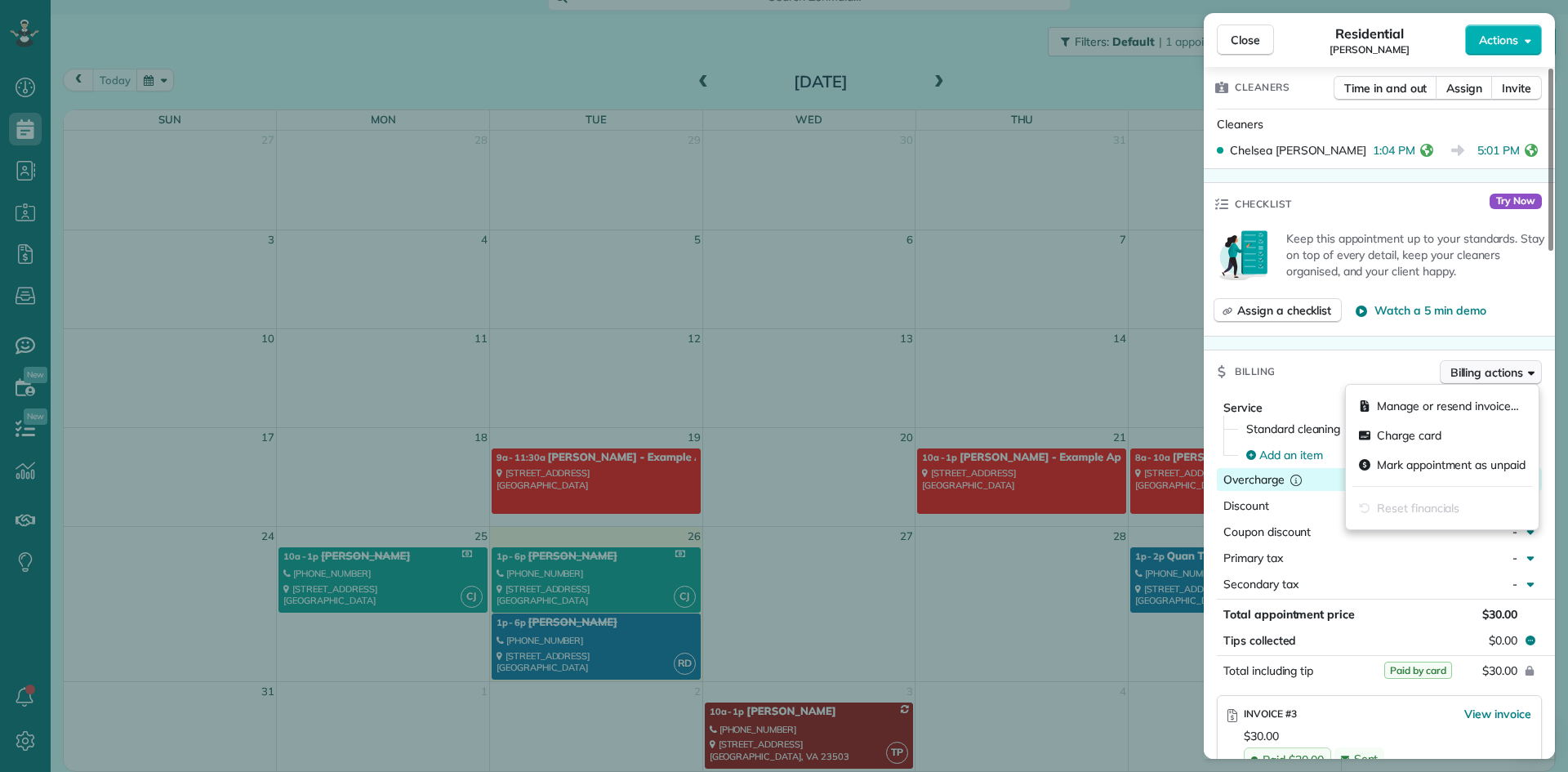
click at [1484, 372] on span "Billing actions" at bounding box center [1486, 372] width 73 height 16
click at [1411, 437] on span "Charge card" at bounding box center [1409, 435] width 64 height 16
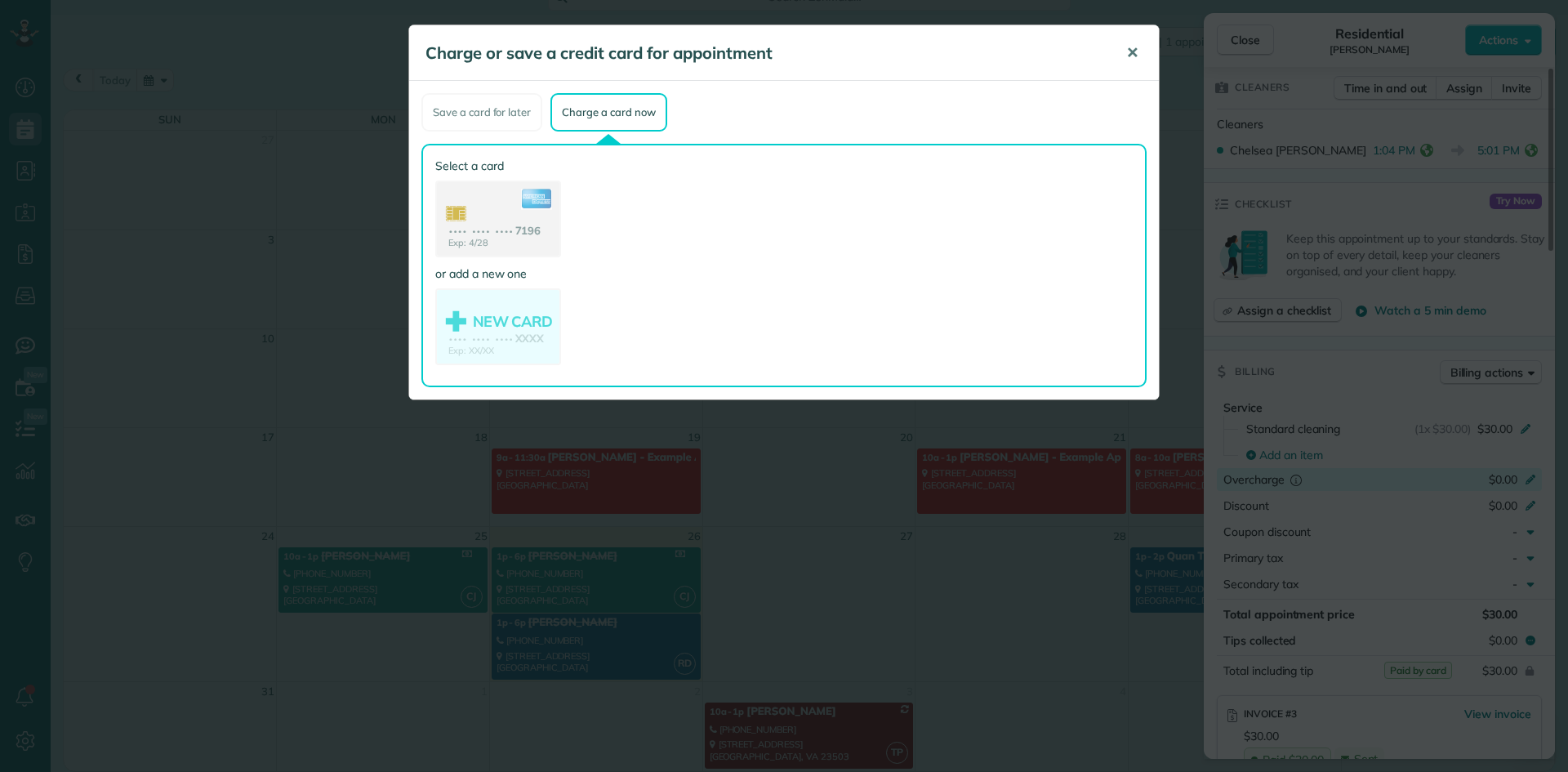
click at [1121, 55] on button "✕" at bounding box center [1132, 52] width 37 height 39
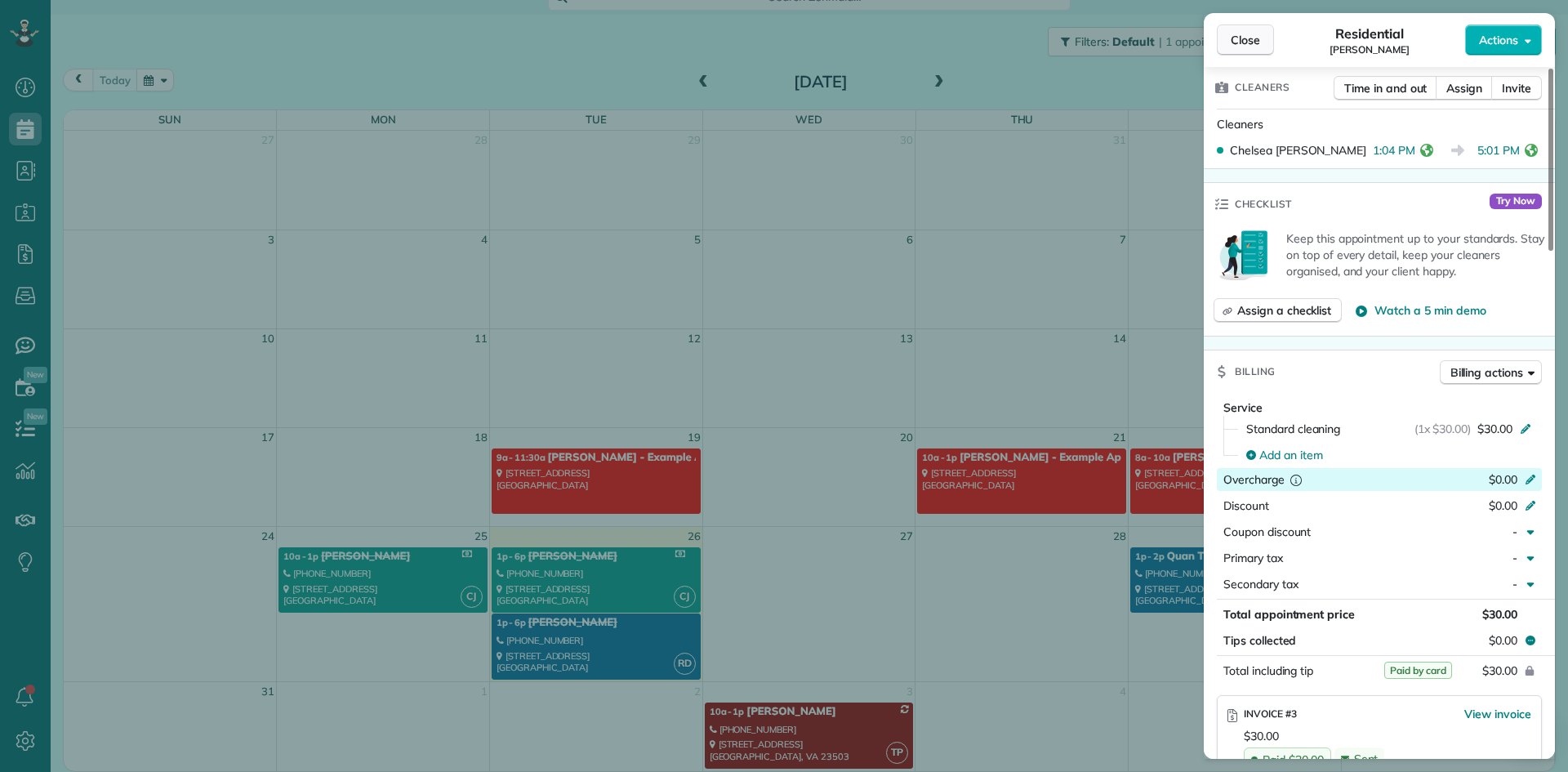
click at [1246, 44] on span "Close" at bounding box center [1245, 40] width 29 height 16
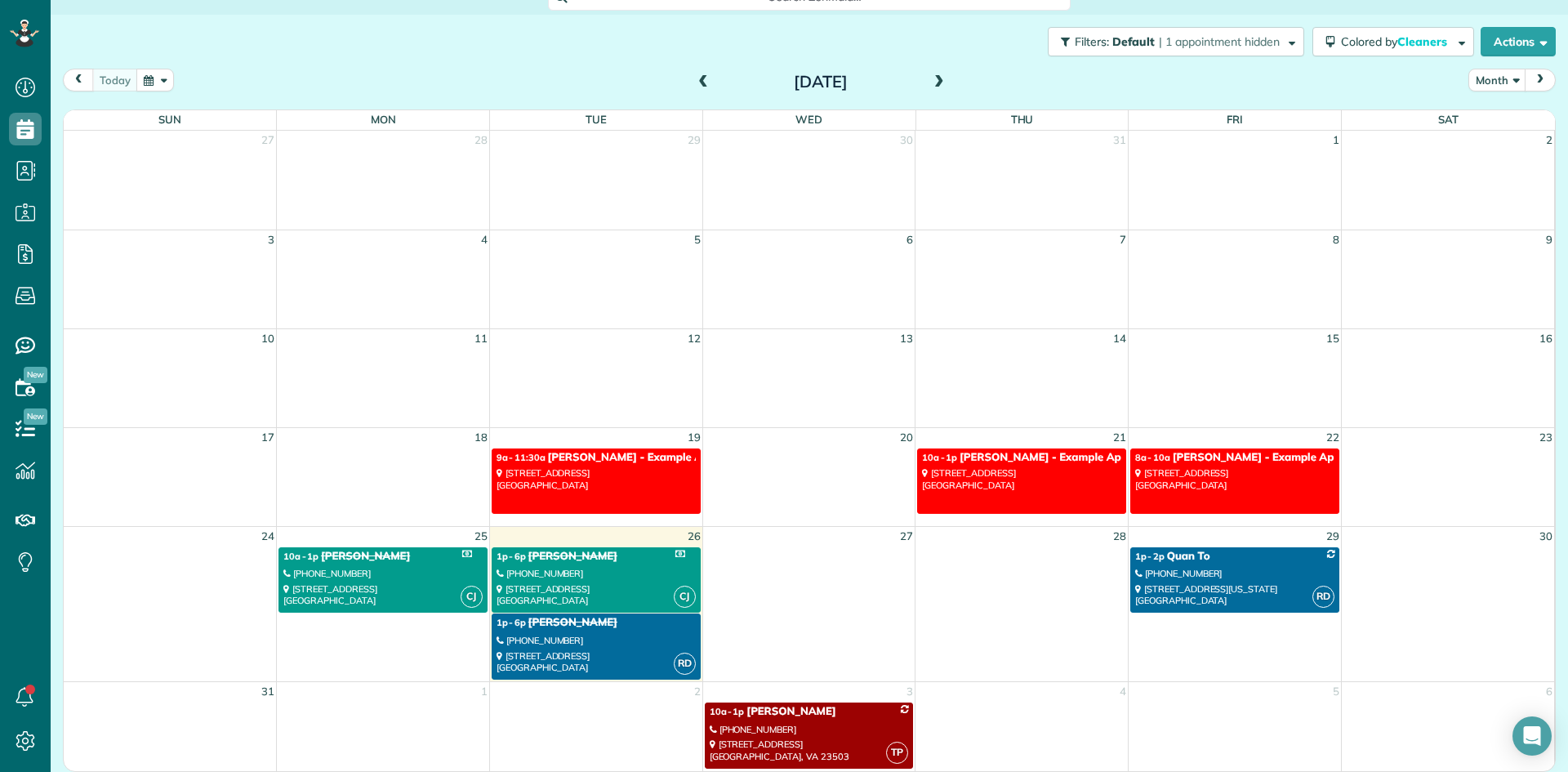
click at [616, 650] on div "510 Lincoln Avenue Richmond, VA 23222" at bounding box center [596, 661] width 200 height 24
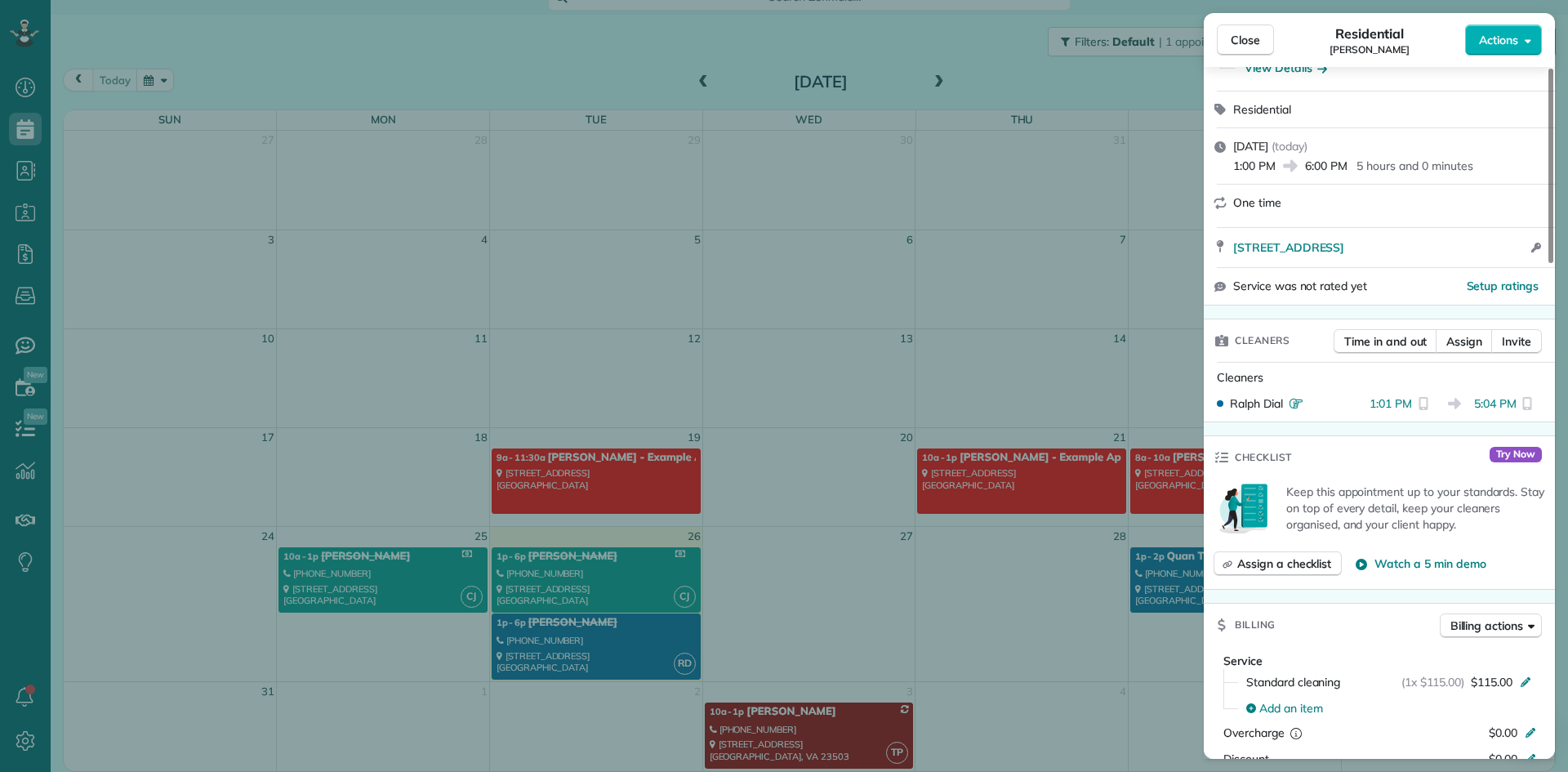
scroll to position [331, 0]
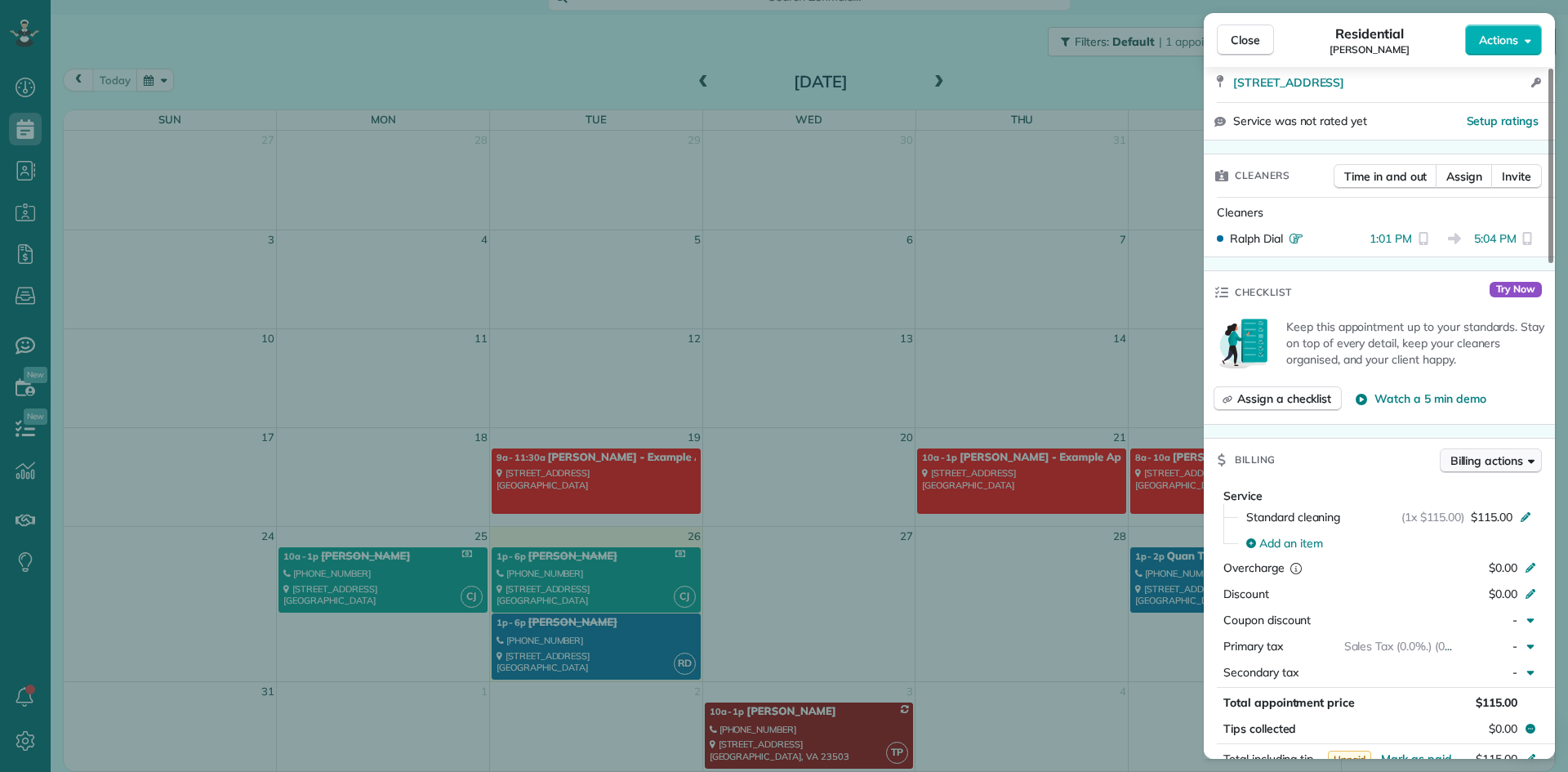
click at [1531, 455] on icon "button" at bounding box center [1530, 460] width 7 height 12
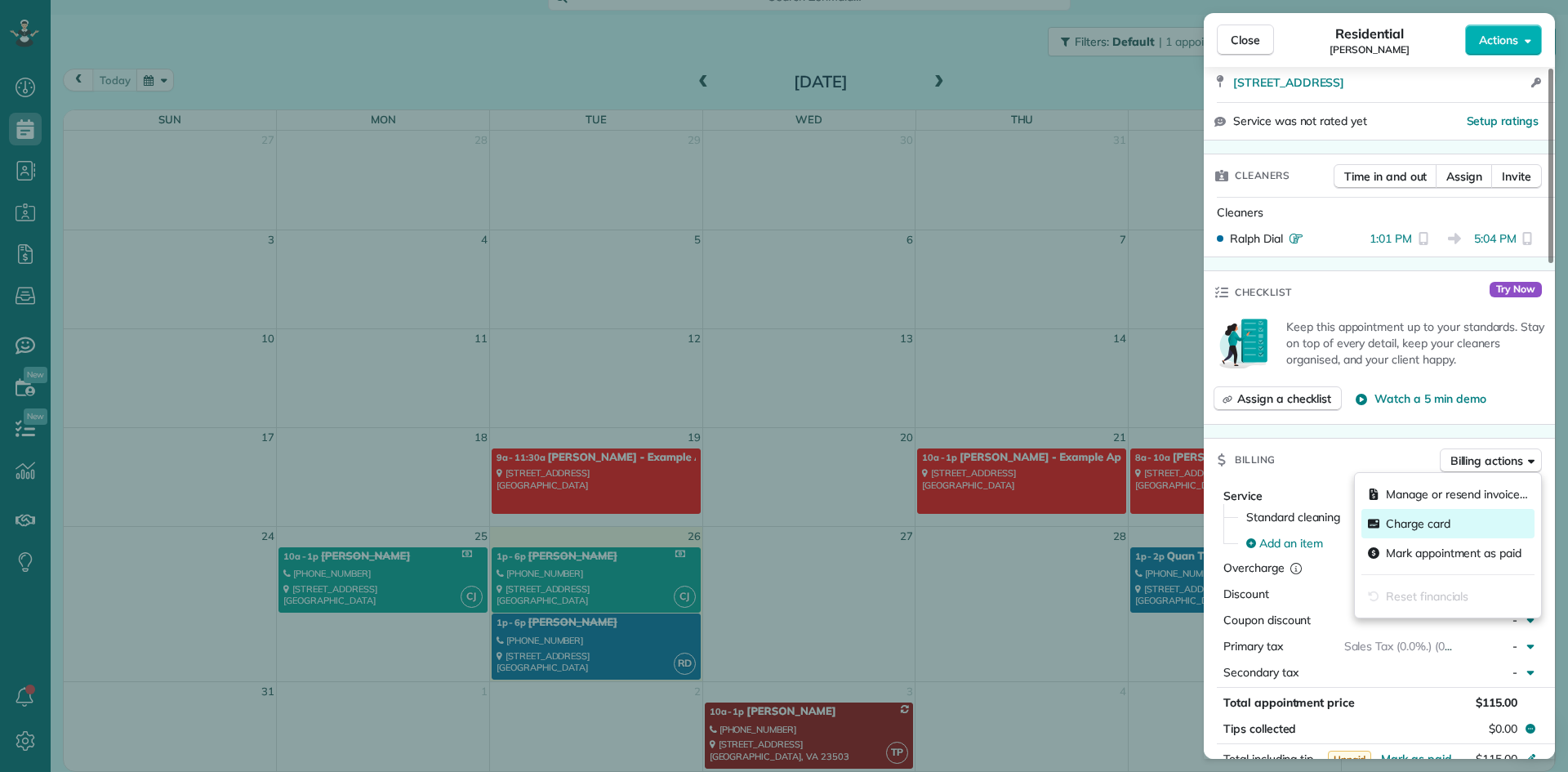
click at [1431, 527] on span "Charge card" at bounding box center [1418, 523] width 64 height 16
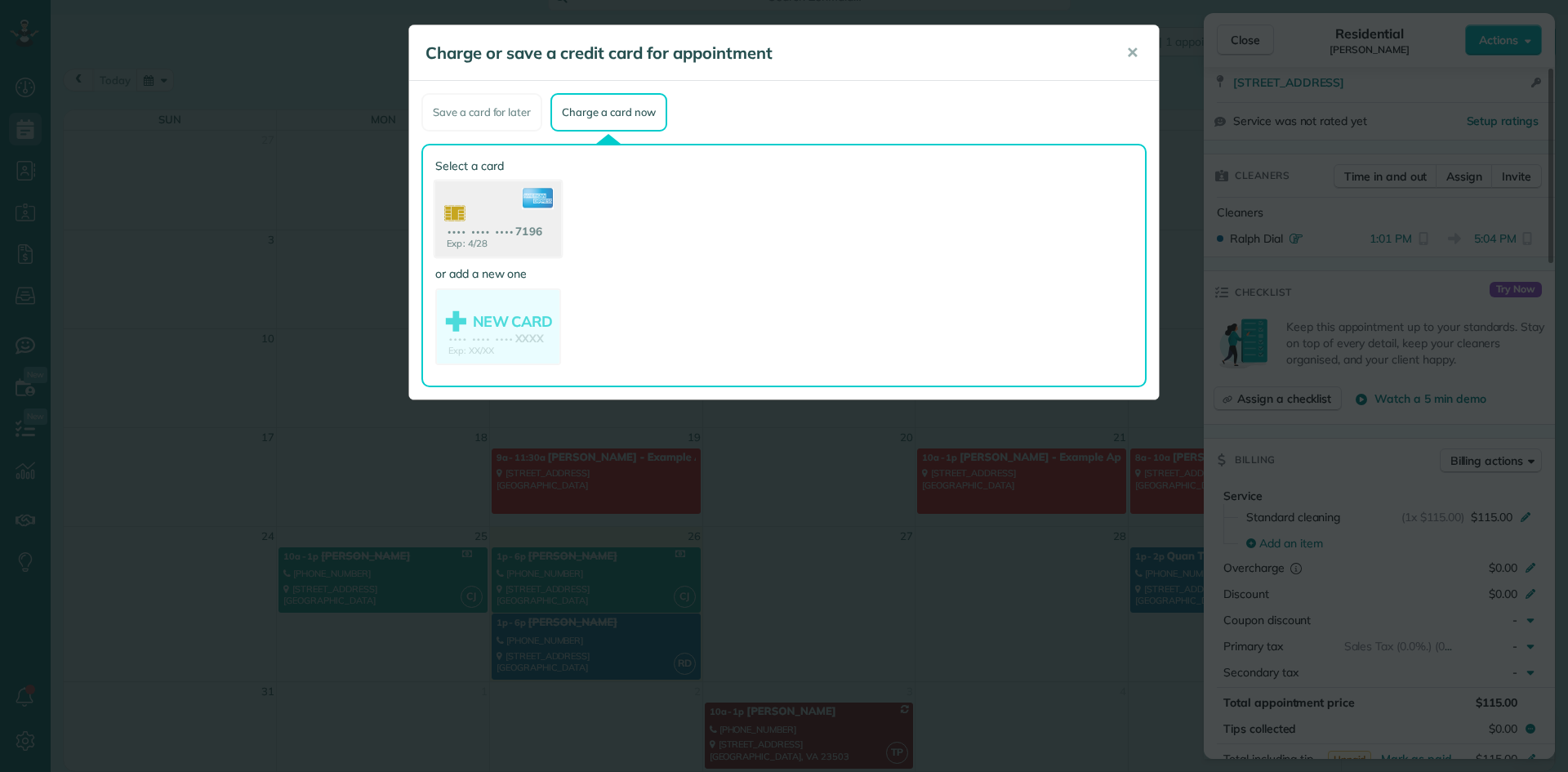
click at [494, 207] on use at bounding box center [497, 221] width 126 height 79
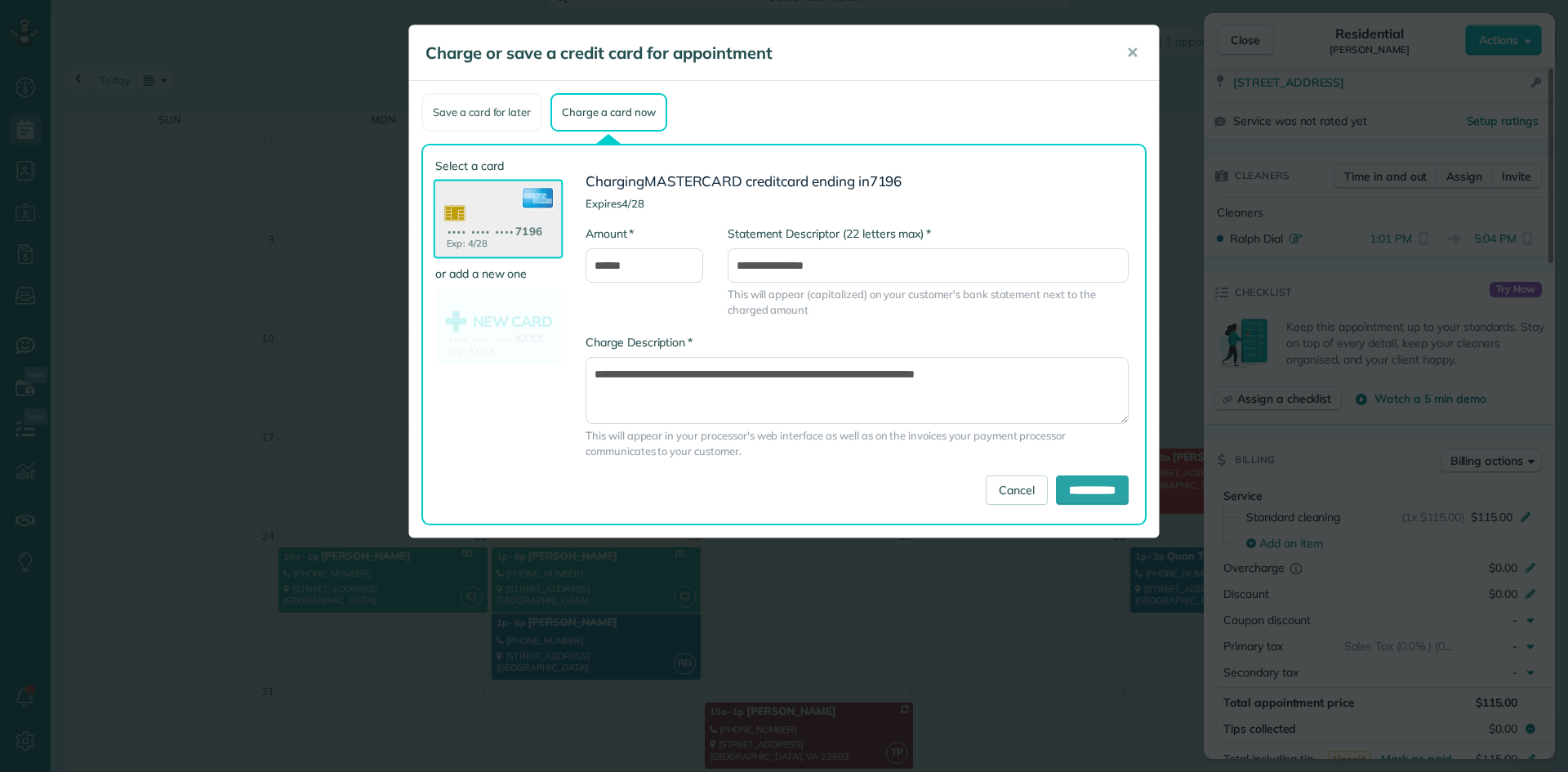
click at [505, 107] on div "Save a card for later" at bounding box center [481, 112] width 121 height 39
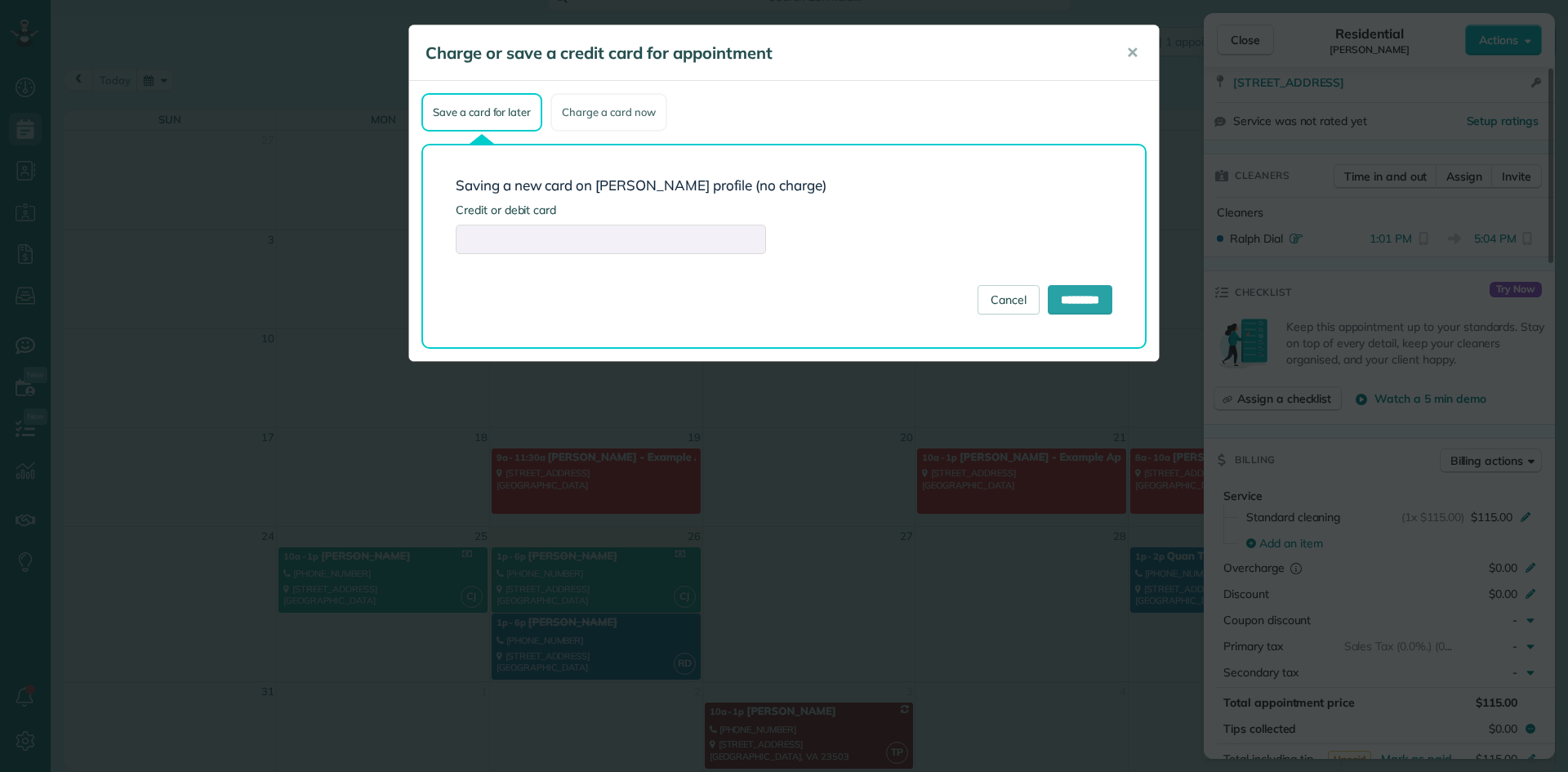
click at [583, 105] on div "Charge a card now" at bounding box center [608, 112] width 116 height 39
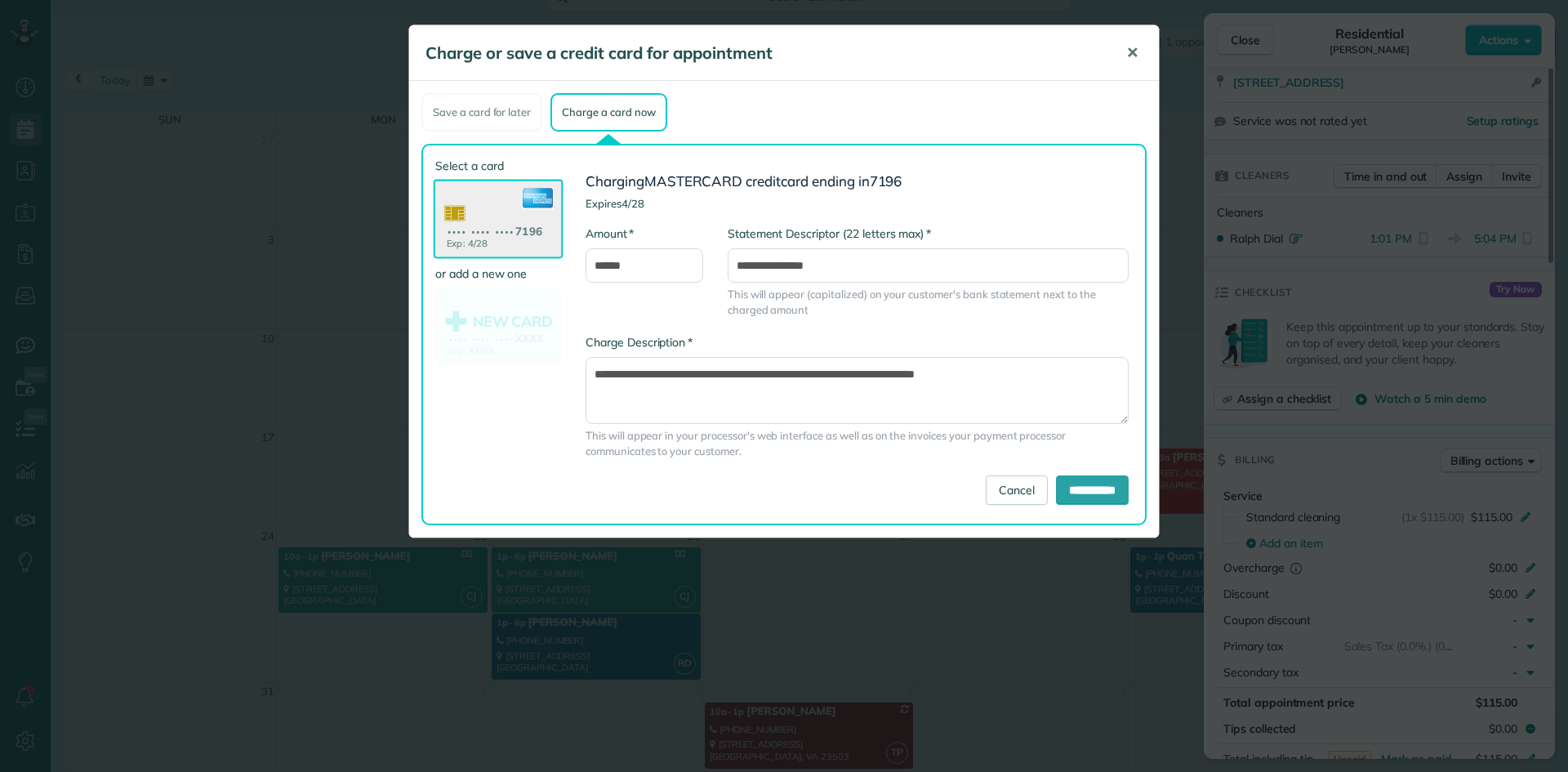
click at [1147, 53] on button "✕" at bounding box center [1132, 52] width 37 height 39
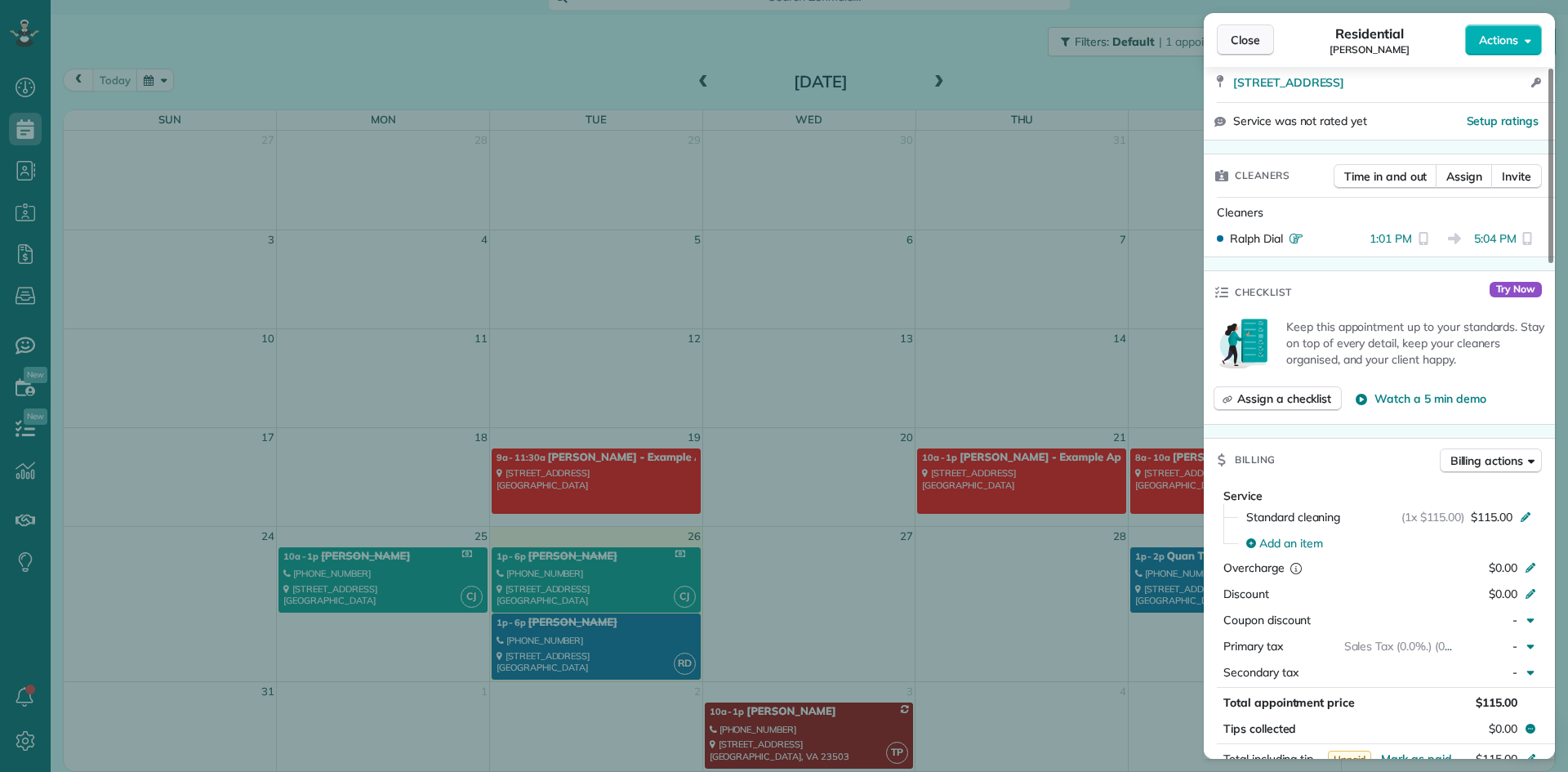
click at [1236, 40] on span "Close" at bounding box center [1245, 40] width 29 height 16
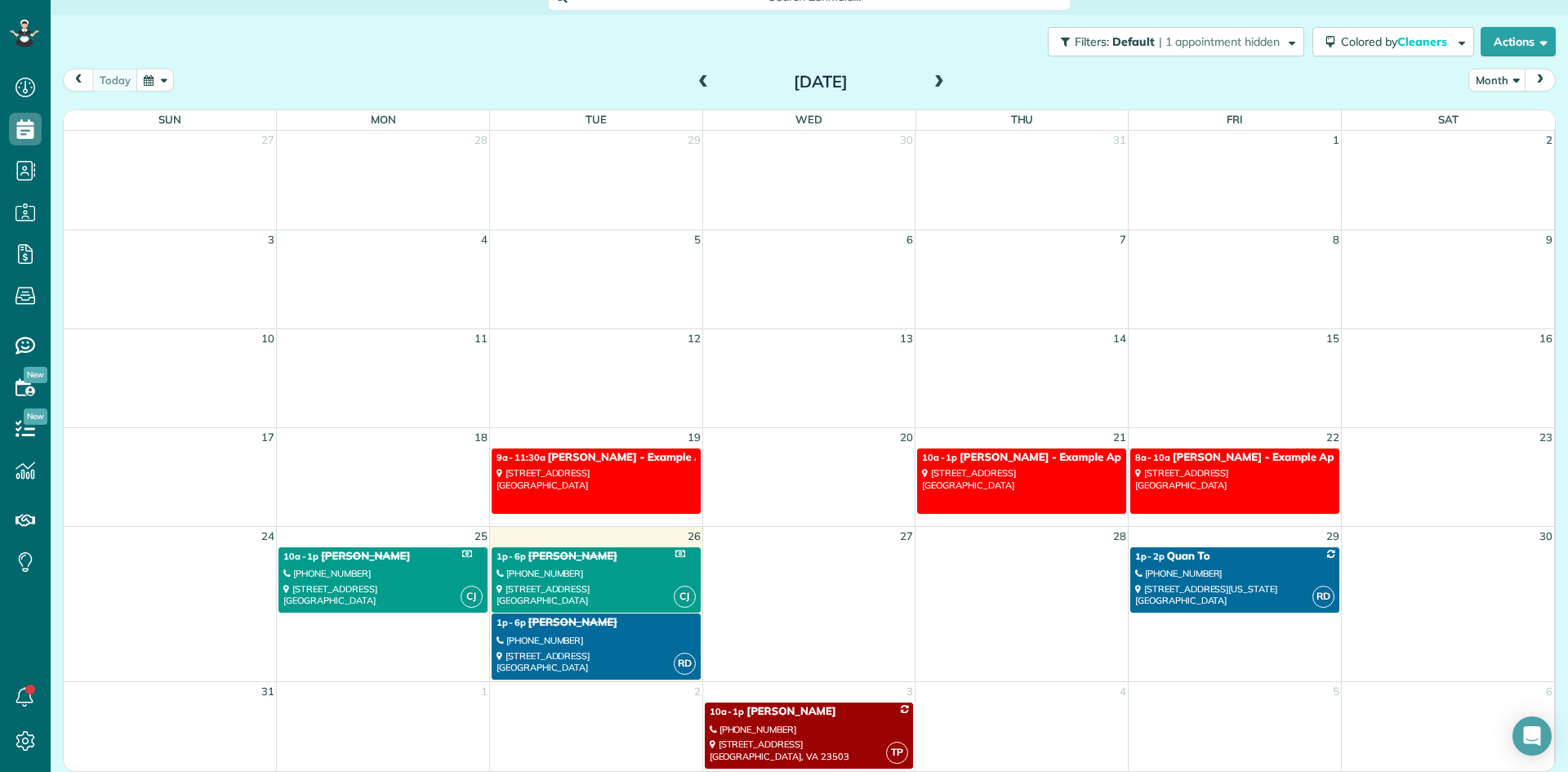
click at [609, 666] on div "510 Lincoln Avenue Richmond, VA 23222" at bounding box center [596, 661] width 200 height 24
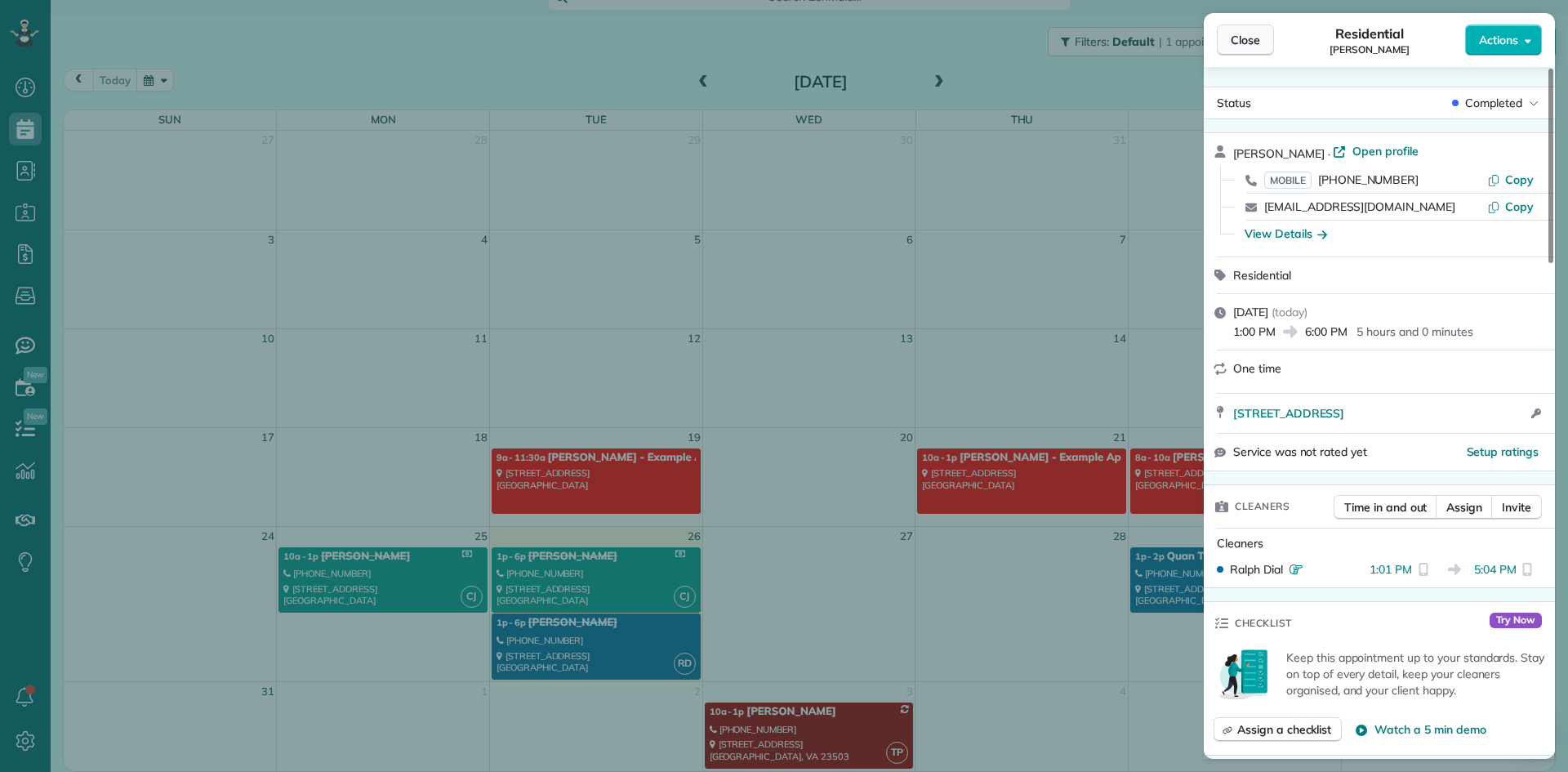
click at [1248, 35] on span "Close" at bounding box center [1245, 40] width 29 height 16
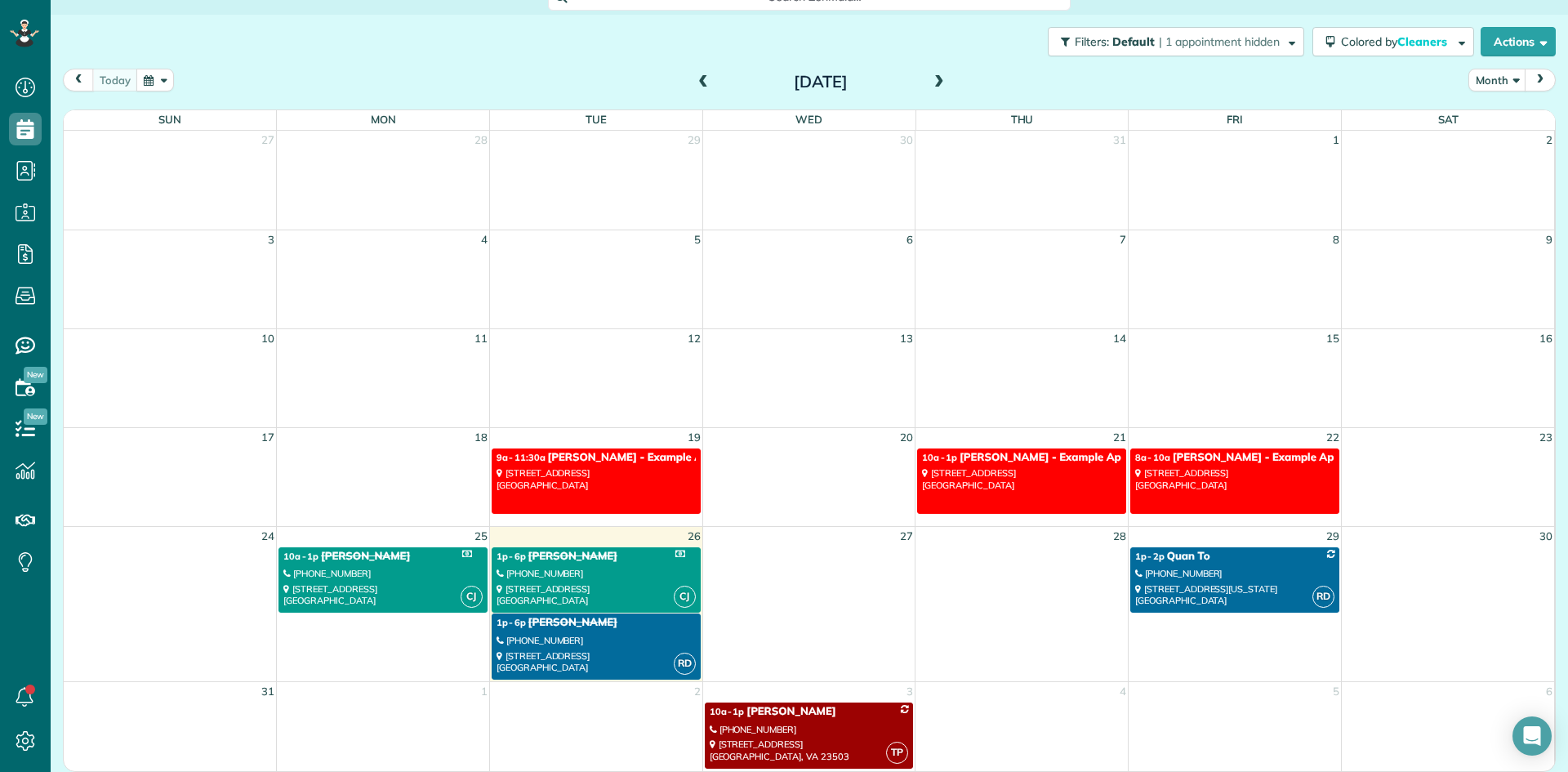
click at [564, 643] on div "[PHONE_NUMBER]" at bounding box center [596, 640] width 200 height 11
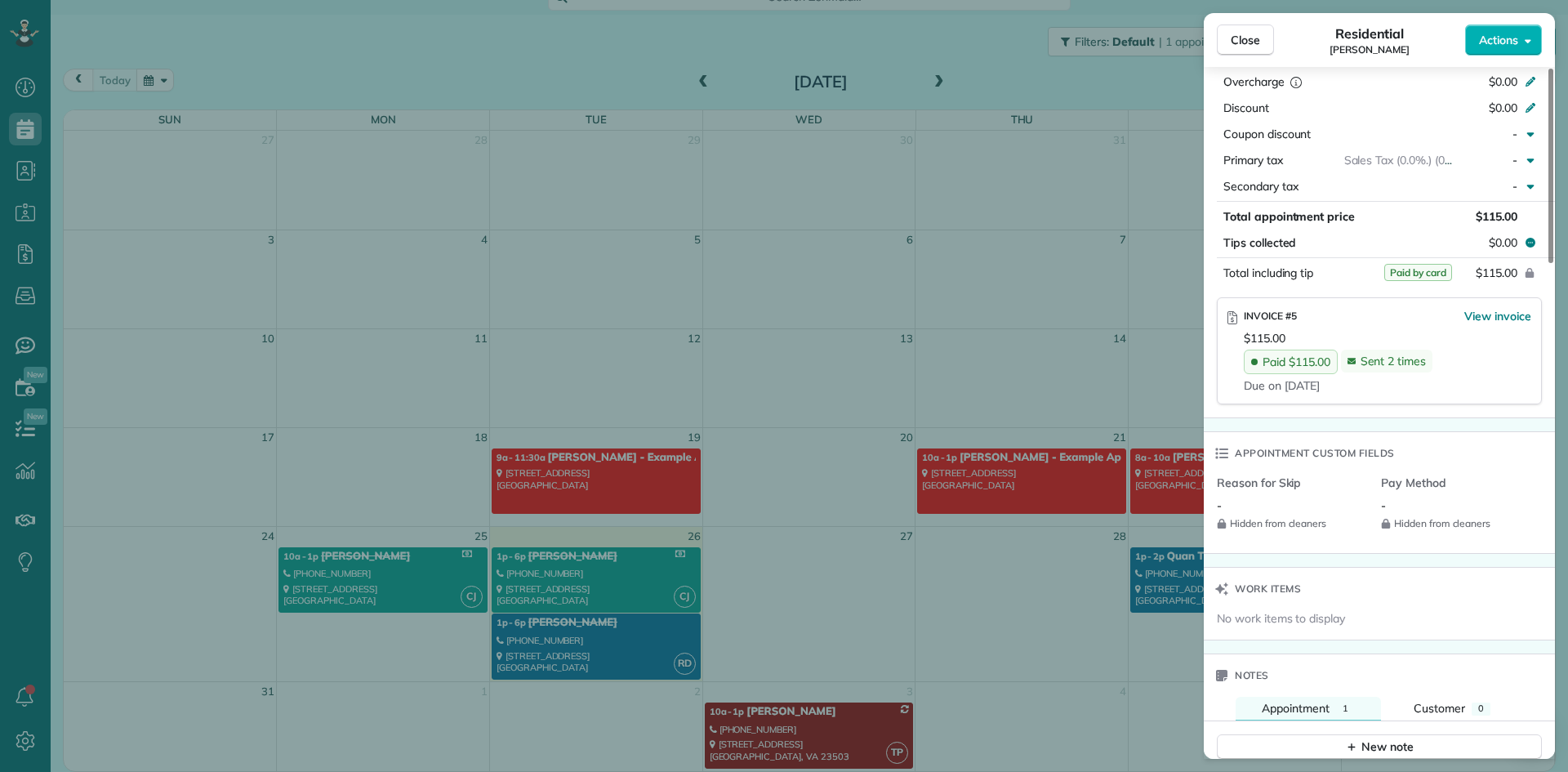
scroll to position [734, 0]
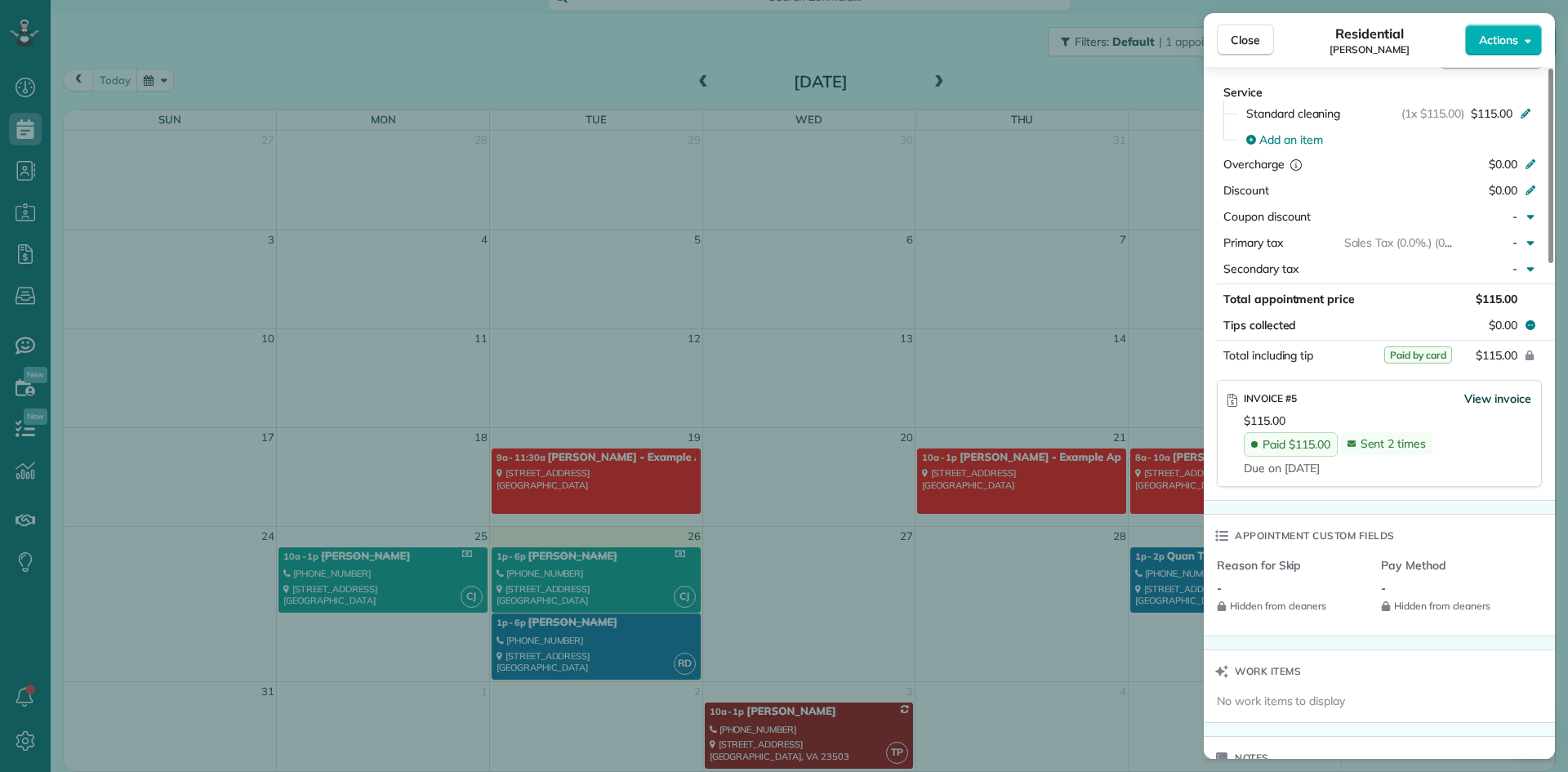
click at [1490, 398] on span "View invoice" at bounding box center [1497, 398] width 67 height 16
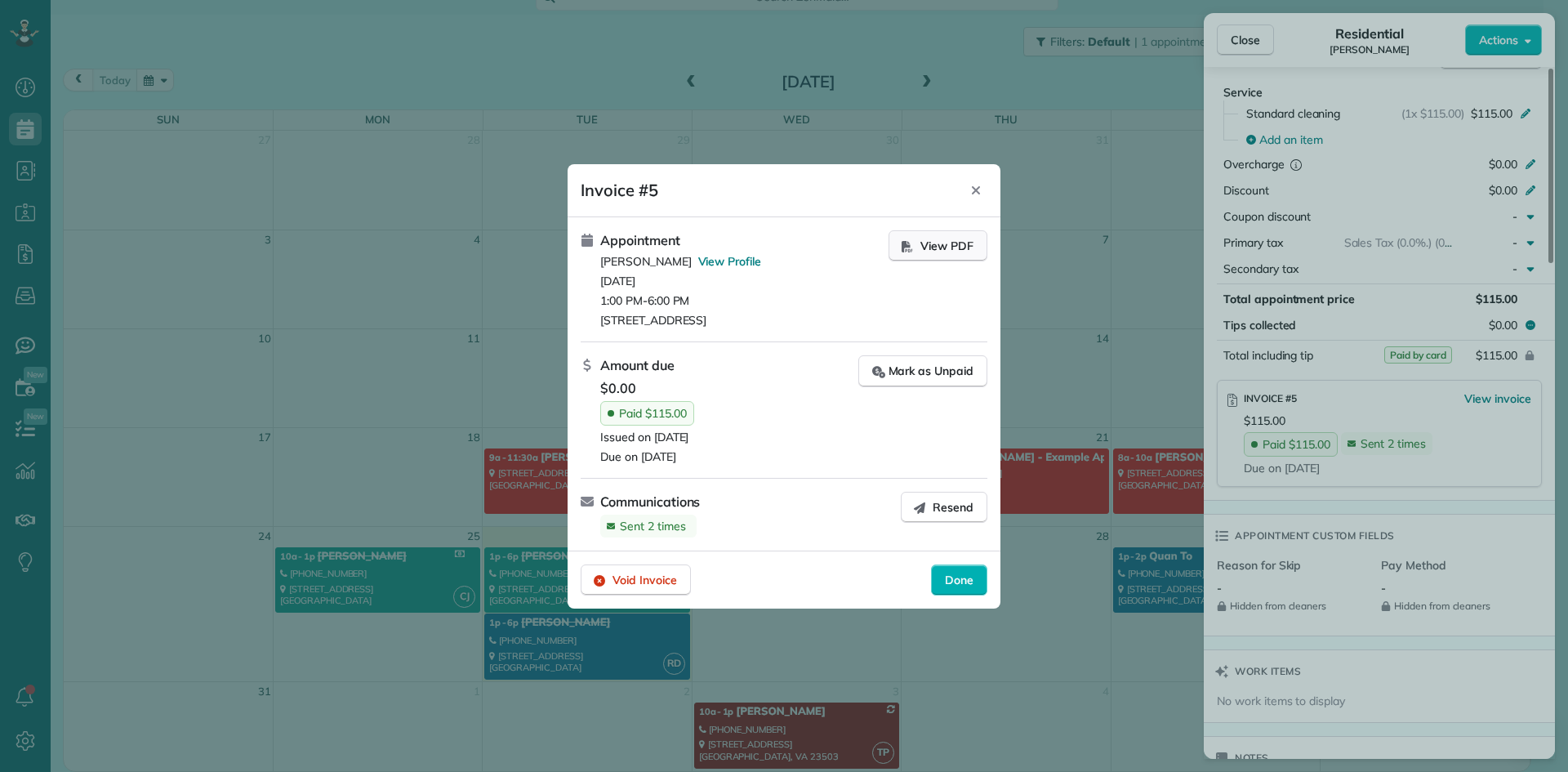
click at [931, 247] on span "View PDF" at bounding box center [947, 245] width 53 height 16
click at [978, 188] on icon "Close" at bounding box center [975, 189] width 9 height 9
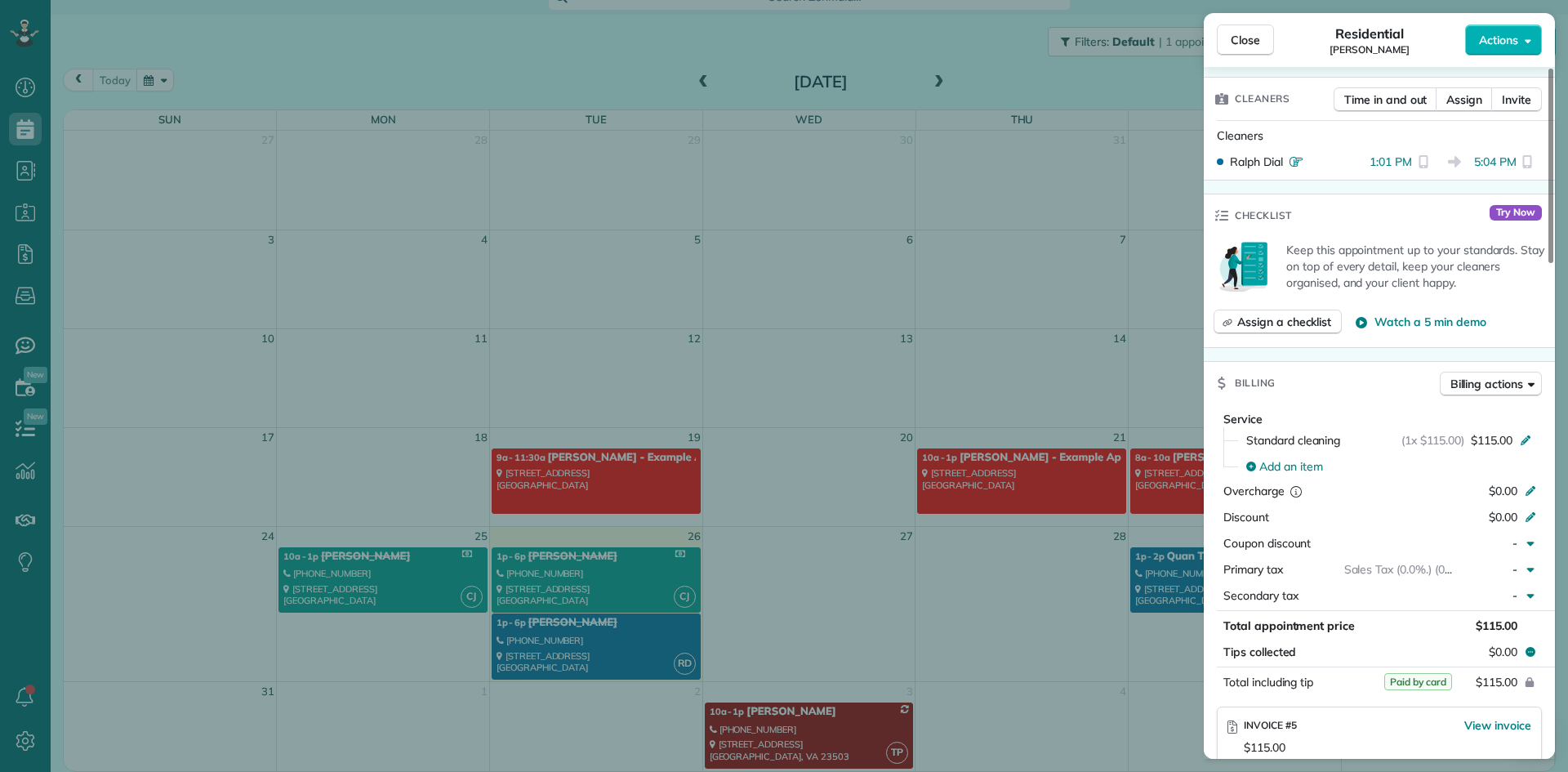
scroll to position [572, 0]
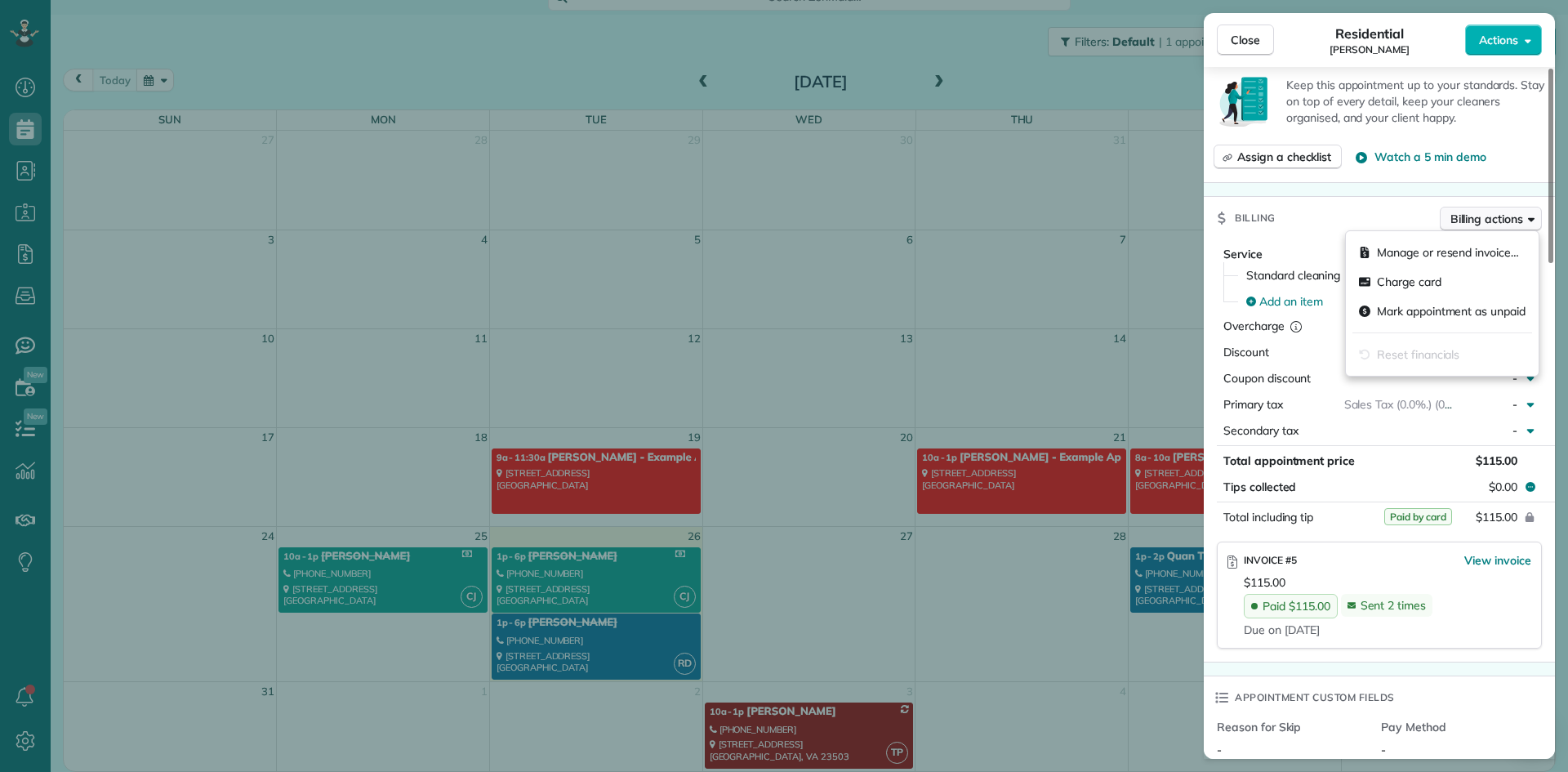
click at [1467, 224] on span "Billing actions" at bounding box center [1486, 219] width 73 height 16
click at [1433, 289] on span "Charge card" at bounding box center [1409, 281] width 64 height 16
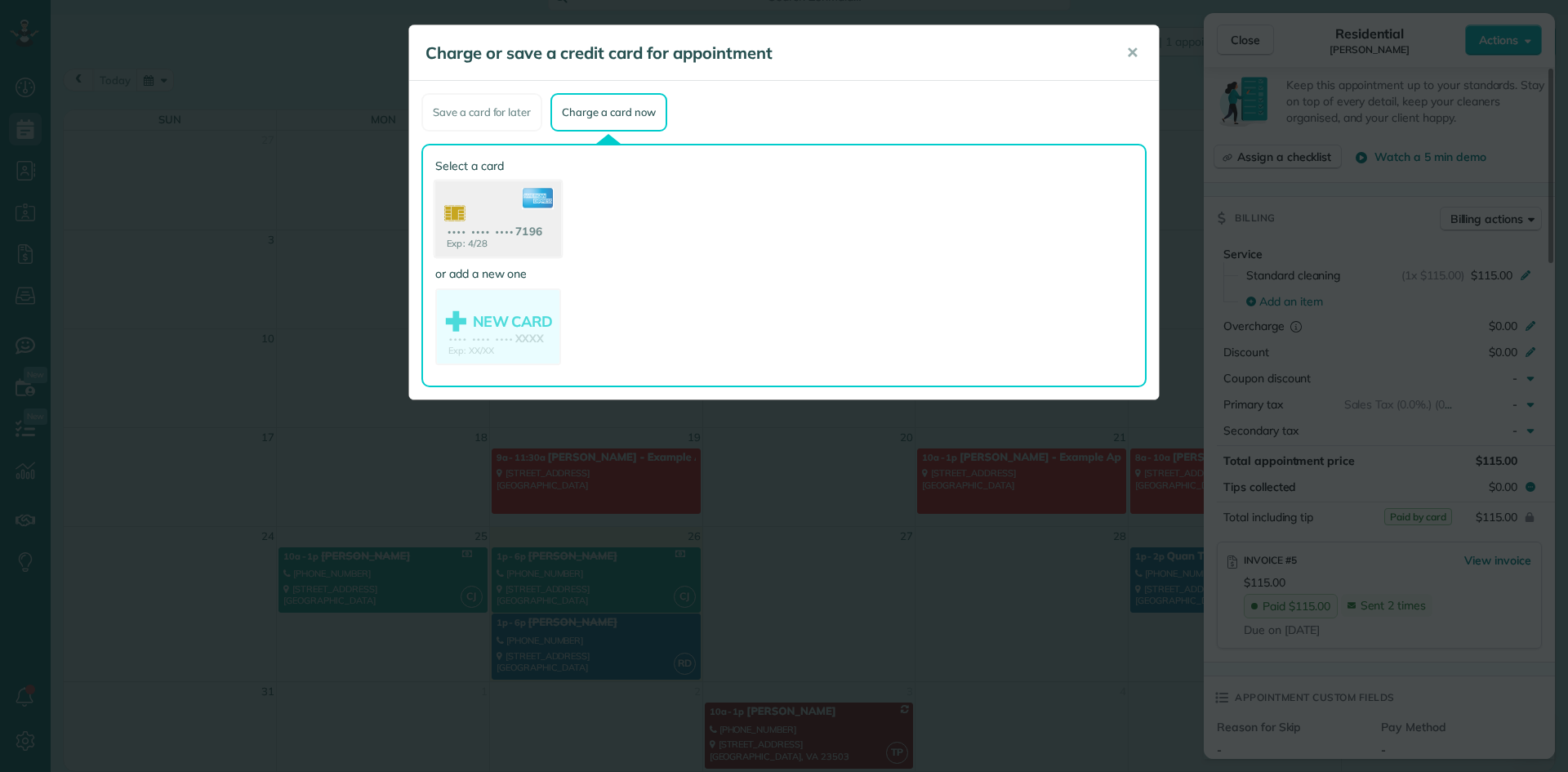
click at [529, 236] on use at bounding box center [497, 221] width 126 height 79
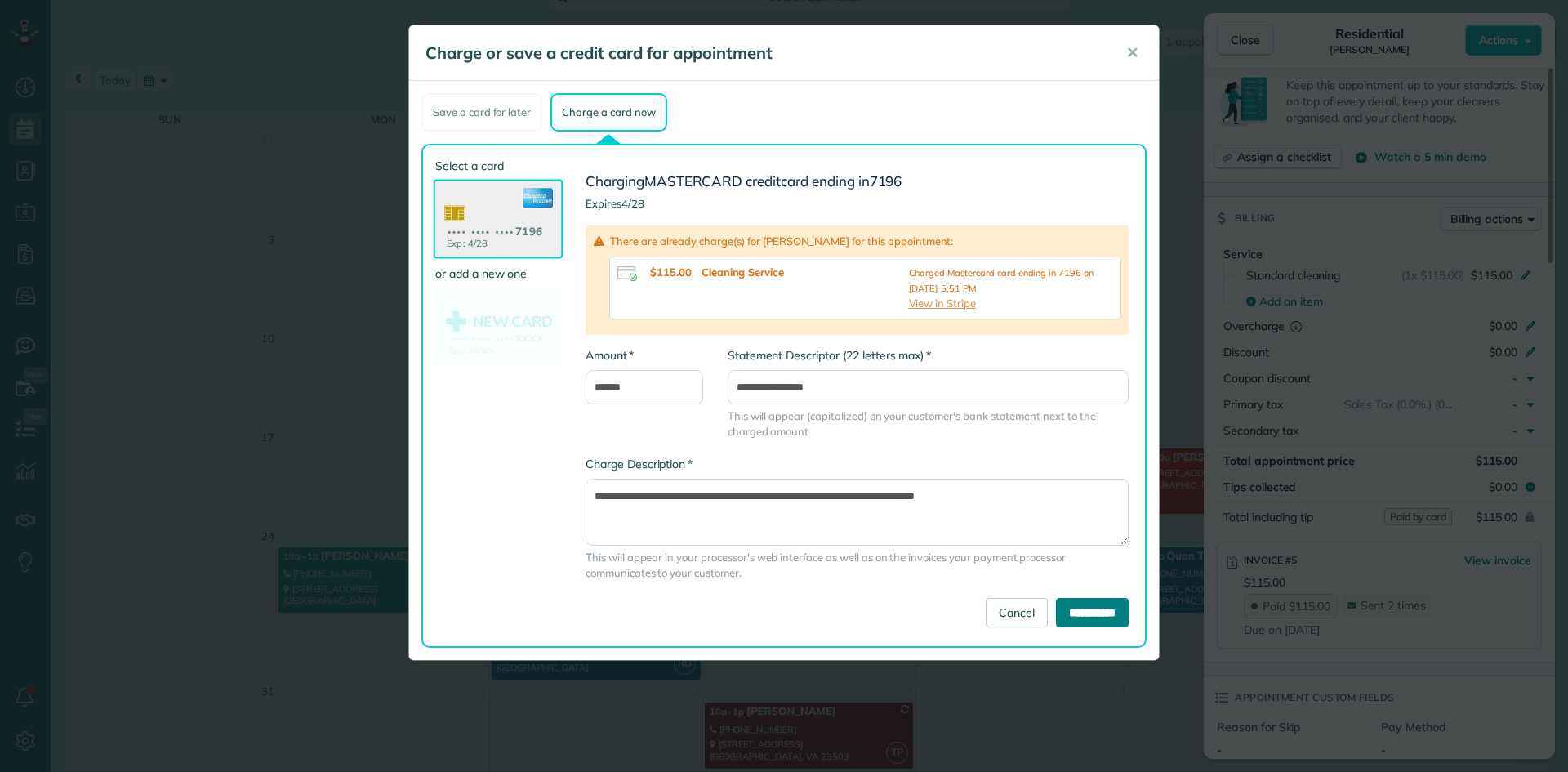
click at [1071, 619] on input "**********" at bounding box center [1091, 612] width 73 height 29
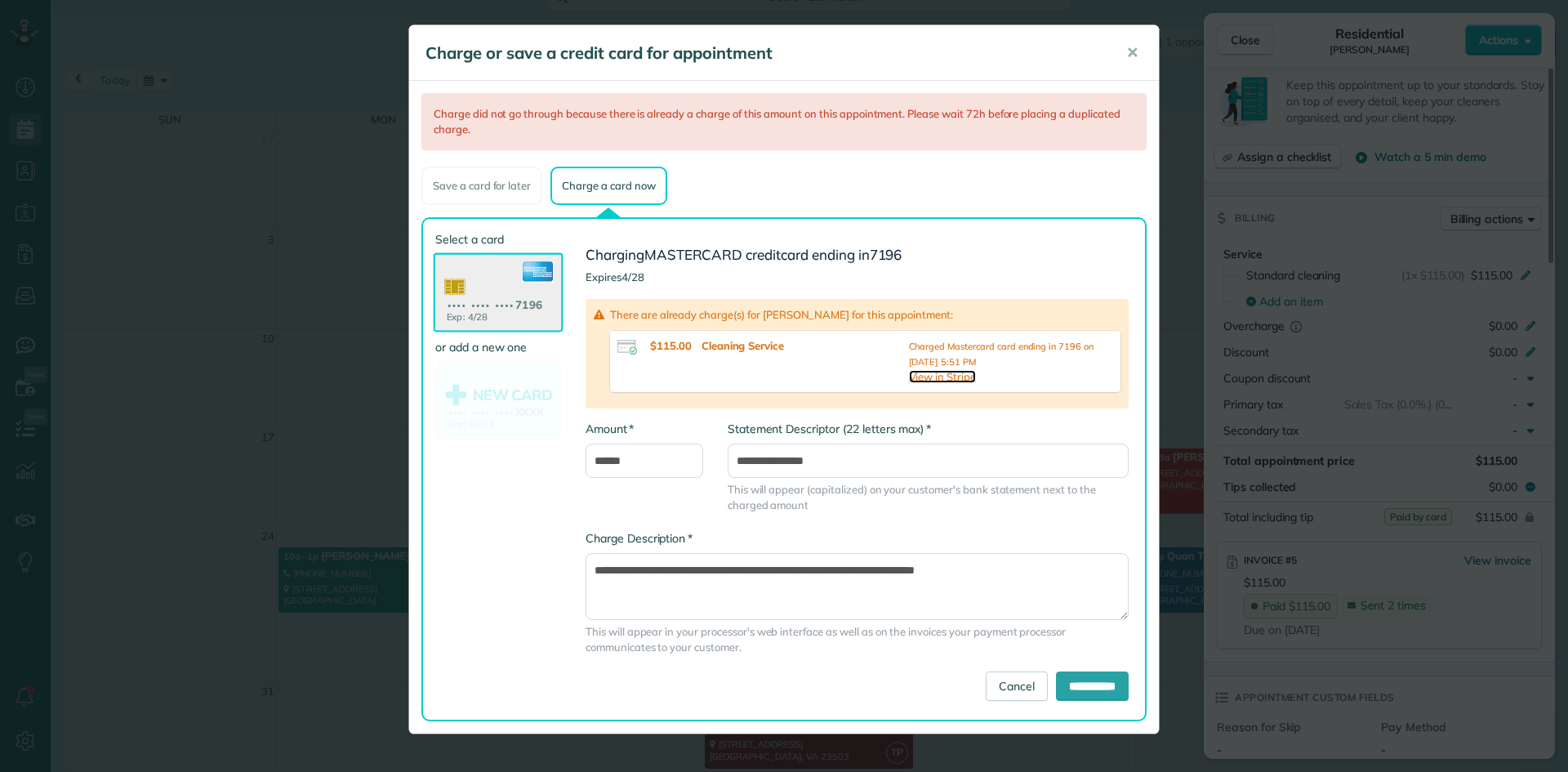
click at [933, 379] on link "View in Stripe" at bounding box center [942, 377] width 67 height 13
drag, startPoint x: 999, startPoint y: 694, endPoint x: 999, endPoint y: 681, distance: 13.0
click at [999, 693] on link "Cancel" at bounding box center [1017, 686] width 62 height 29
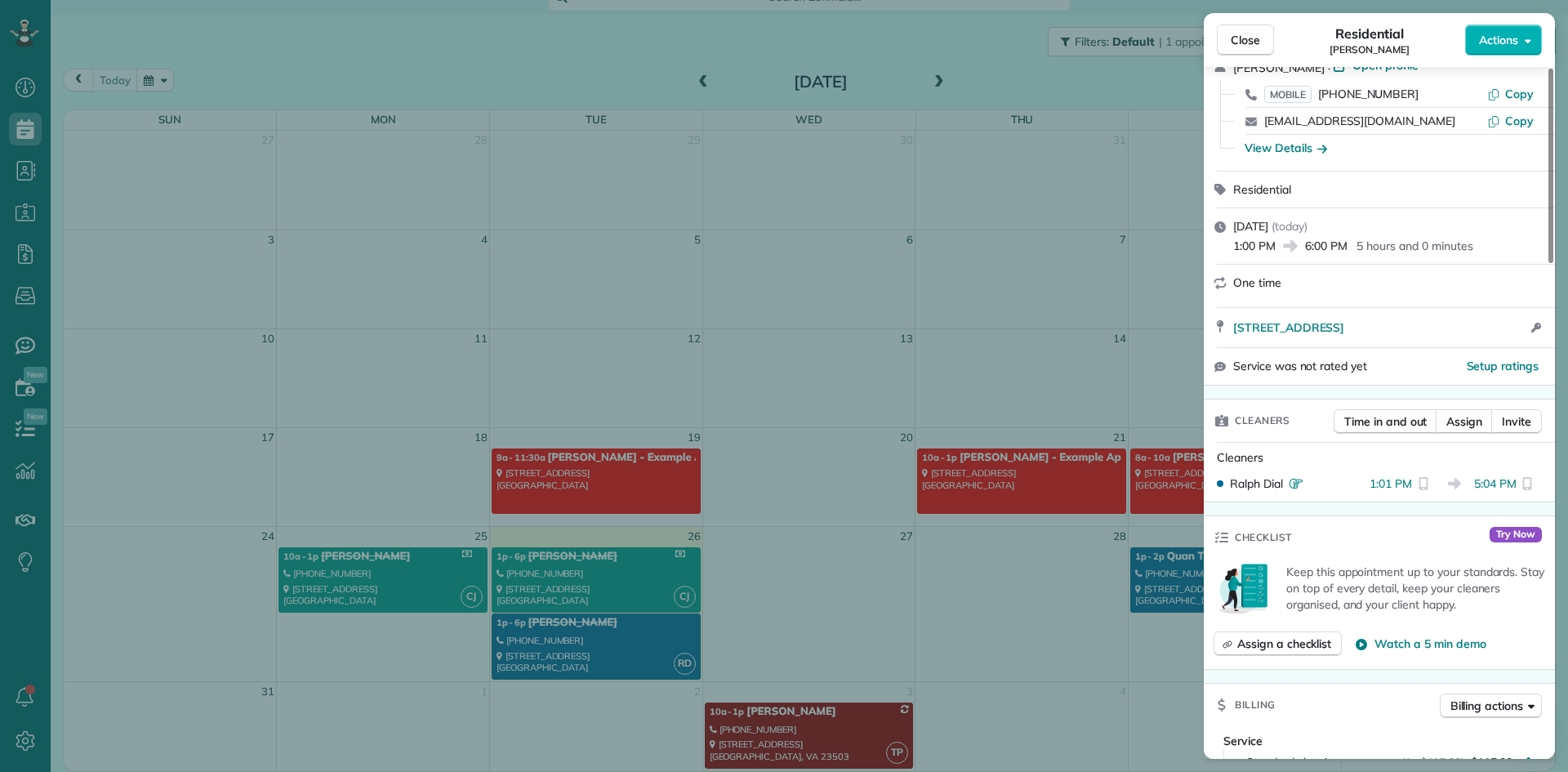
scroll to position [0, 0]
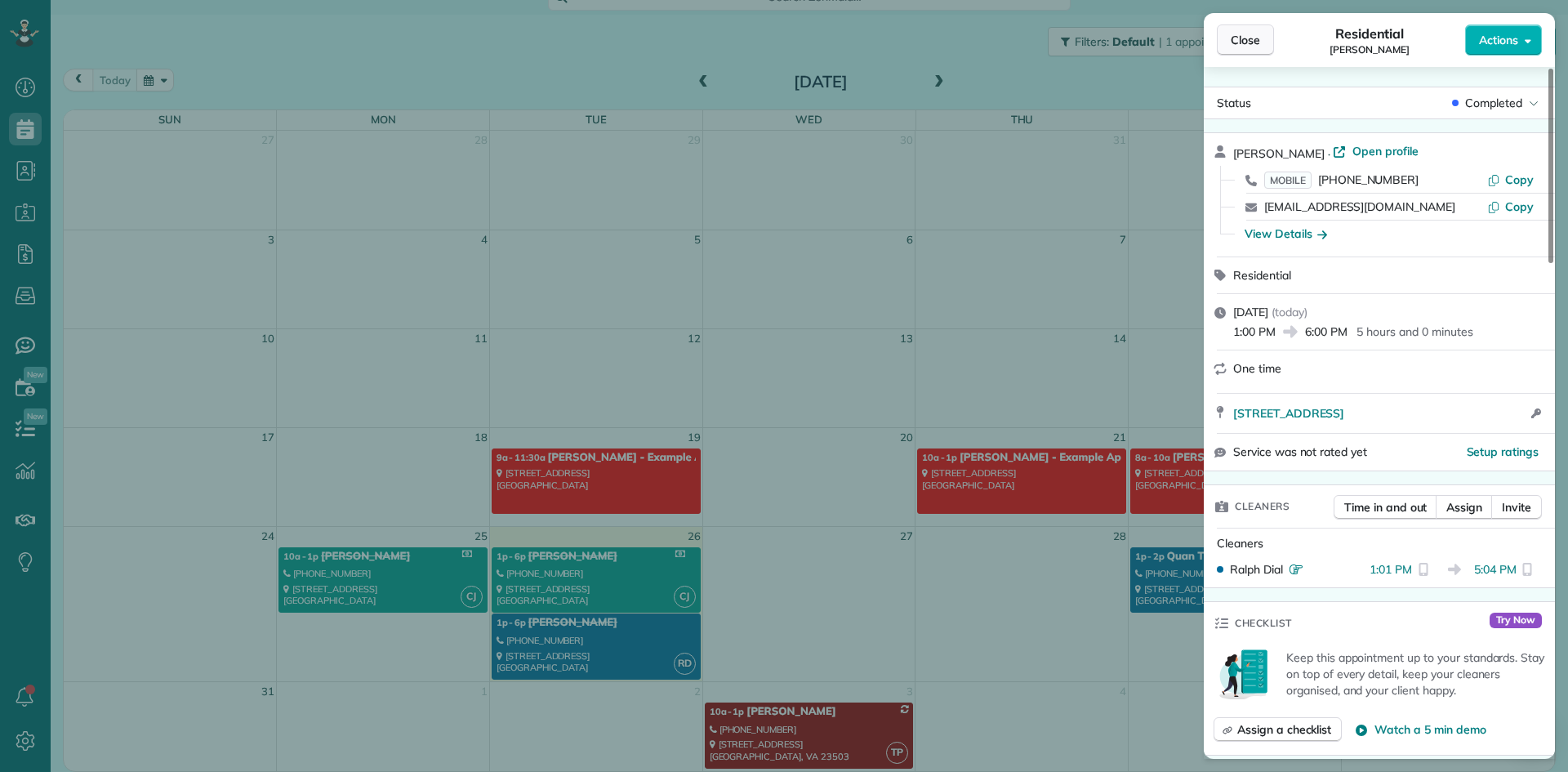
click at [1246, 33] on span "Close" at bounding box center [1245, 40] width 29 height 16
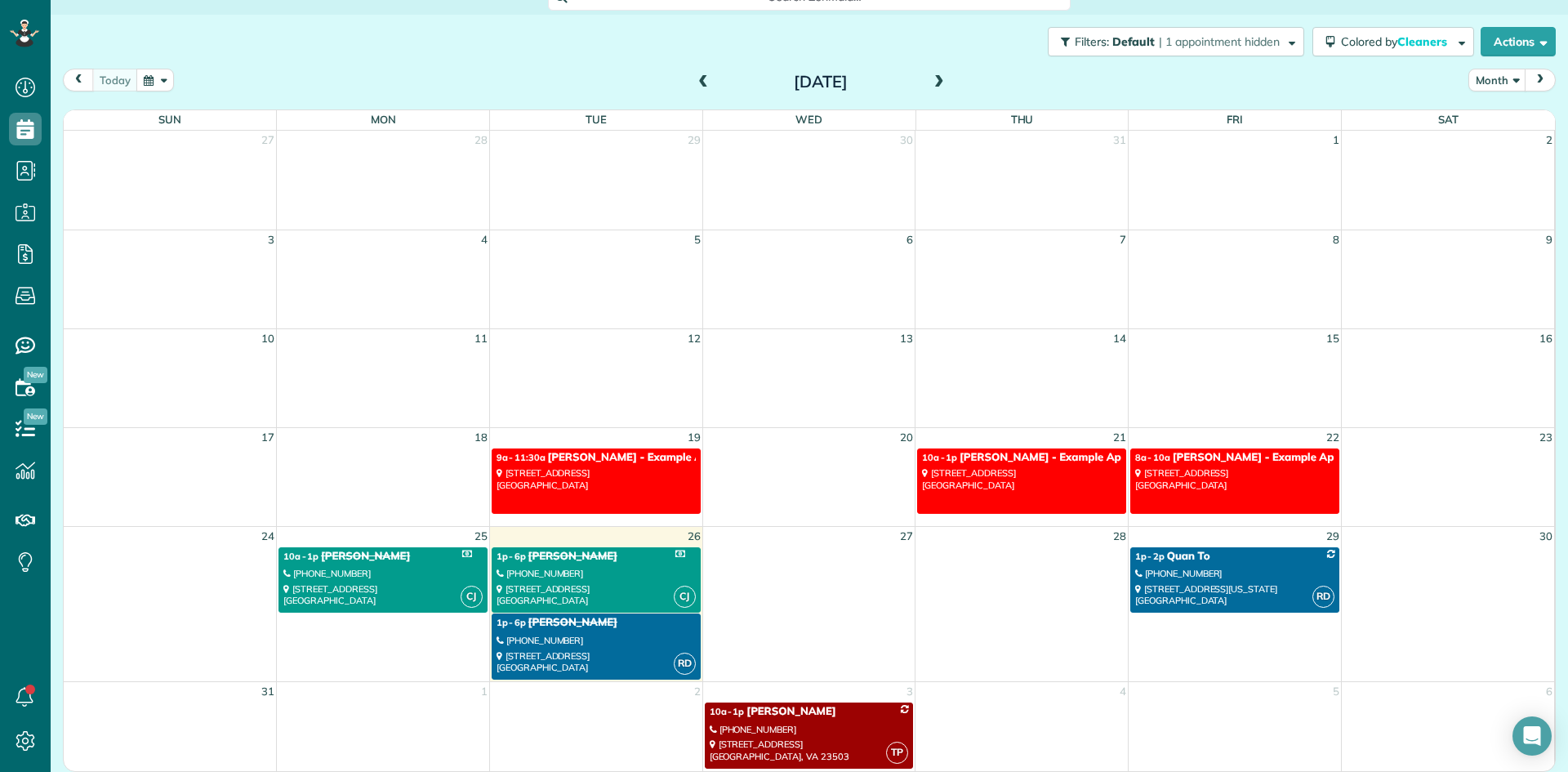
click at [586, 652] on div "510 Lincoln Avenue Richmond, VA 23222" at bounding box center [596, 661] width 200 height 24
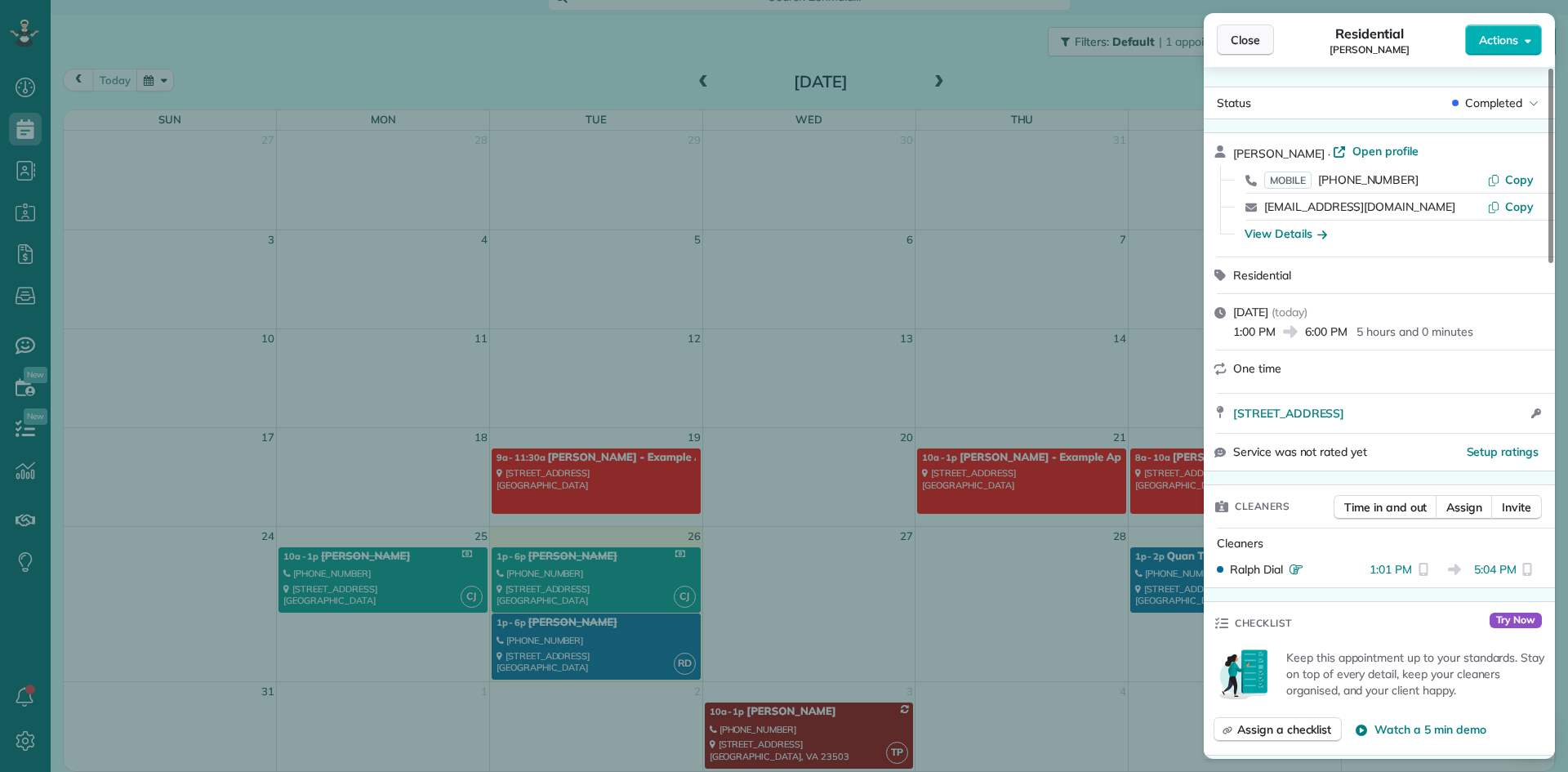
click at [1230, 45] on span "Close" at bounding box center [1245, 40] width 29 height 16
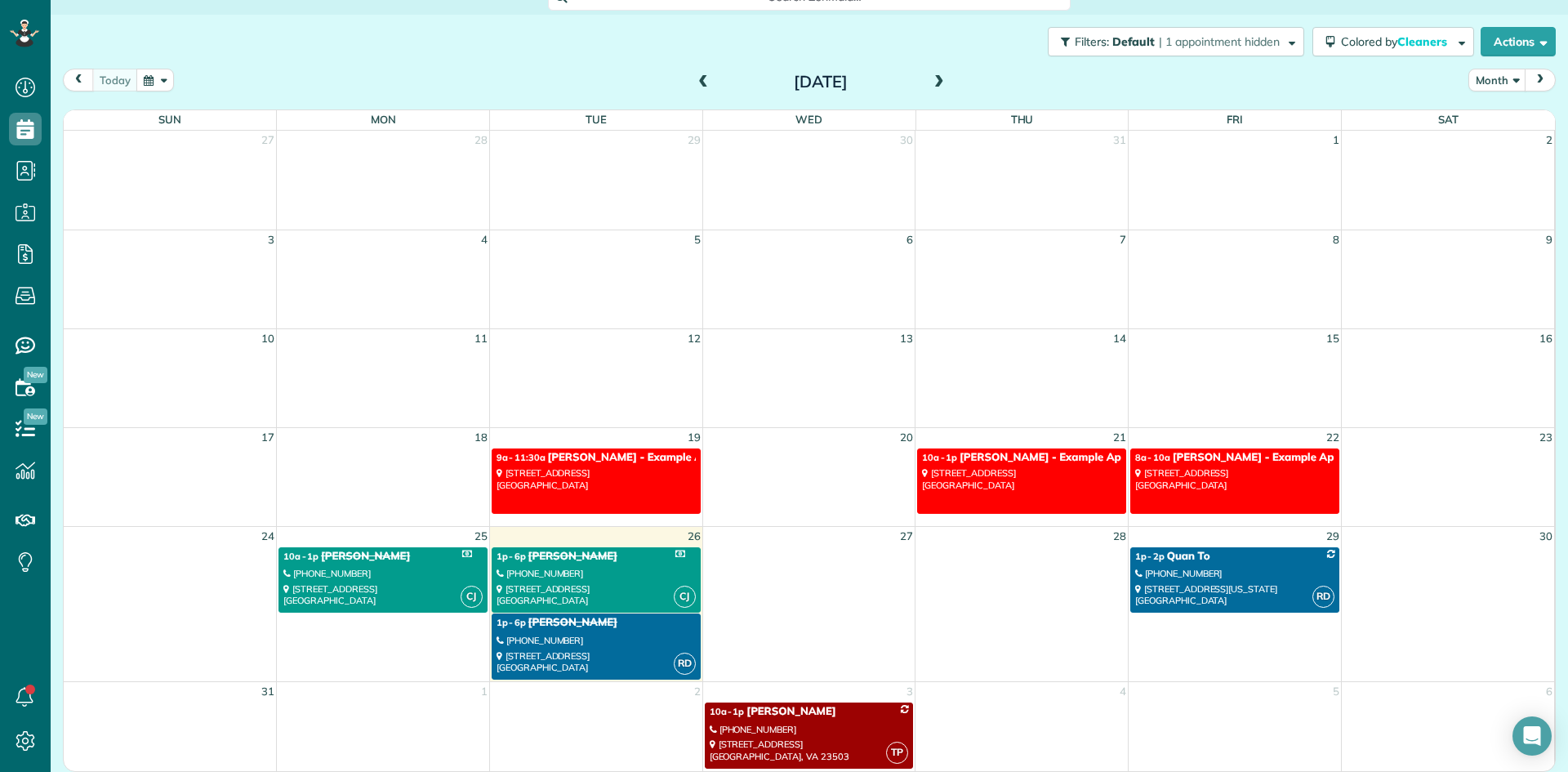
click at [631, 634] on link "RD 1p - 6p Cana Curtis (202) 631-0866 510 Lincoln Avenue Richmond, VA 23222" at bounding box center [596, 646] width 209 height 66
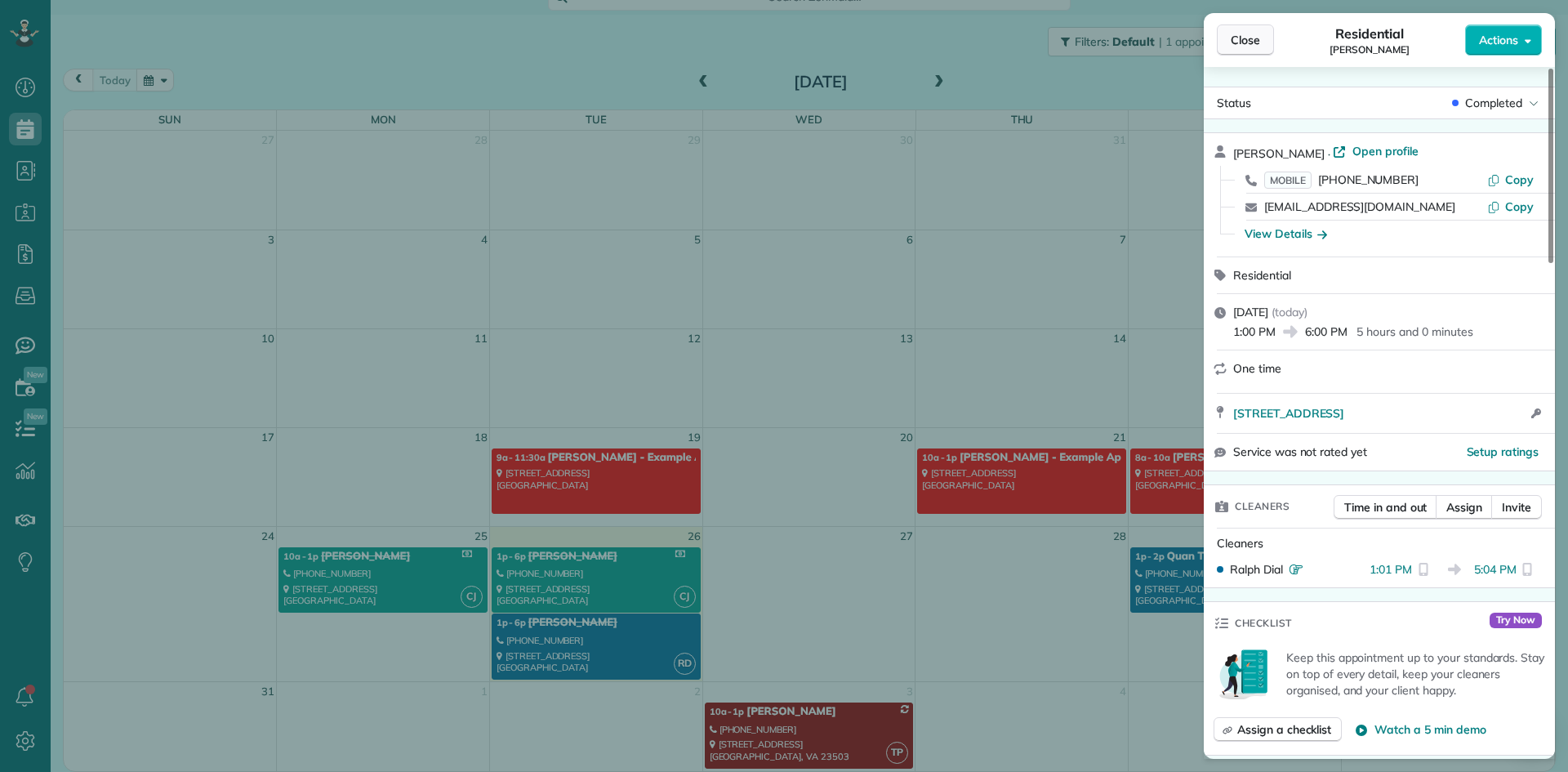
click at [1254, 42] on span "Close" at bounding box center [1245, 40] width 29 height 16
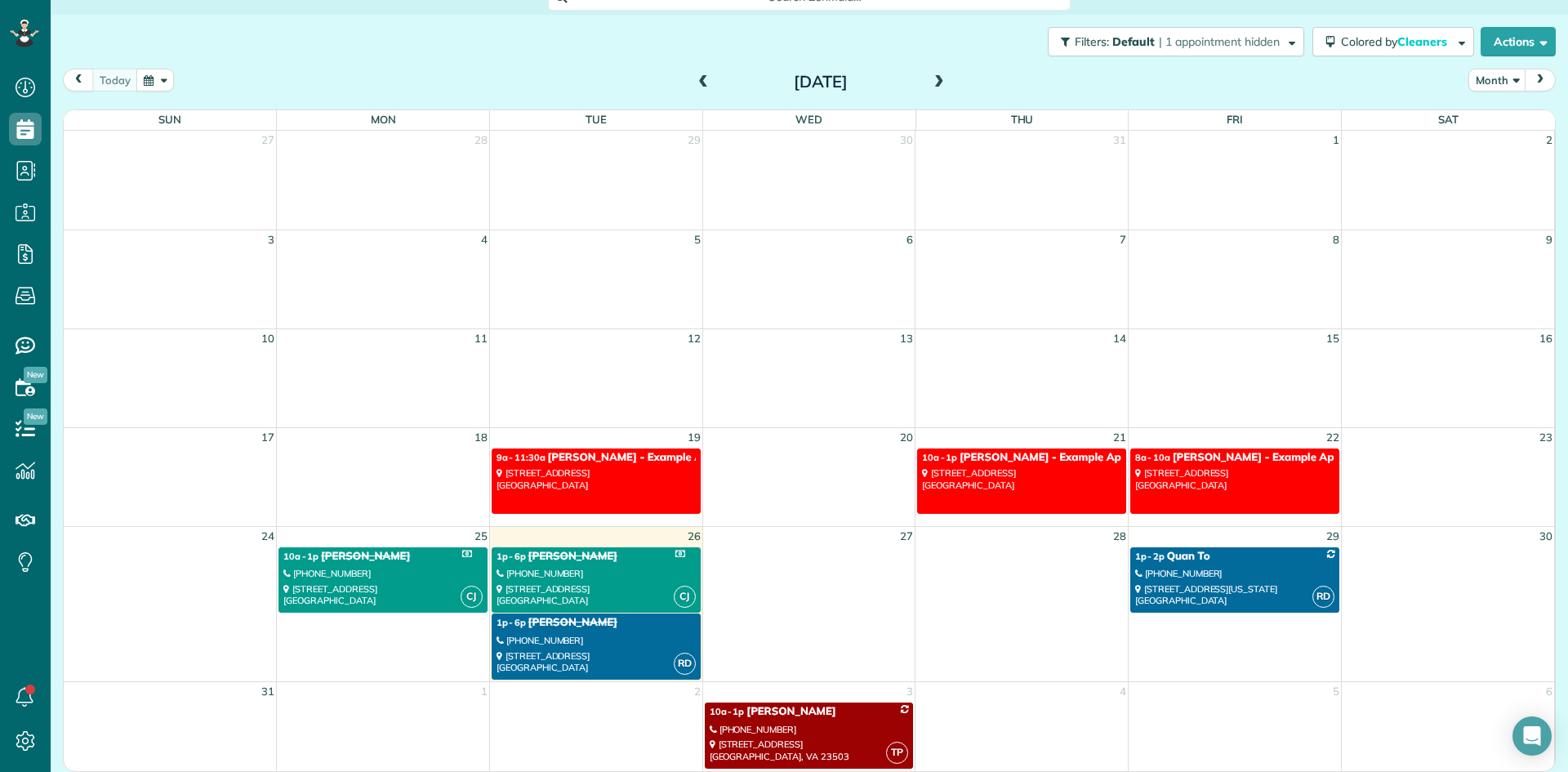
click at [614, 630] on link "RD 1p - 6p Cana Curtis (202) 631-0866 510 Lincoln Avenue Richmond, VA 23222" at bounding box center [596, 646] width 209 height 66
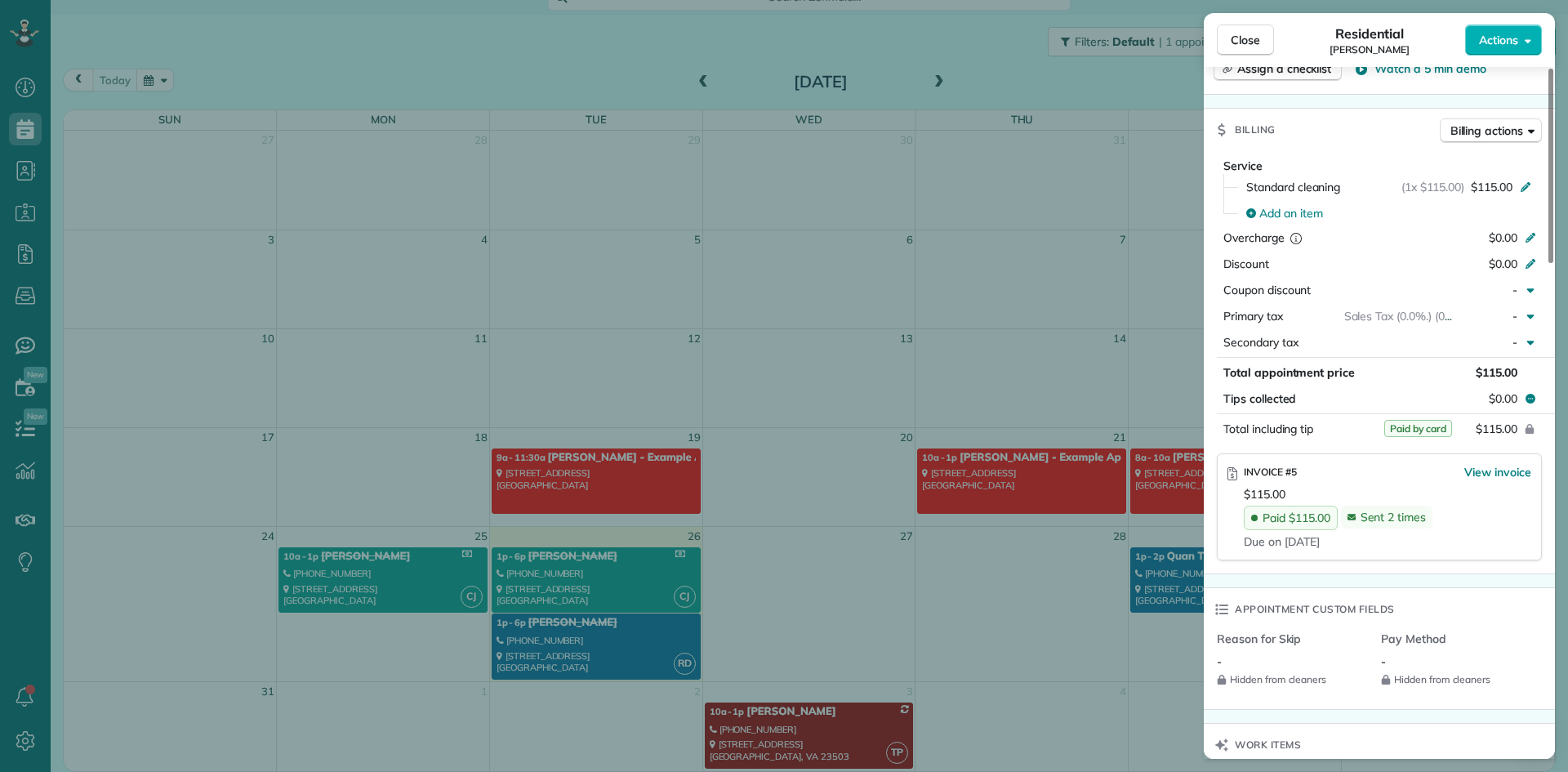
scroll to position [738, 0]
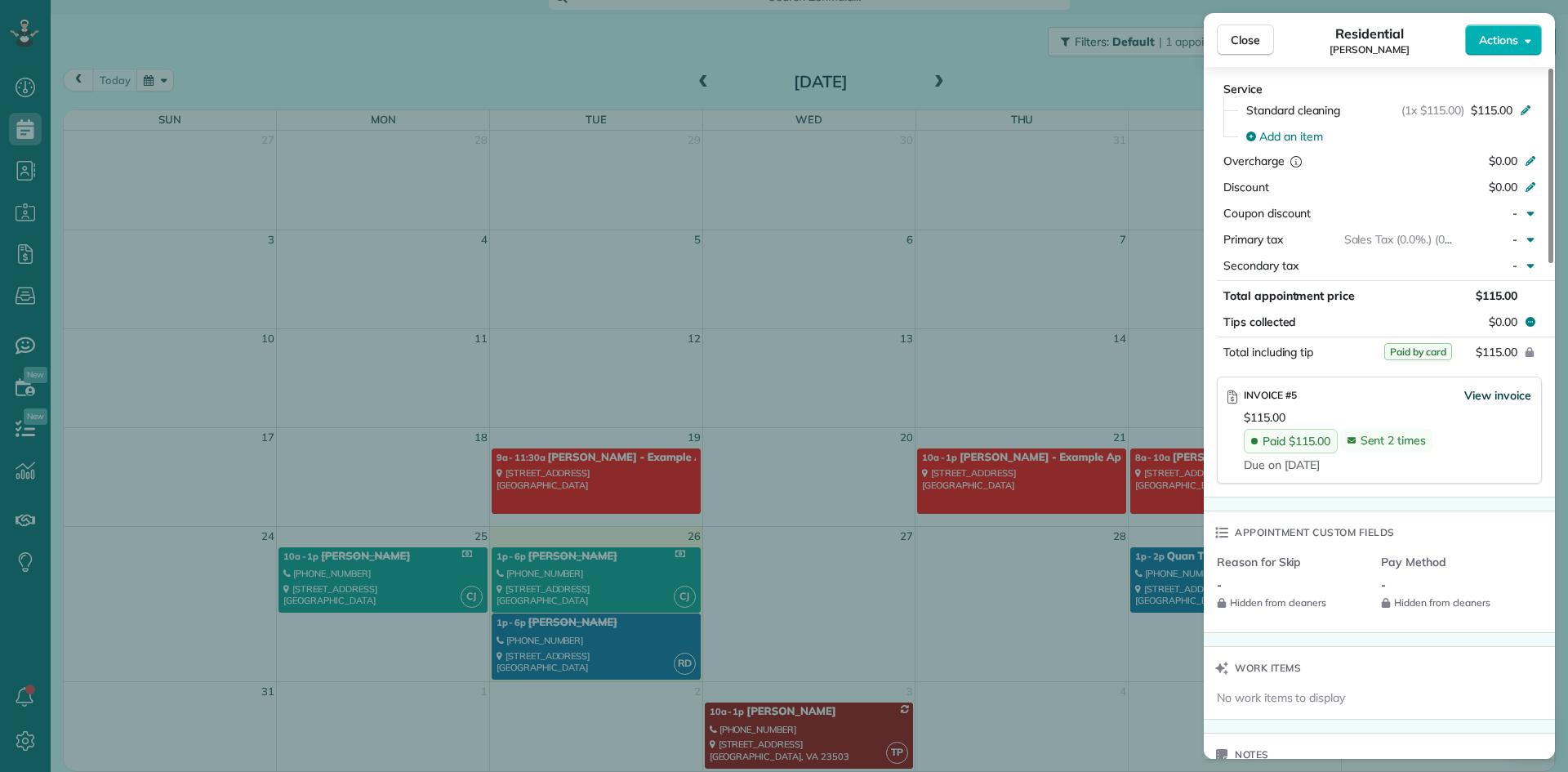
click at [1491, 397] on span "View invoice" at bounding box center [1497, 395] width 67 height 16
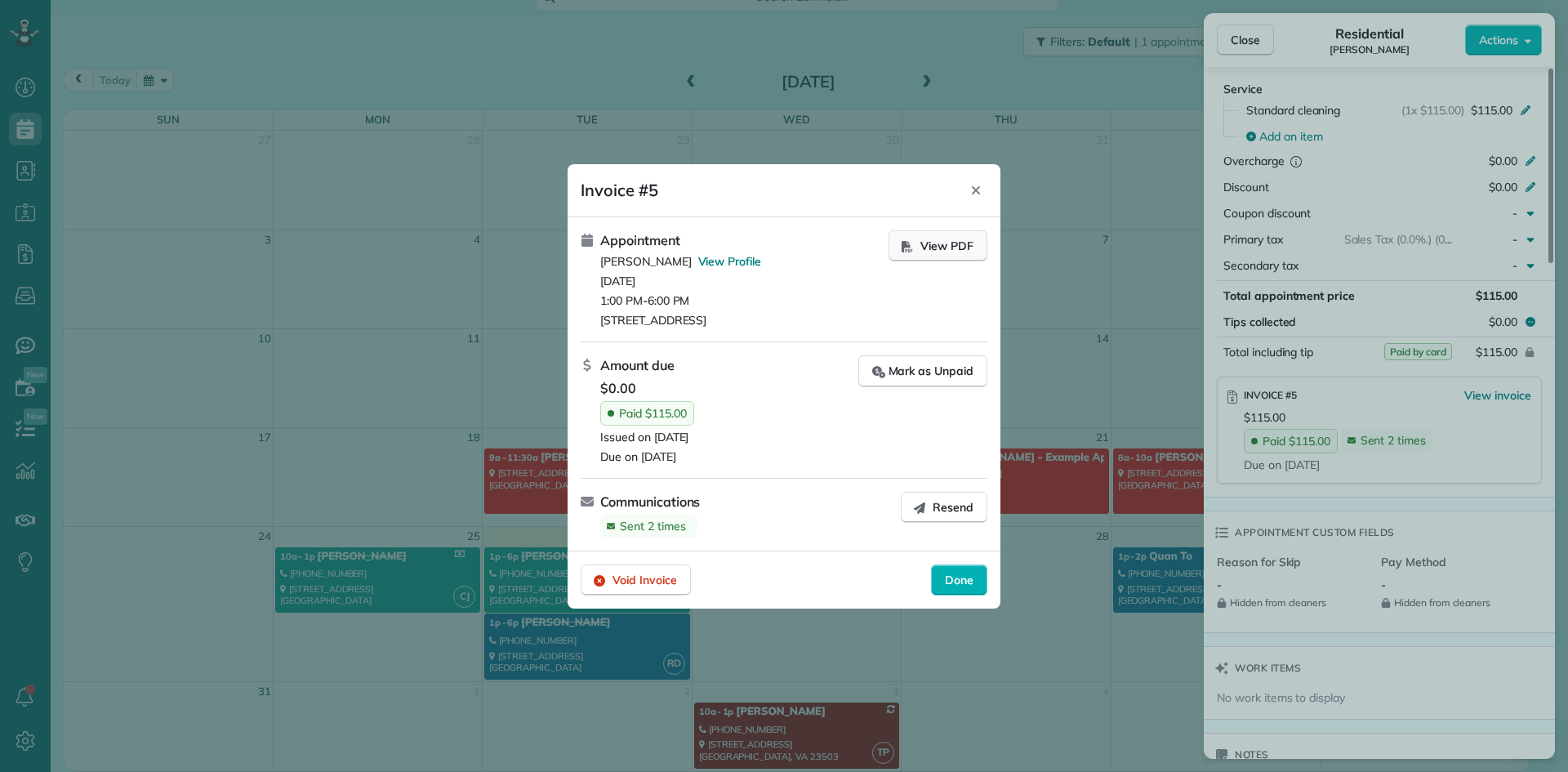
click at [955, 247] on span "View PDF" at bounding box center [947, 245] width 53 height 16
click at [974, 187] on icon "Close" at bounding box center [976, 190] width 13 height 13
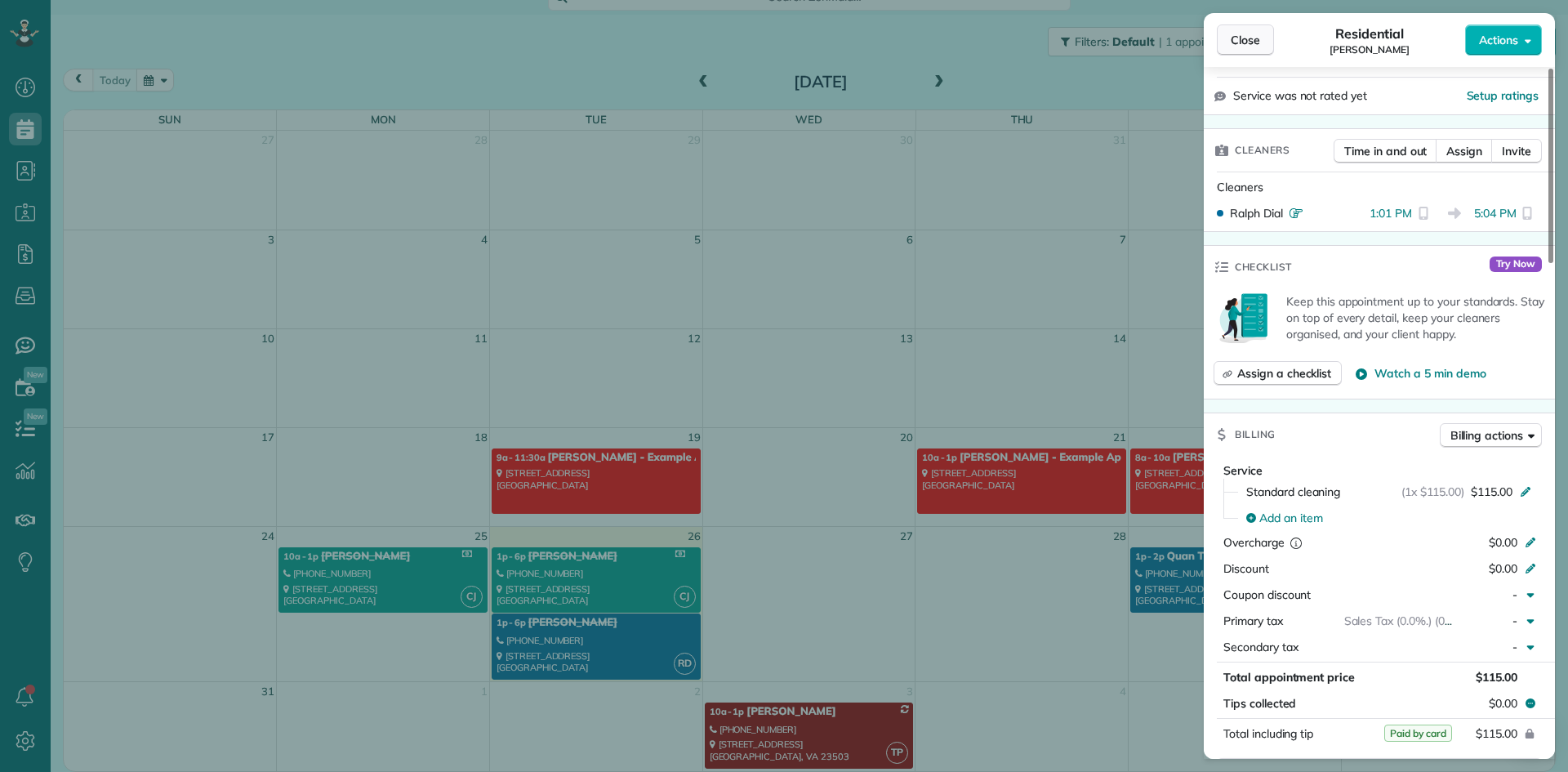
scroll to position [328, 0]
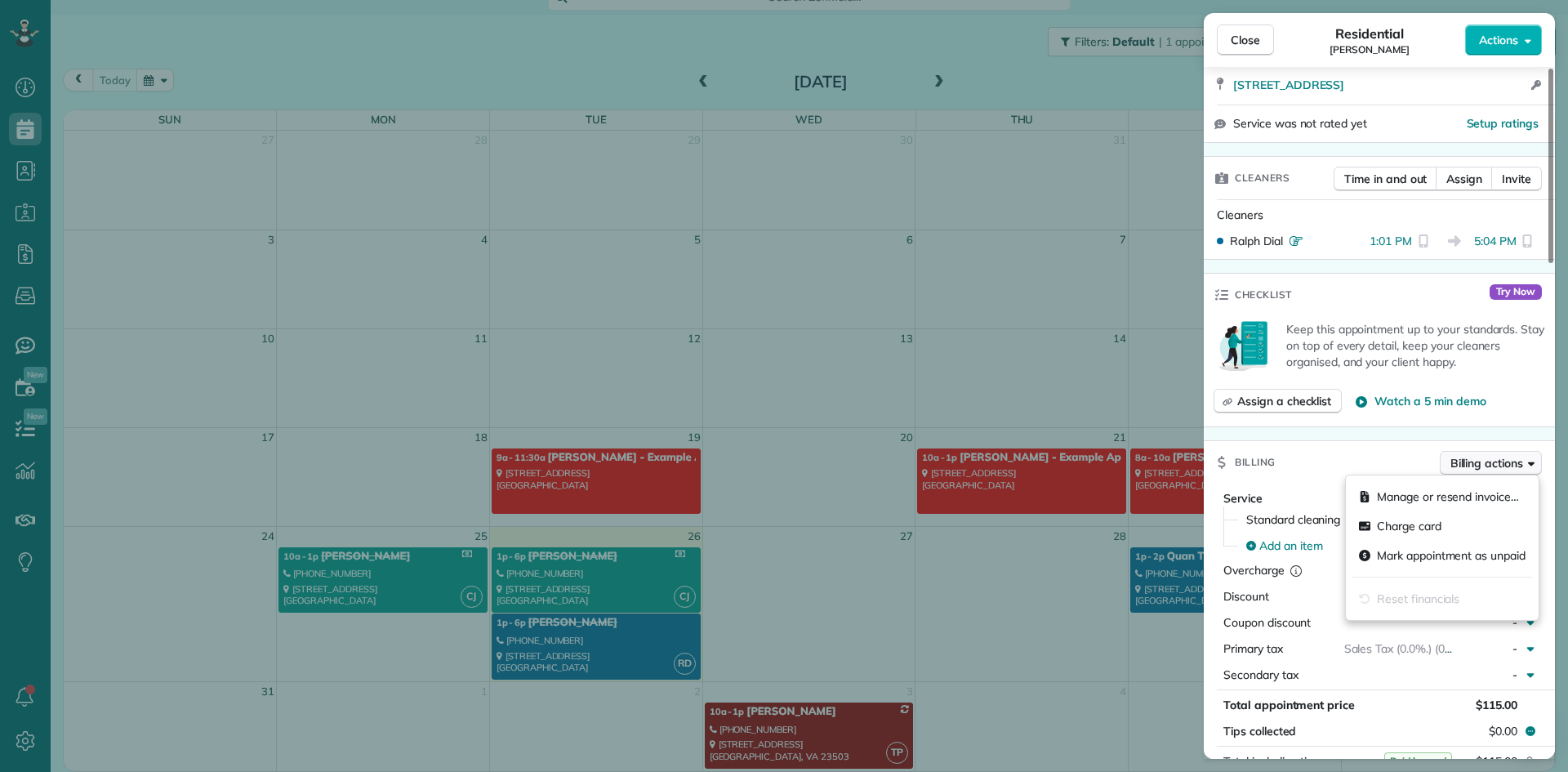
click at [1509, 456] on span "Billing actions" at bounding box center [1486, 463] width 73 height 16
click at [1442, 521] on div "Charge card" at bounding box center [1442, 525] width 180 height 29
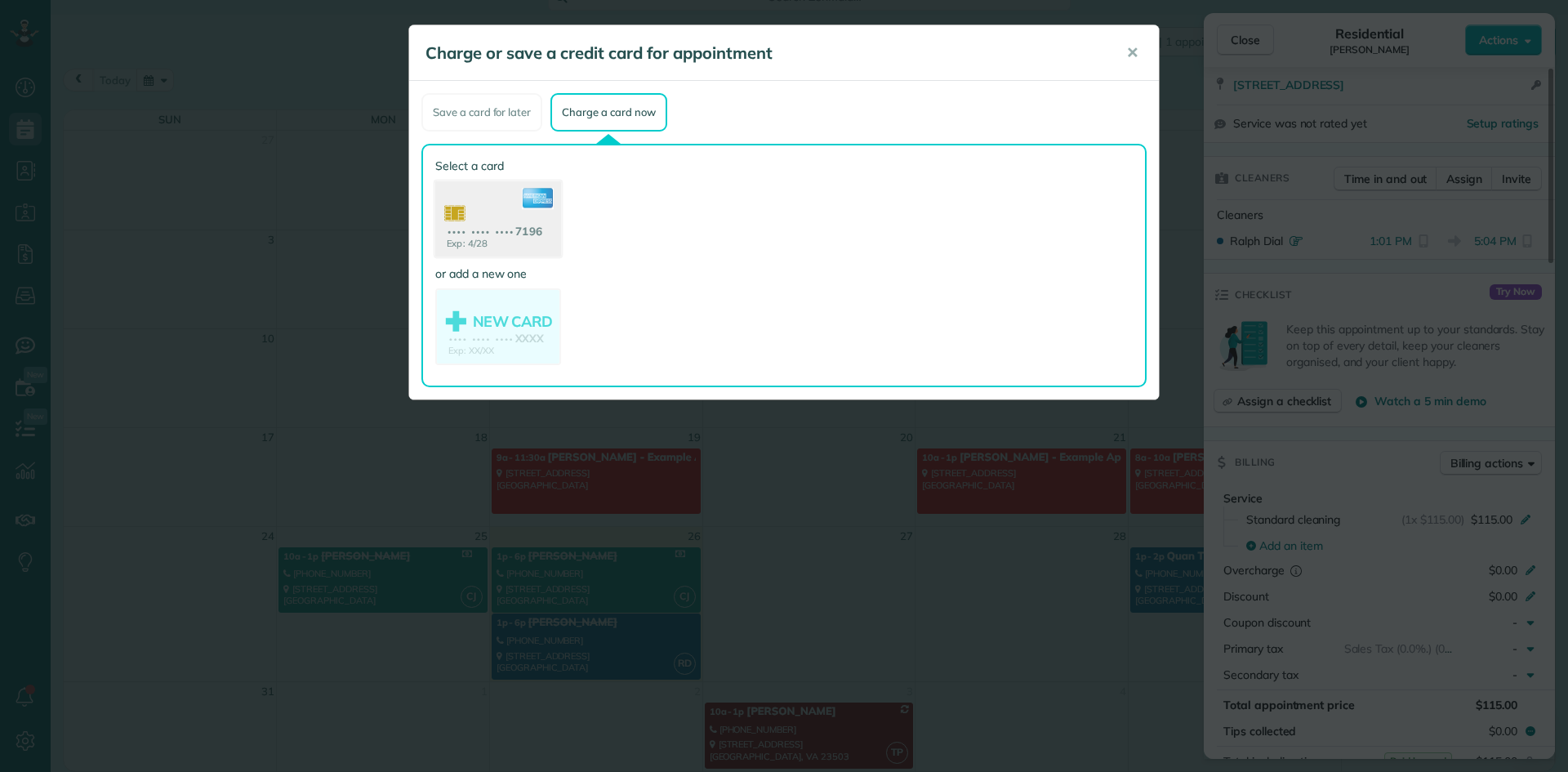
click at [500, 229] on use at bounding box center [497, 221] width 126 height 79
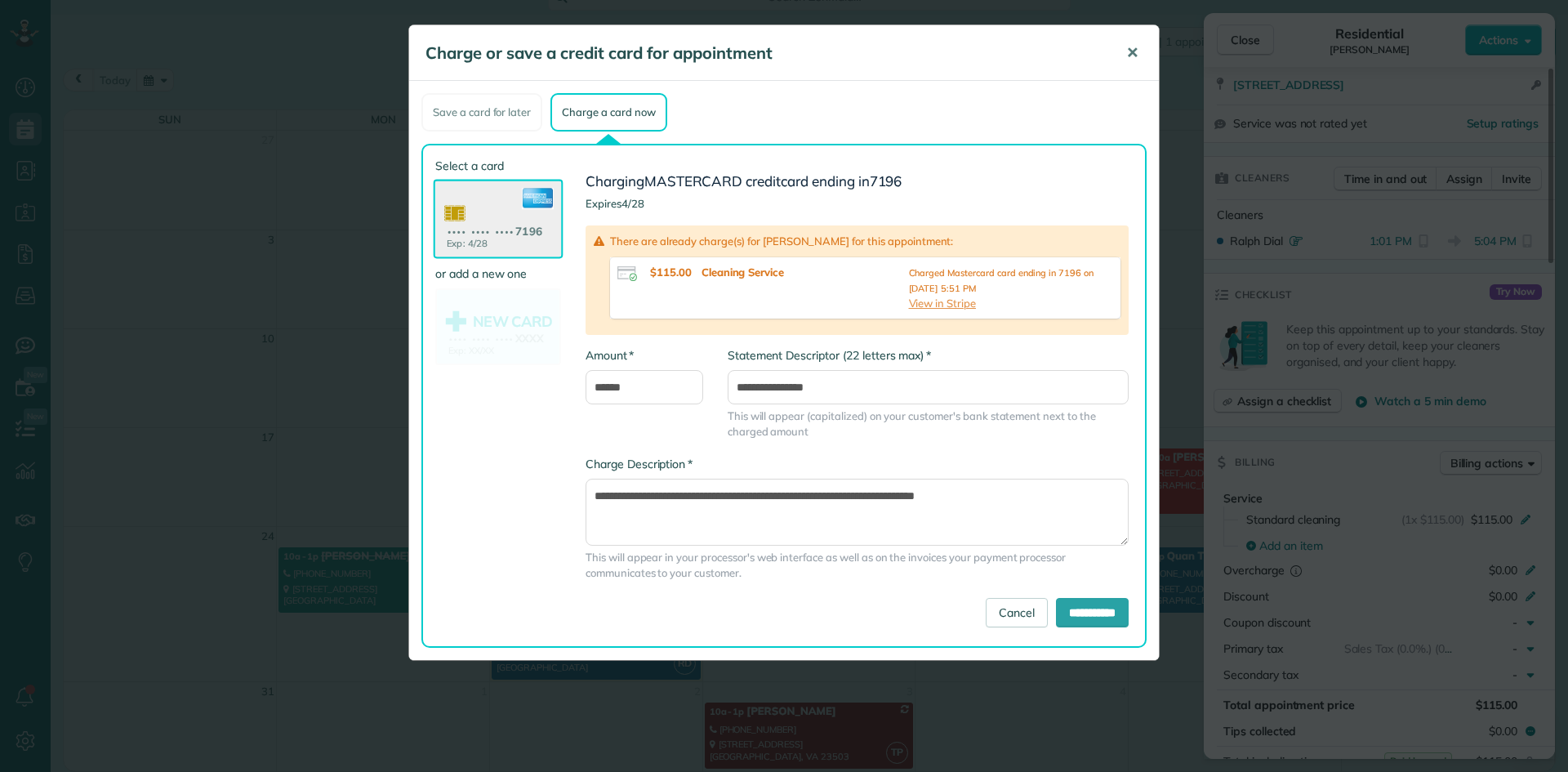
click at [1129, 54] on span "✕" at bounding box center [1131, 53] width 12 height 19
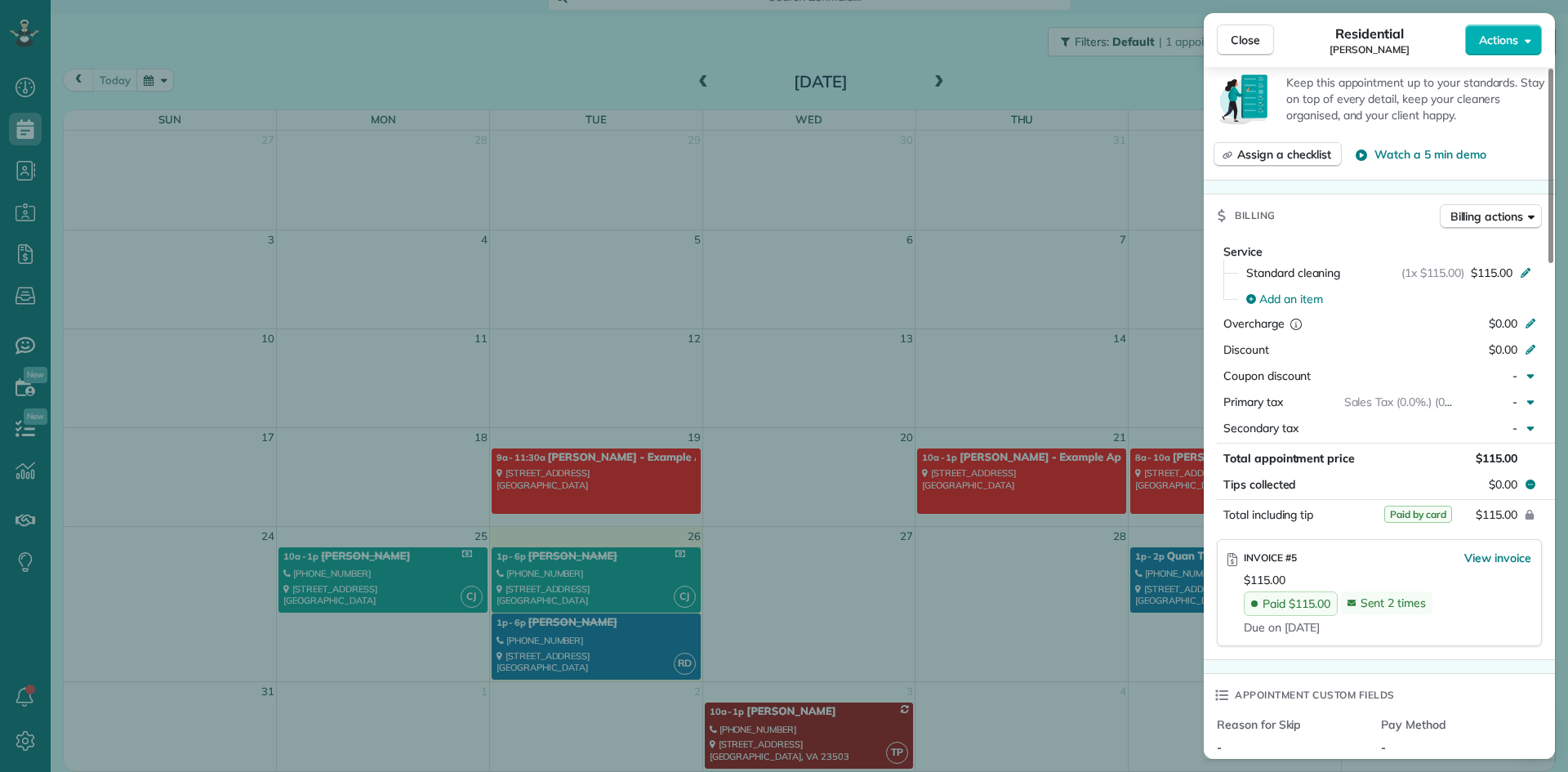
scroll to position [493, 0]
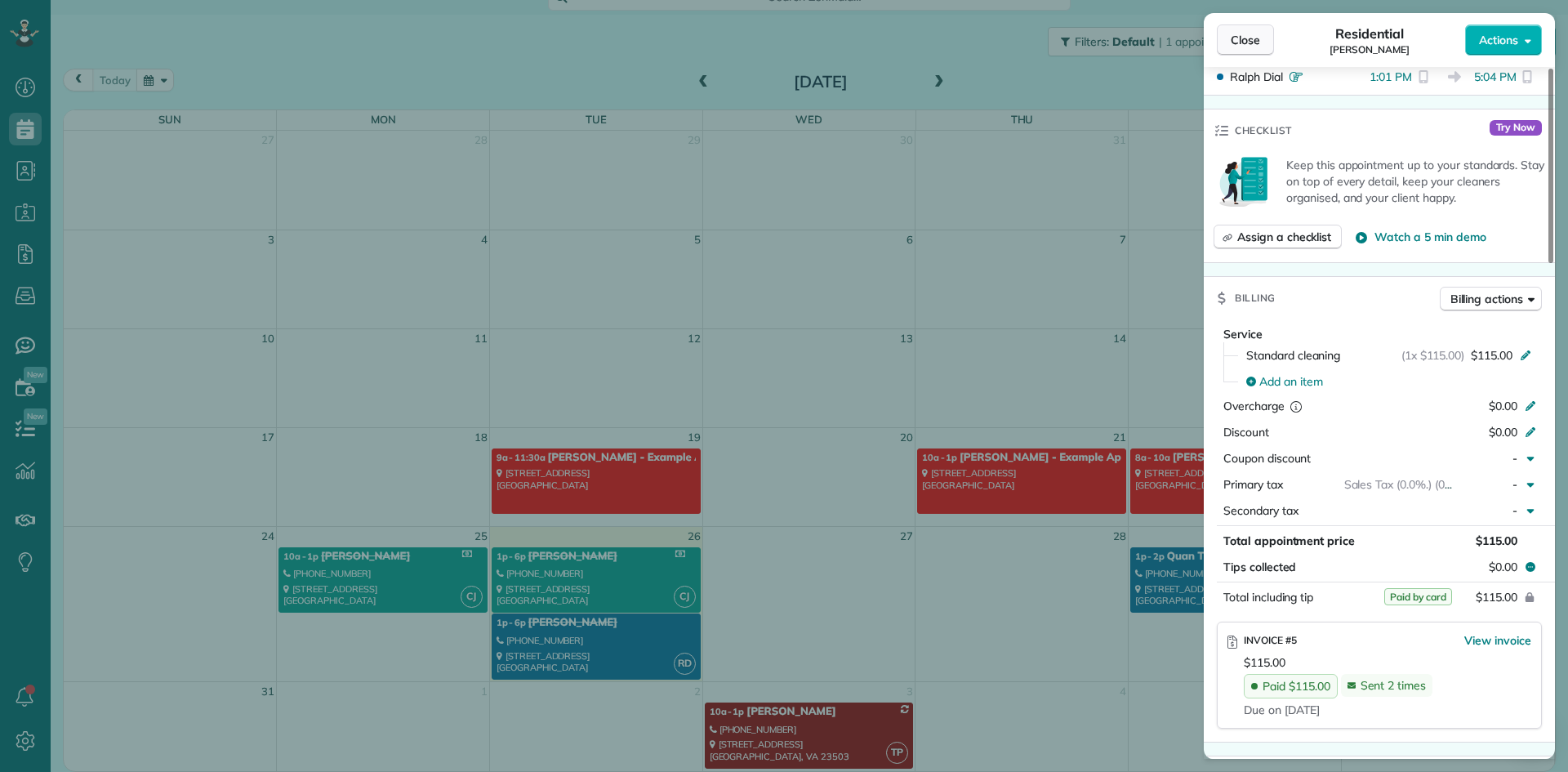
click at [1260, 37] on button "Close" at bounding box center [1245, 40] width 57 height 31
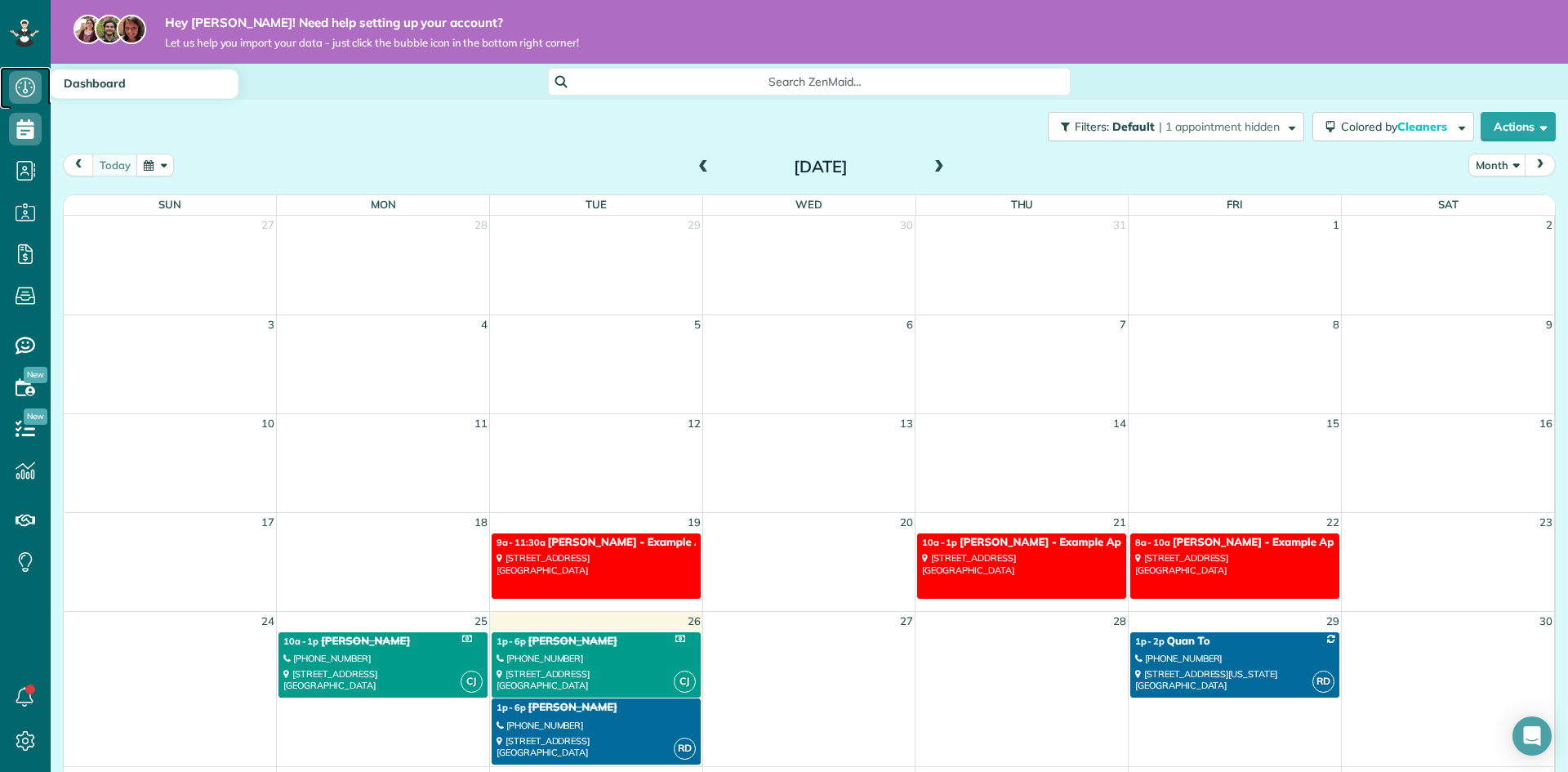
click at [29, 80] on icon at bounding box center [25, 87] width 33 height 33
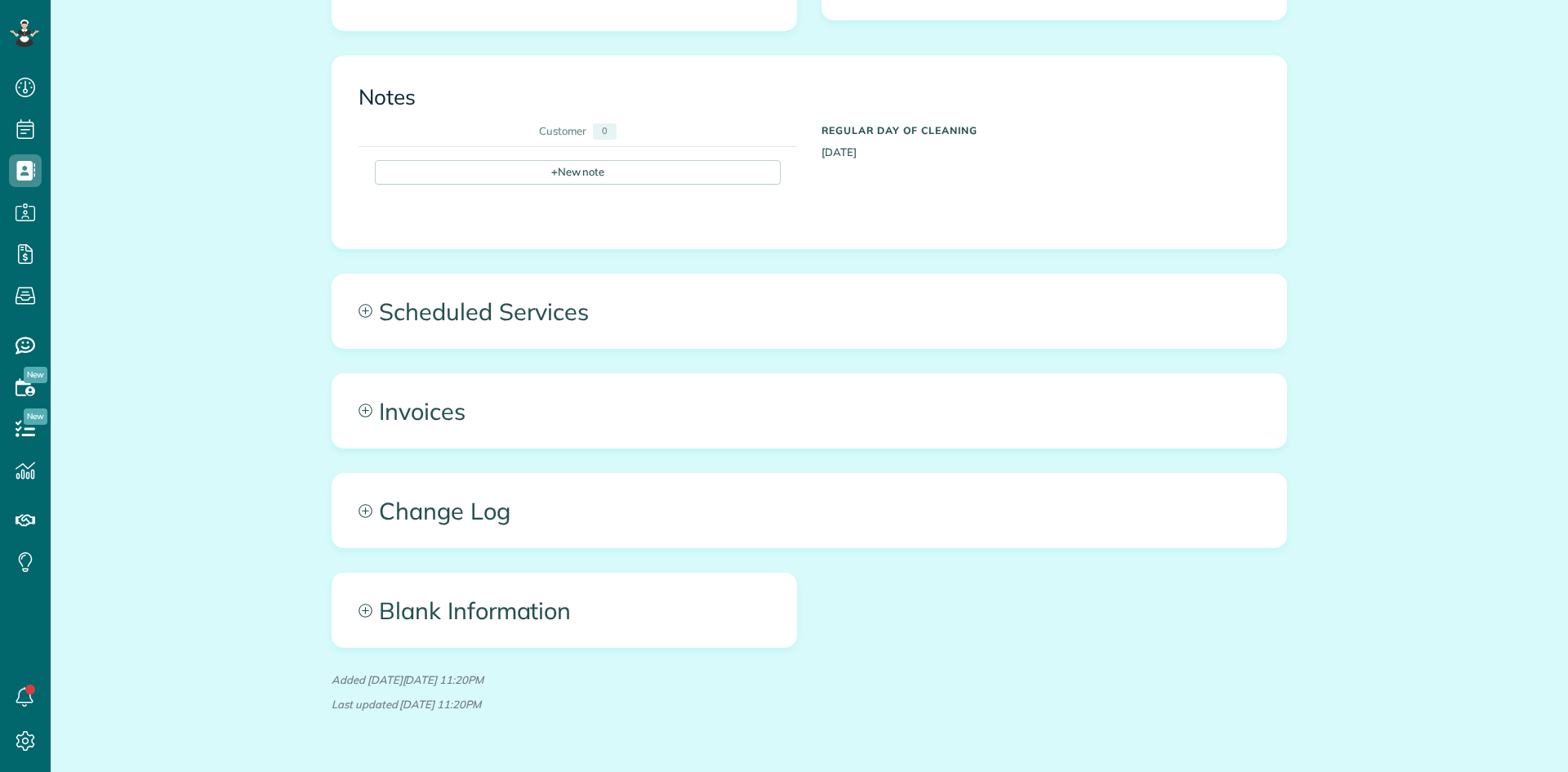
scroll to position [571, 0]
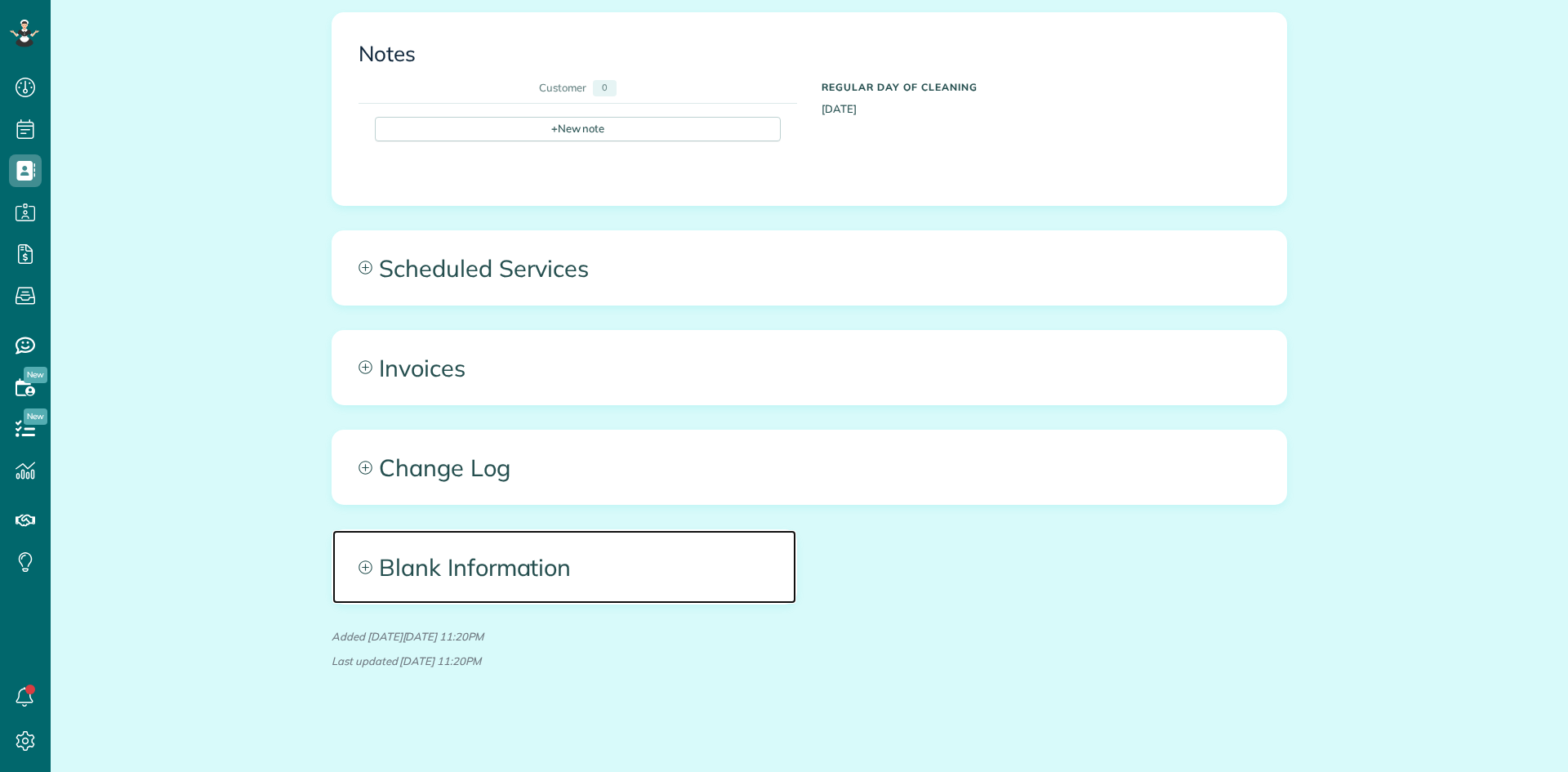
click at [369, 579] on span "Blank Information" at bounding box center [564, 567] width 463 height 74
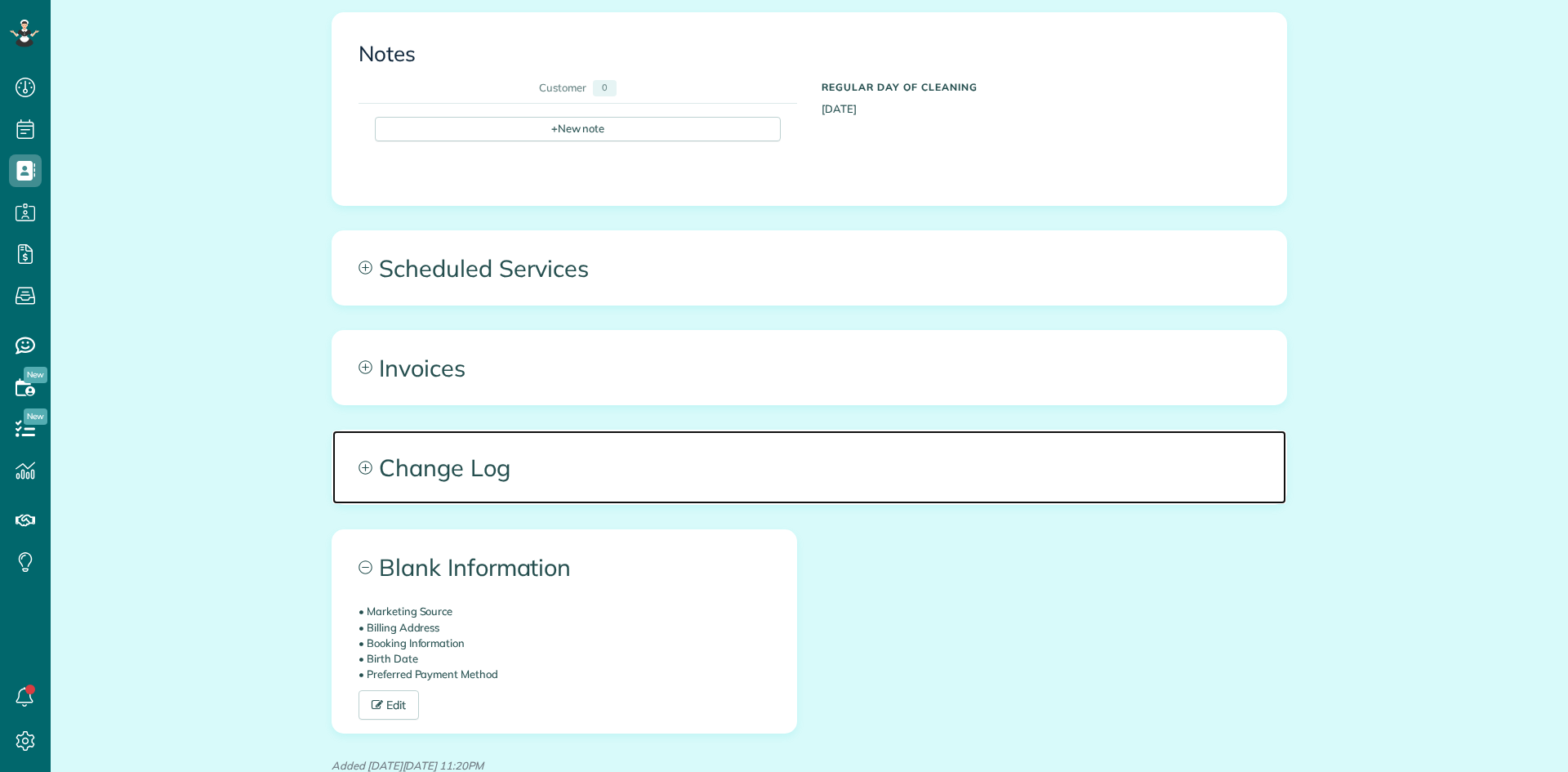
click at [362, 477] on span "Change Log" at bounding box center [809, 467] width 953 height 74
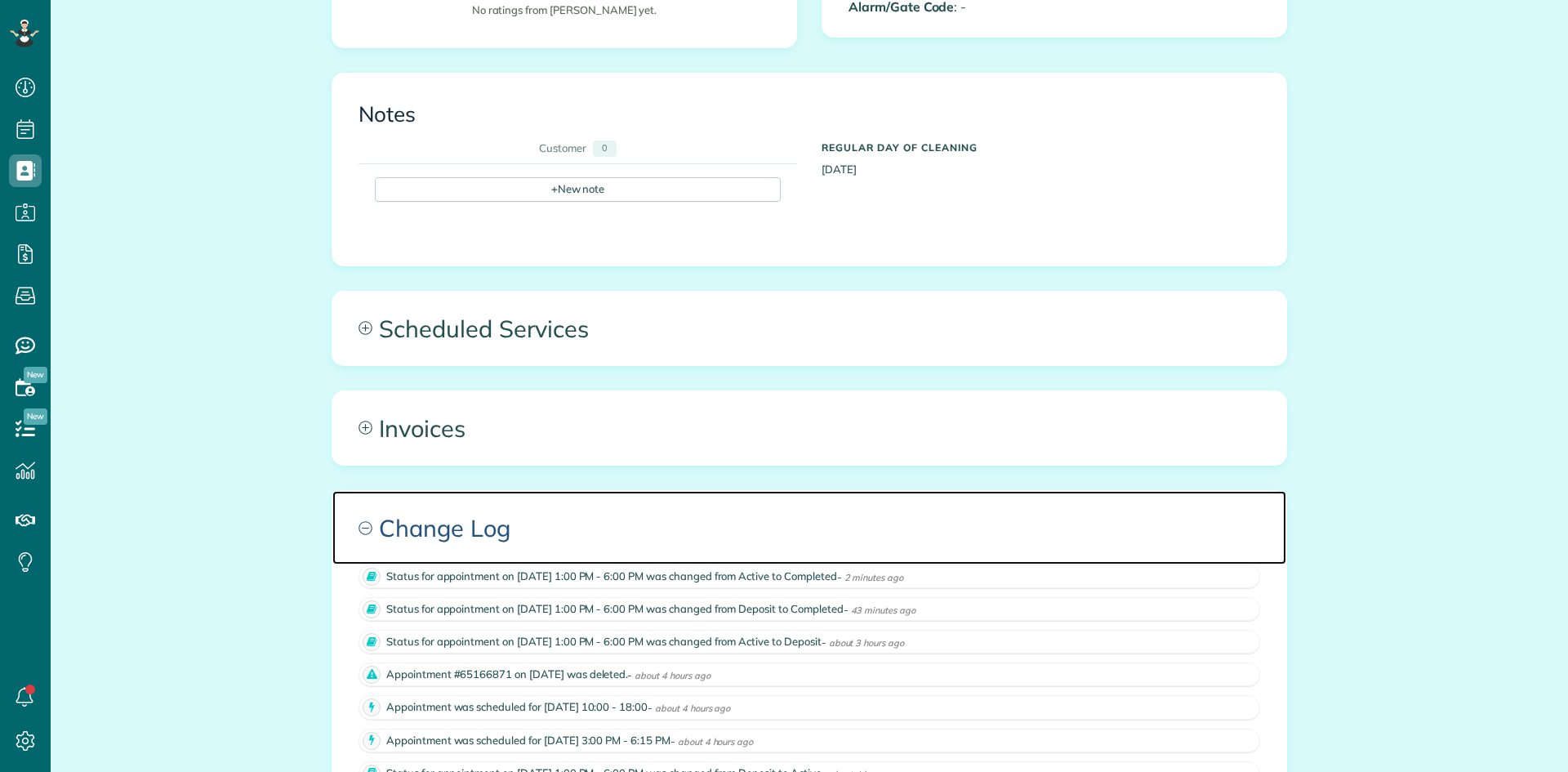
scroll to position [490, 0]
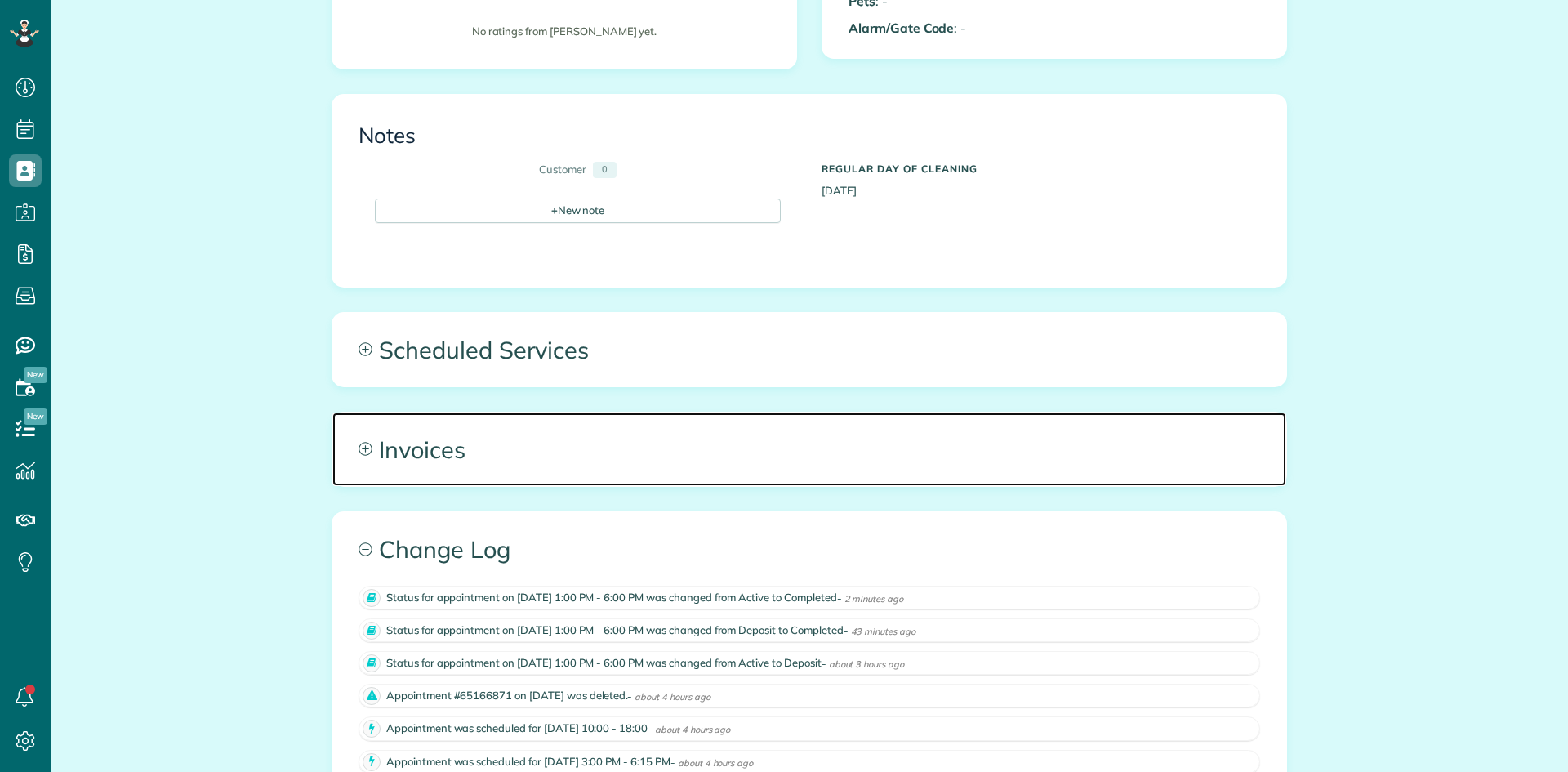
click at [368, 445] on span "Invoices" at bounding box center [809, 449] width 953 height 74
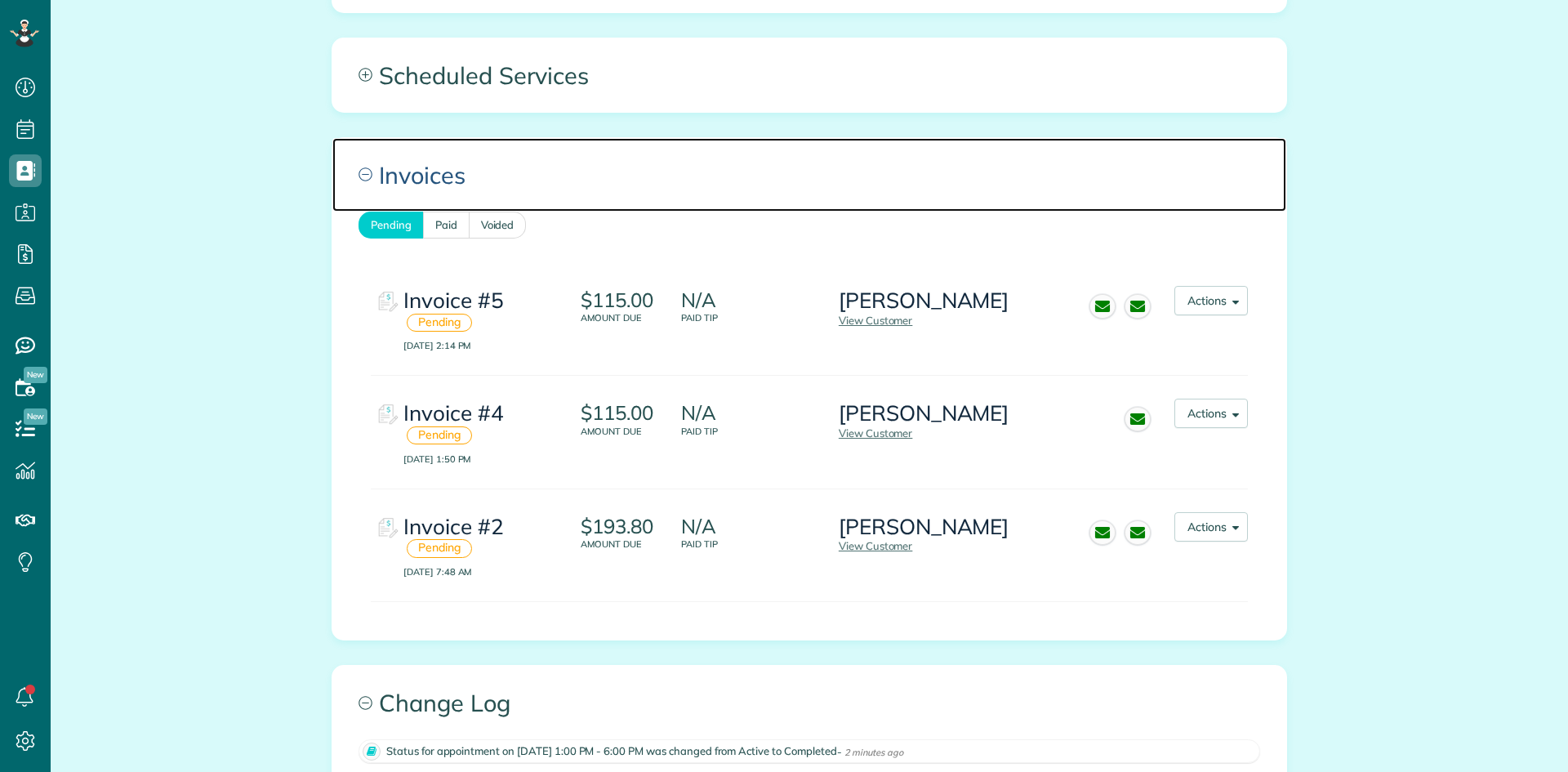
scroll to position [735, 0]
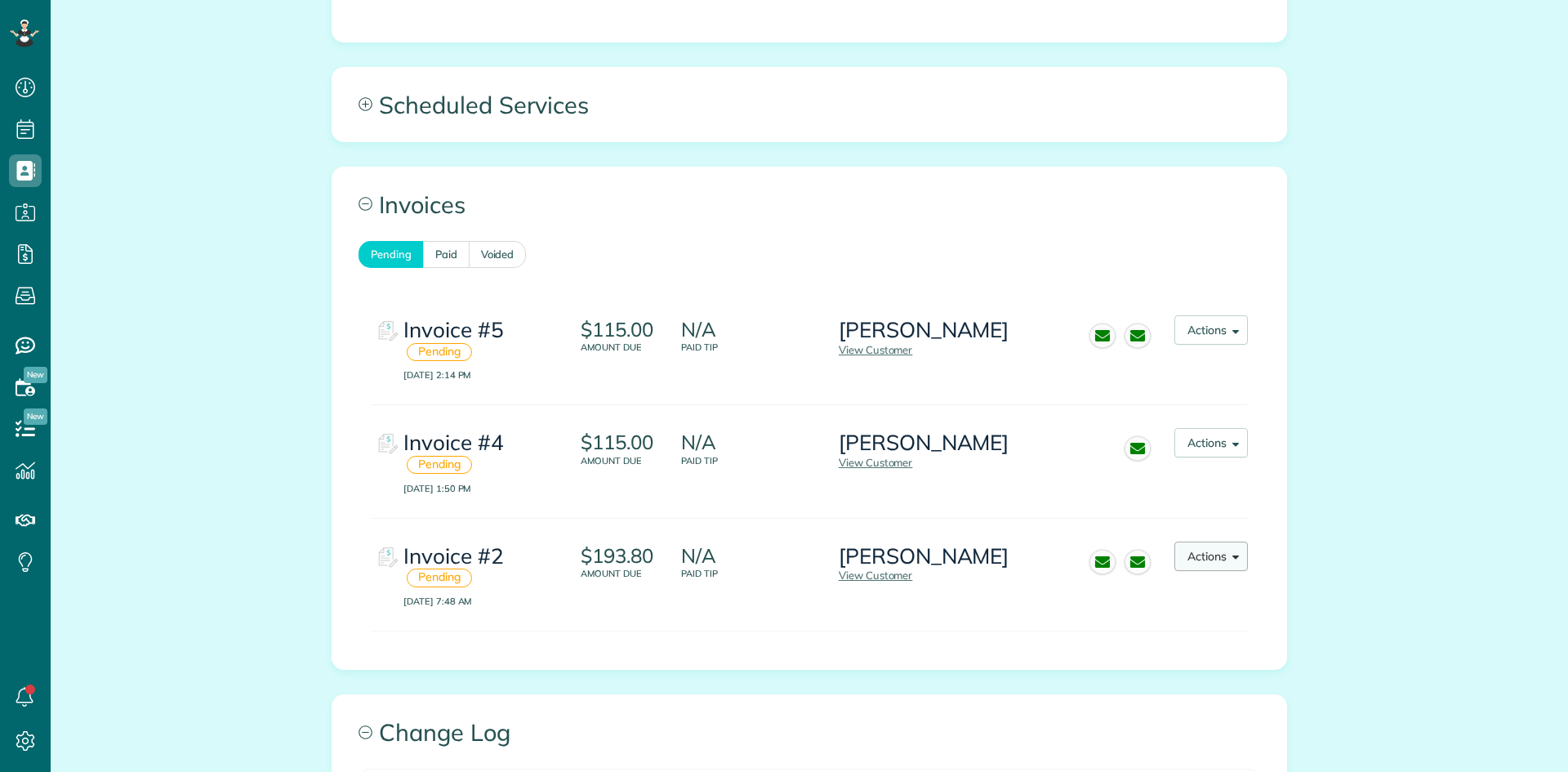
click at [1218, 561] on button "Actions" at bounding box center [1211, 555] width 74 height 29
click at [1015, 500] on div "Invoice #4 Pending [DATE] 1:50 PM $115.00 Amount due N/A Paid Tip [PERSON_NAME]…" at bounding box center [809, 461] width 877 height 113
click at [1219, 337] on button "Actions" at bounding box center [1211, 329] width 74 height 29
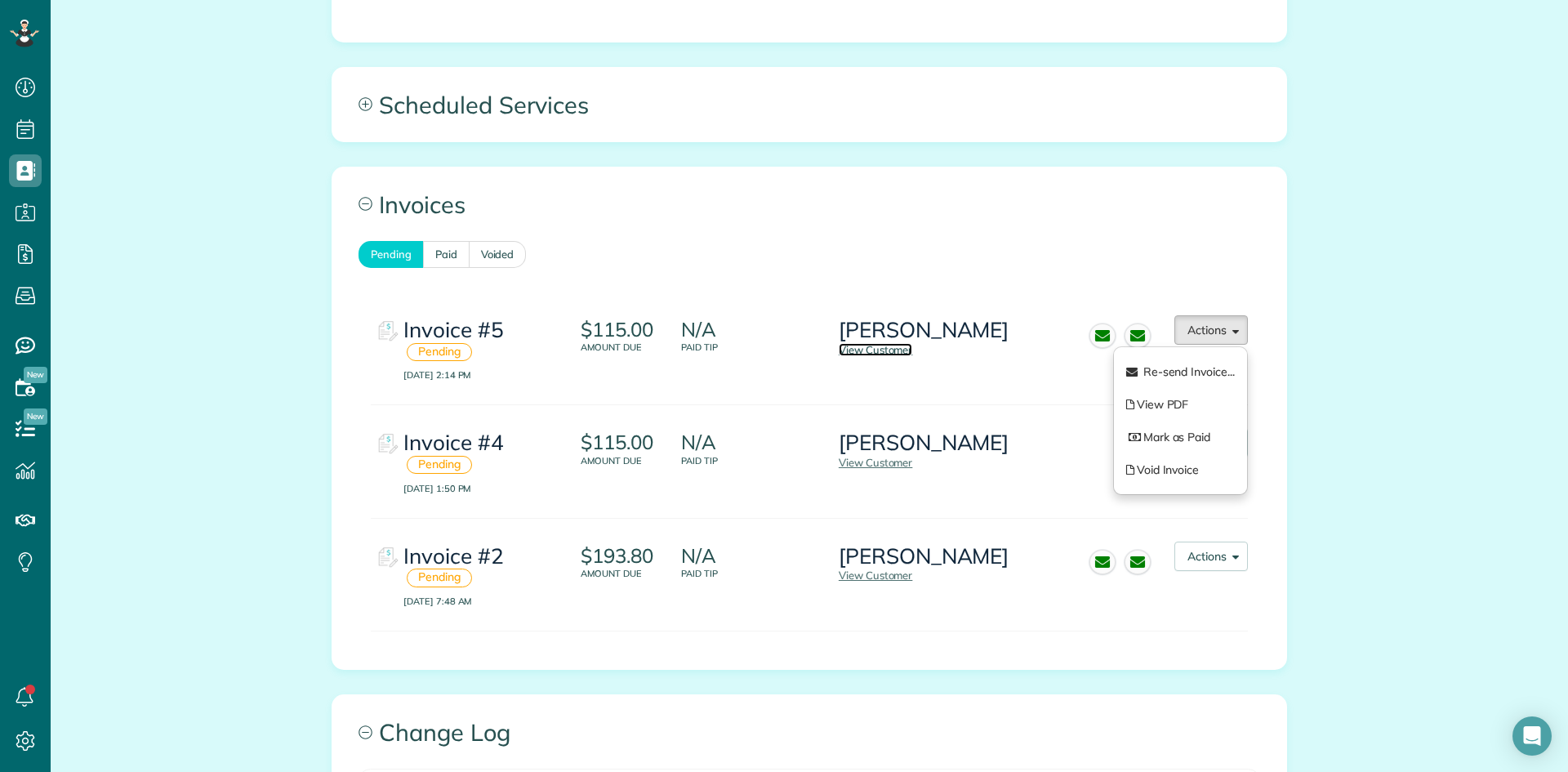
click at [887, 343] on link "View Customer" at bounding box center [876, 350] width 75 height 13
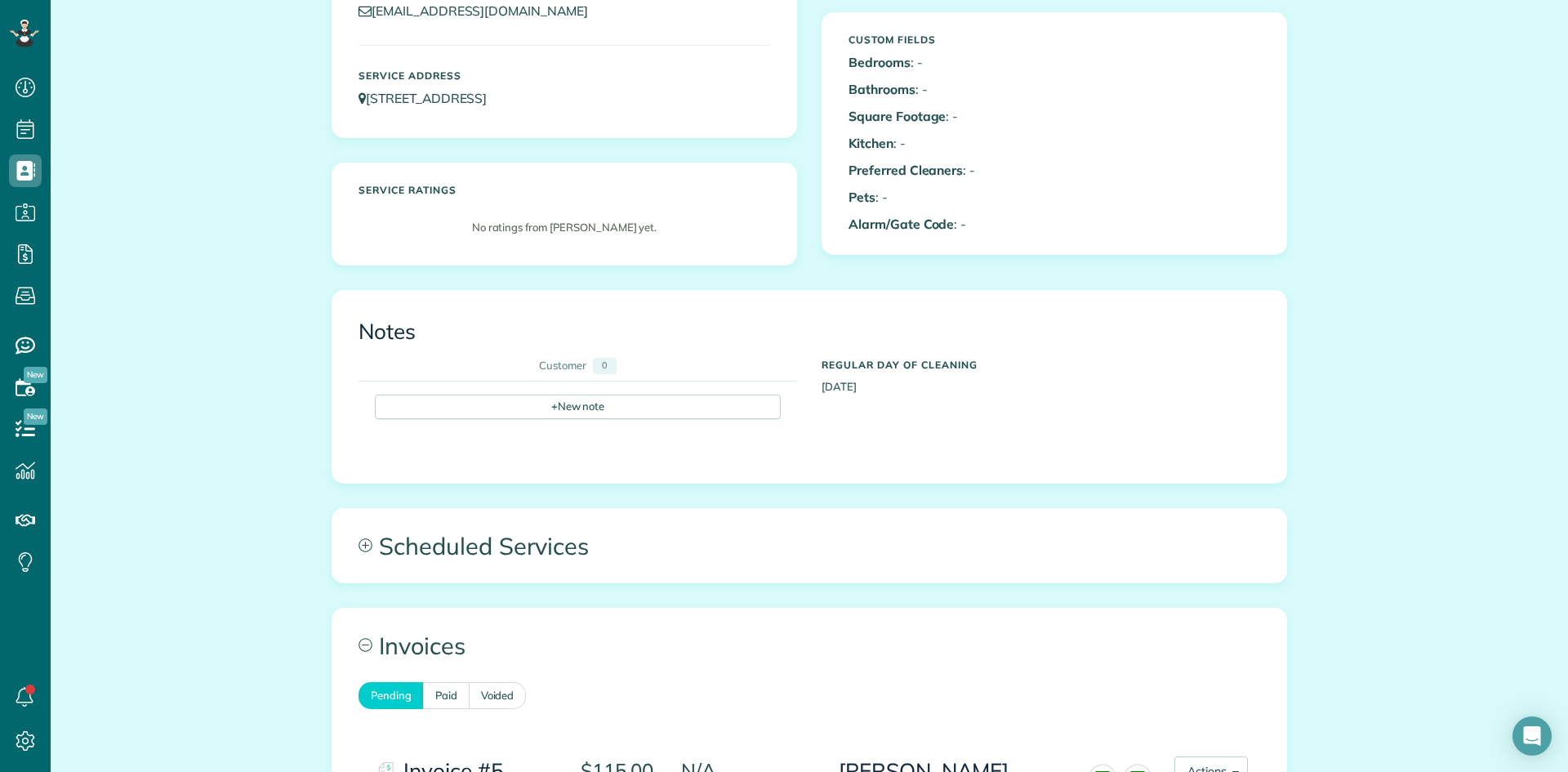
scroll to position [245, 0]
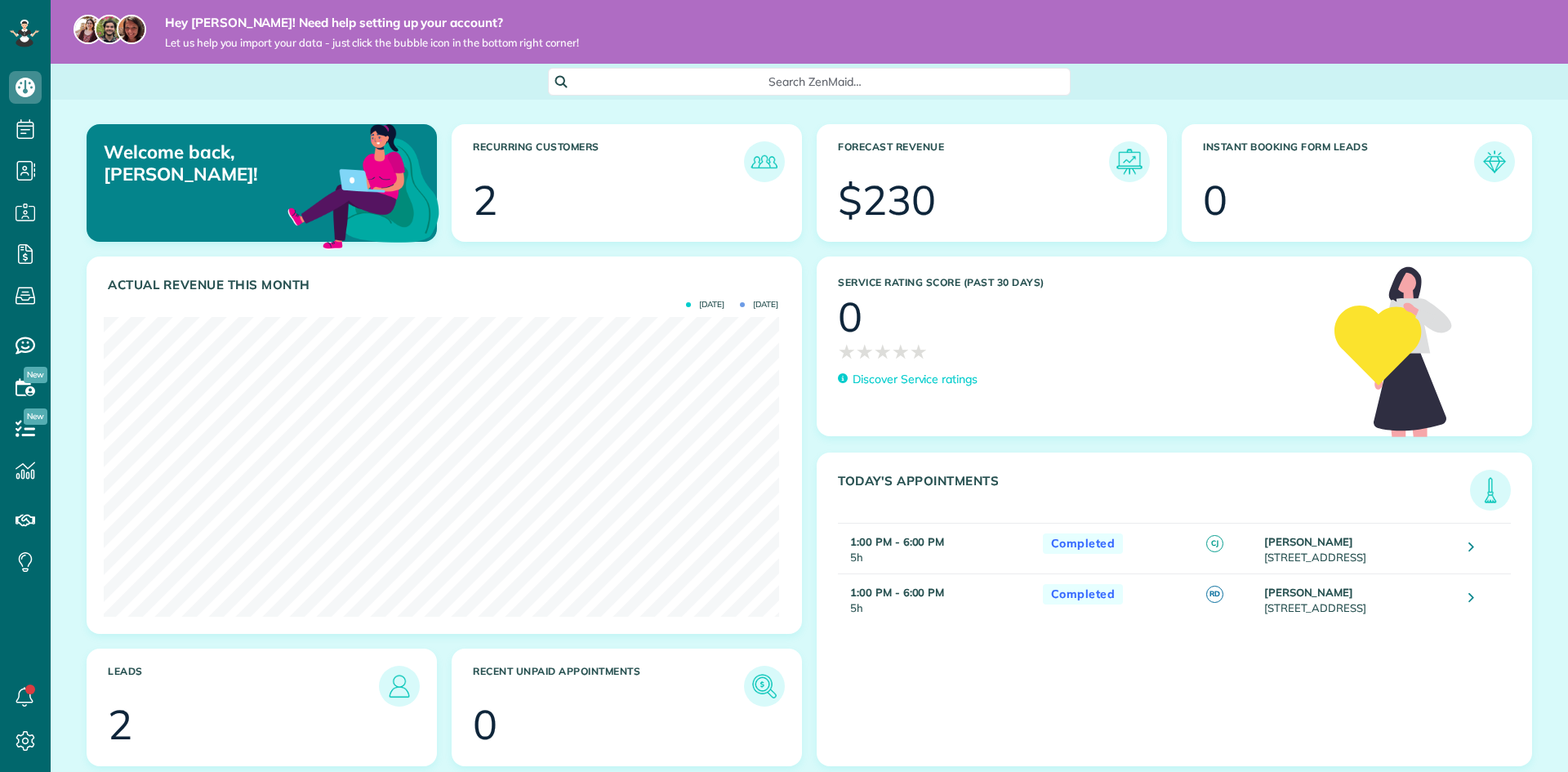
scroll to position [39, 0]
